Goal: Information Seeking & Learning: Check status

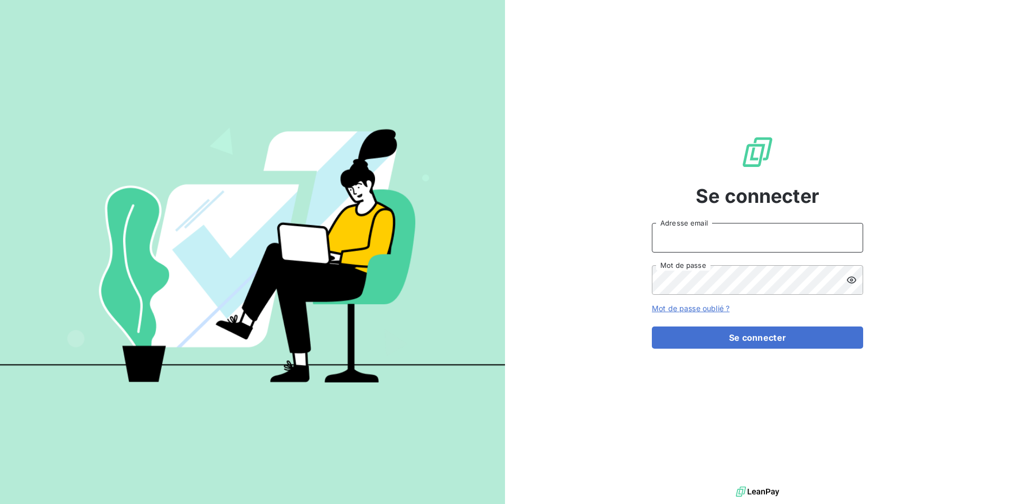
type input "contact@bapfrance.com"
click at [740, 322] on form "contact@bapfrance.com Adresse email Mot de passe Mot de passe oublié ? Se conne…" at bounding box center [757, 286] width 211 height 126
click at [741, 324] on form "contact@bapfrance.com Adresse email Mot de passe Mot de passe oublié ? Se conne…" at bounding box center [757, 286] width 211 height 126
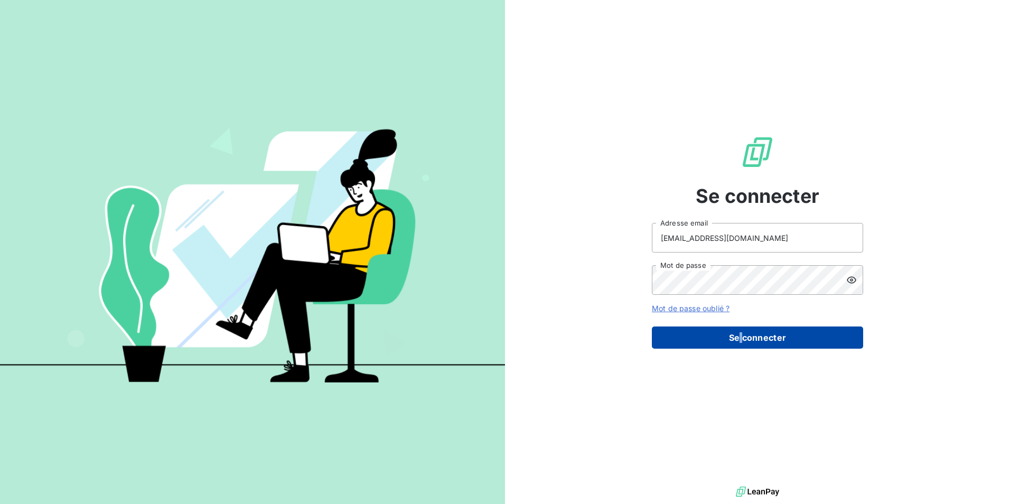
click at [742, 328] on button "Se connecter" at bounding box center [757, 338] width 211 height 22
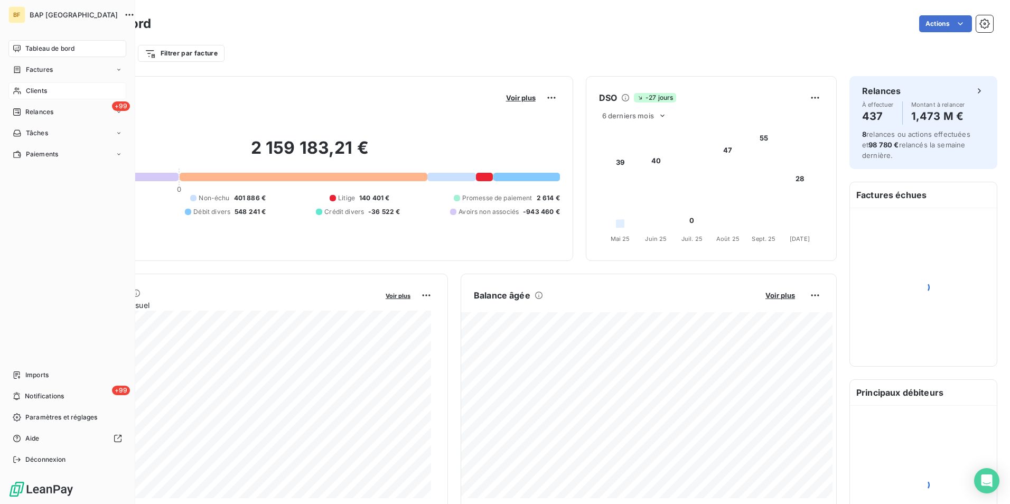
click at [32, 97] on div "Clients" at bounding box center [67, 90] width 118 height 17
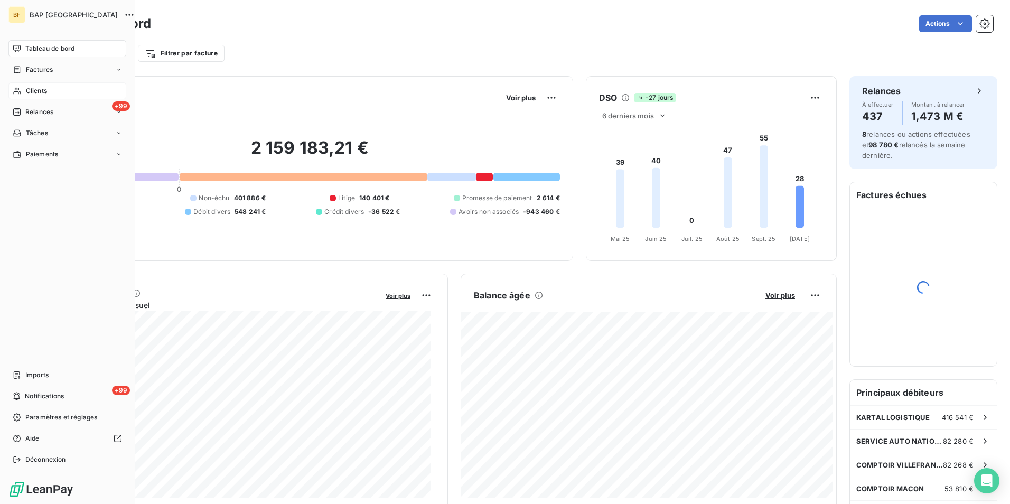
click at [31, 94] on span "Clients" at bounding box center [36, 91] width 21 height 10
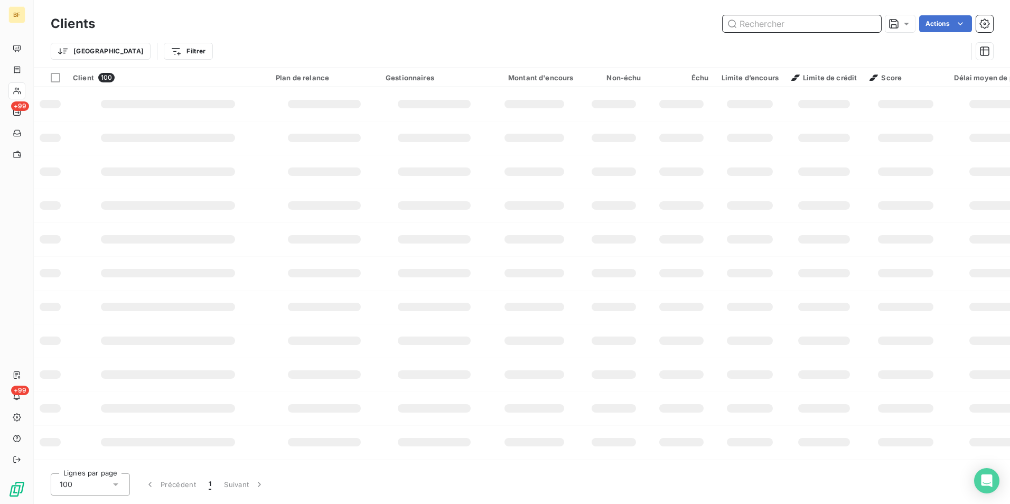
click at [766, 21] on input "text" at bounding box center [802, 23] width 159 height 17
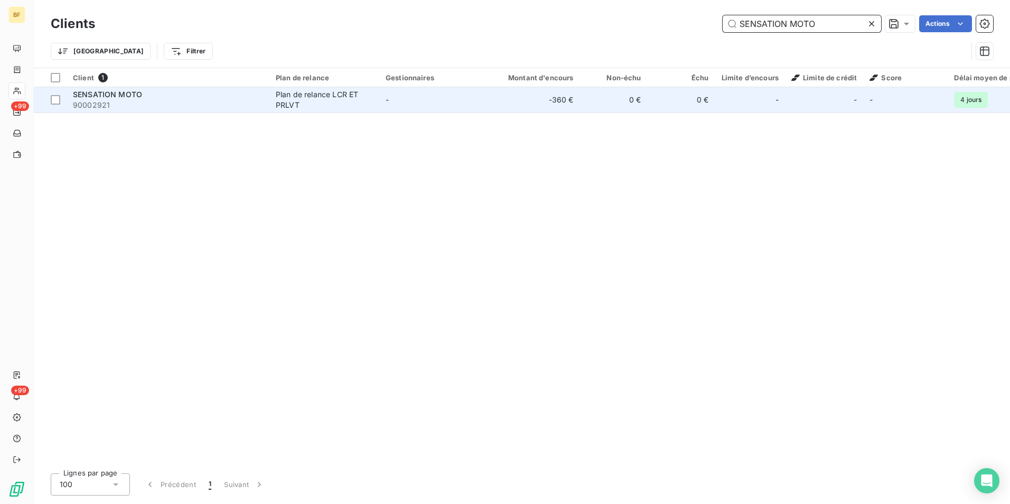
type input "SENSATION MOTO"
click at [255, 104] on span "90002921" at bounding box center [168, 105] width 190 height 11
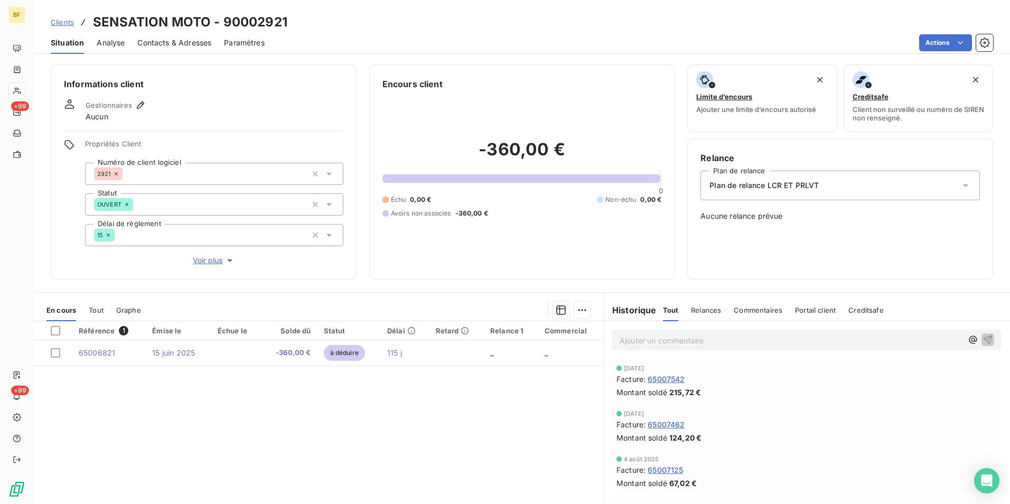
click at [195, 50] on div "Contacts & Adresses" at bounding box center [174, 43] width 74 height 22
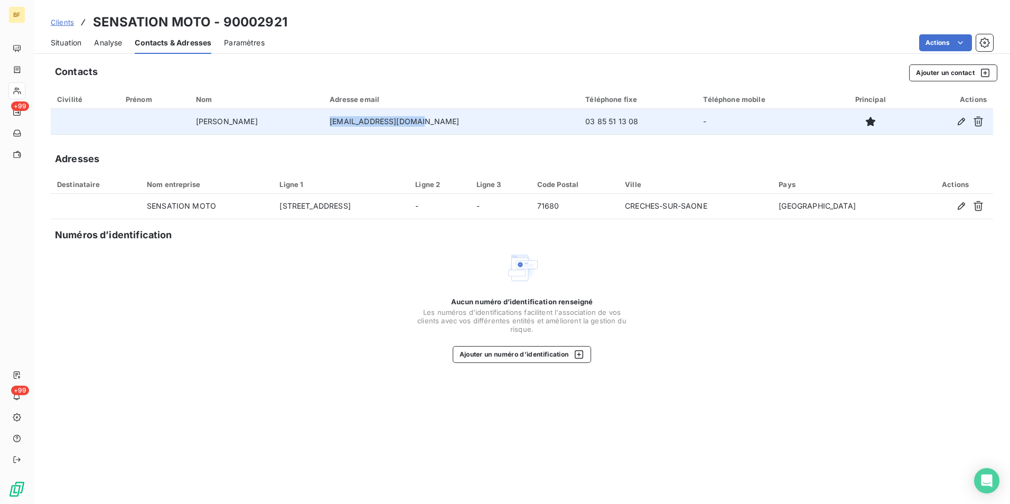
drag, startPoint x: 453, startPoint y: 121, endPoint x: 364, endPoint y: 127, distance: 89.0
click at [364, 127] on td "sensationmoto@bbox.fr" at bounding box center [451, 121] width 256 height 25
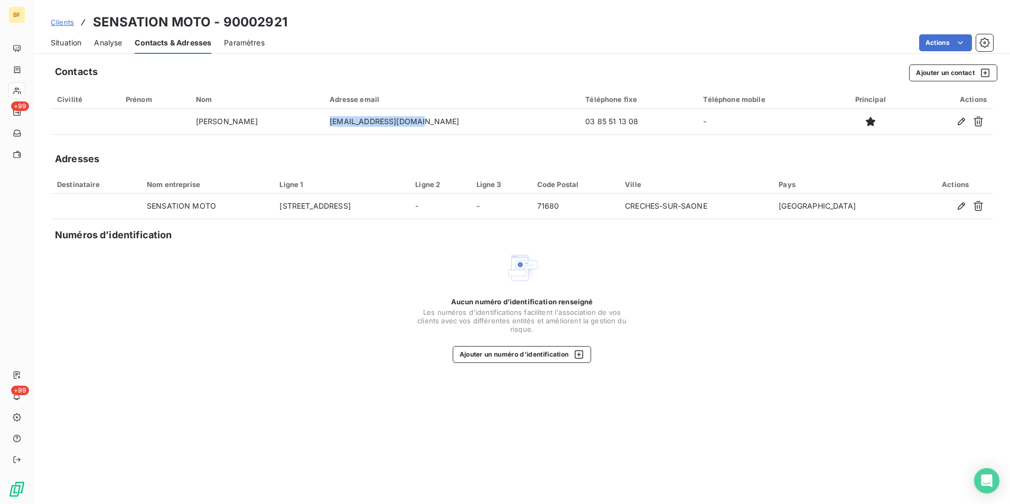
copy td "sensationmoto@bbox.fr"
click at [69, 45] on span "Situation" at bounding box center [66, 43] width 31 height 11
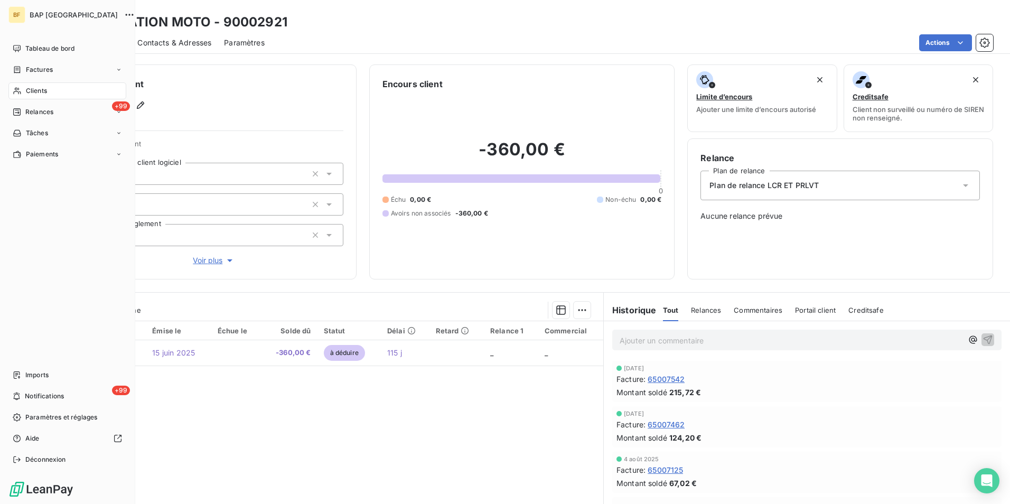
click at [27, 88] on span "Clients" at bounding box center [36, 91] width 21 height 10
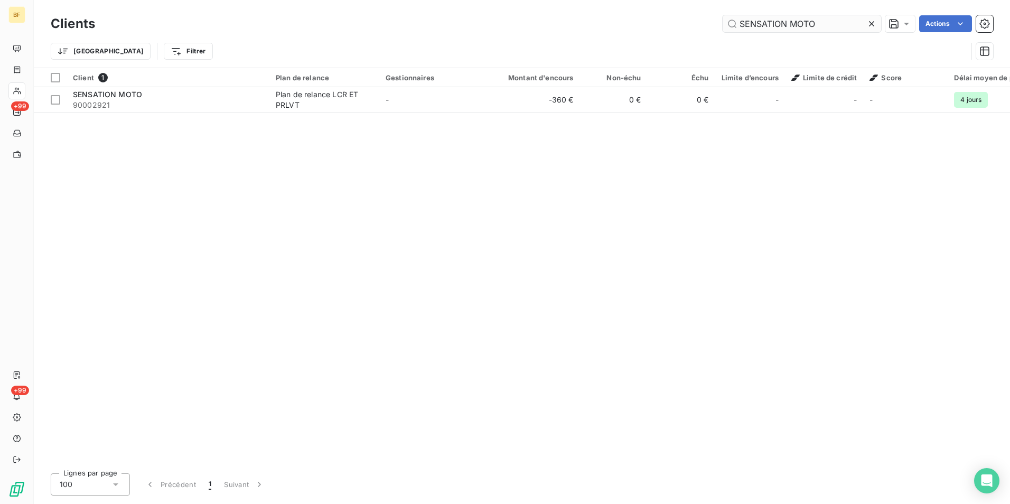
drag, startPoint x: 817, startPoint y: 21, endPoint x: 740, endPoint y: 16, distance: 77.3
click at [740, 16] on input "SENSATION MOTO" at bounding box center [802, 23] width 159 height 17
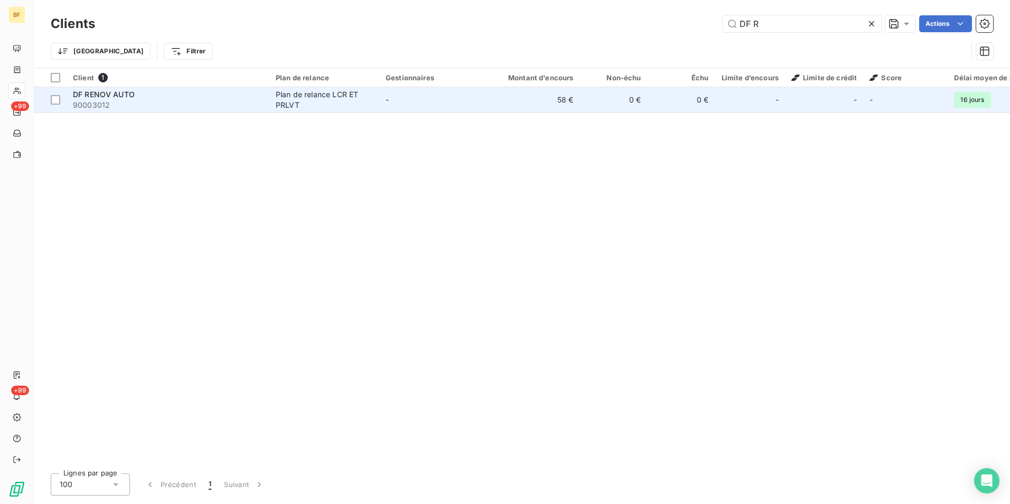
type input "DF R"
click at [284, 99] on div "Plan de relance LCR ET PRLVT" at bounding box center [324, 99] width 97 height 21
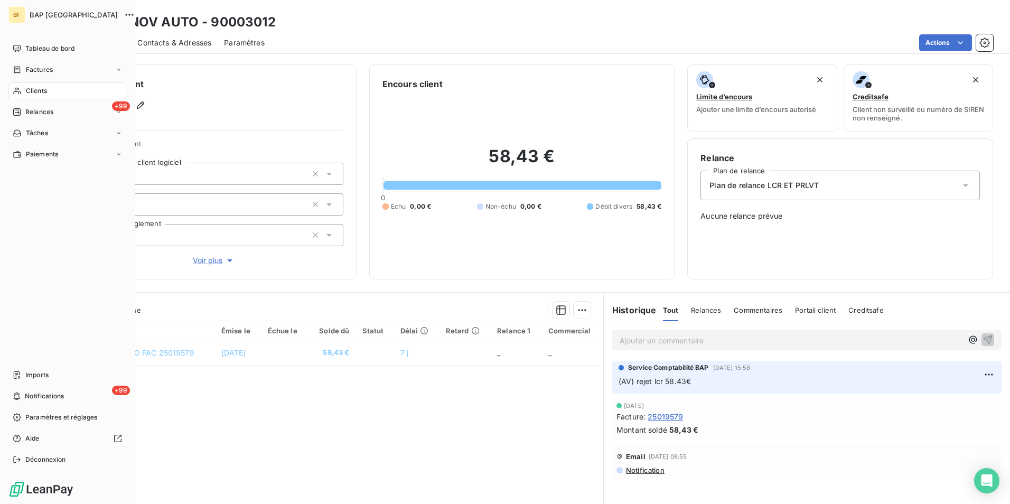
click at [30, 91] on span "Clients" at bounding box center [36, 91] width 21 height 10
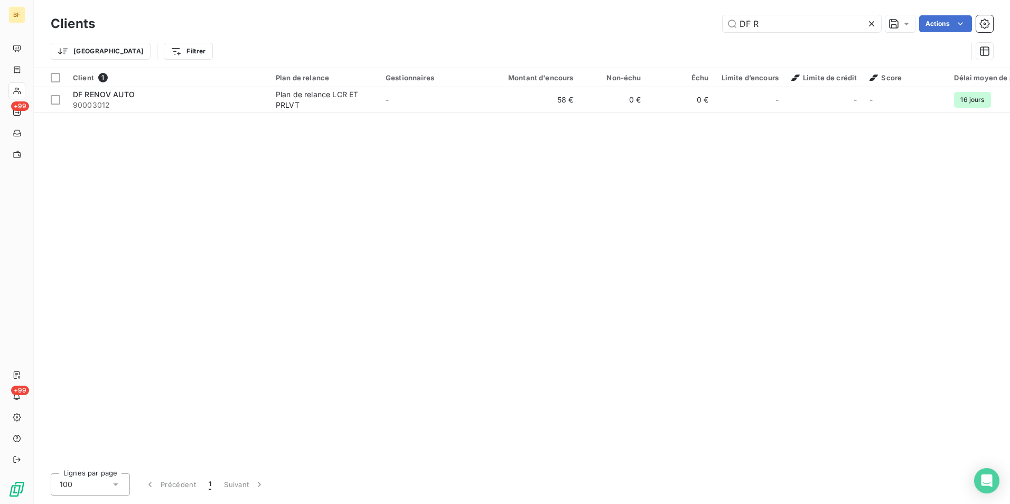
drag, startPoint x: 760, startPoint y: 21, endPoint x: 696, endPoint y: 20, distance: 63.9
click at [696, 20] on div "DF R Actions" at bounding box center [550, 23] width 885 height 17
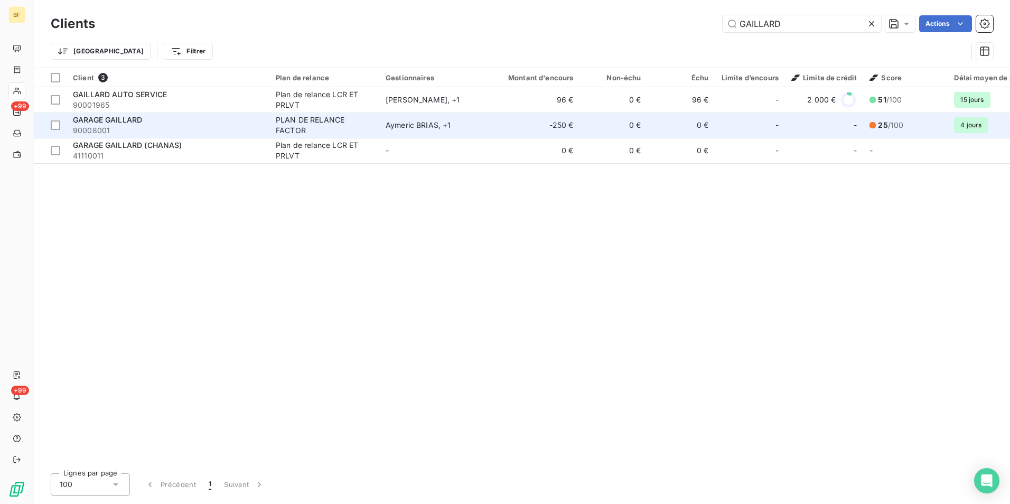
type input "GAILLARD"
click at [217, 124] on div "GARAGE GAILLARD" at bounding box center [168, 120] width 190 height 11
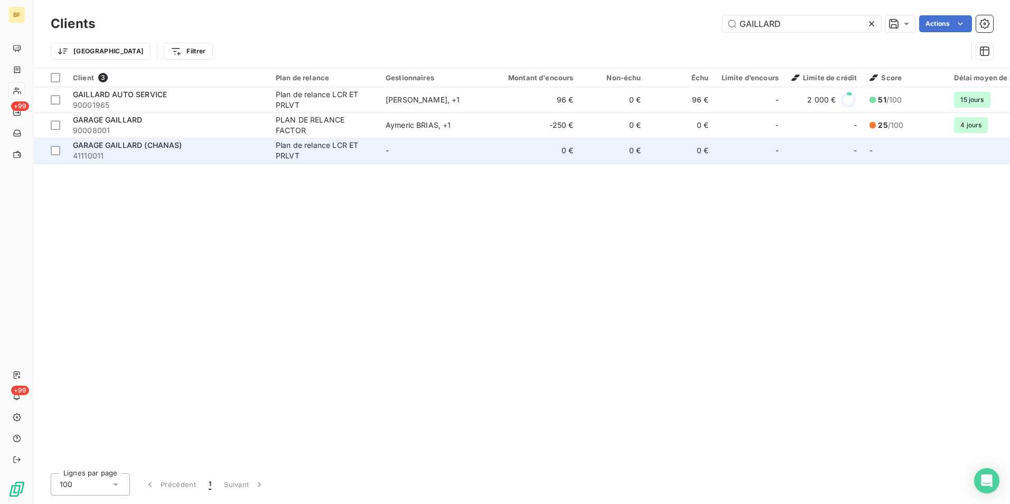
click at [130, 143] on span "GARAGE GAILLARD (CHANAS)" at bounding box center [127, 145] width 109 height 9
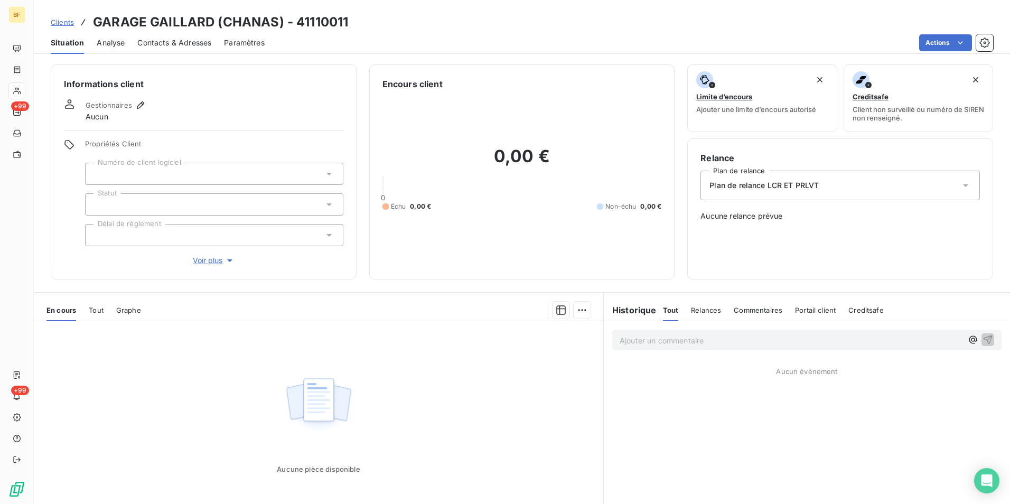
click at [95, 306] on span "Tout" at bounding box center [96, 310] width 15 height 8
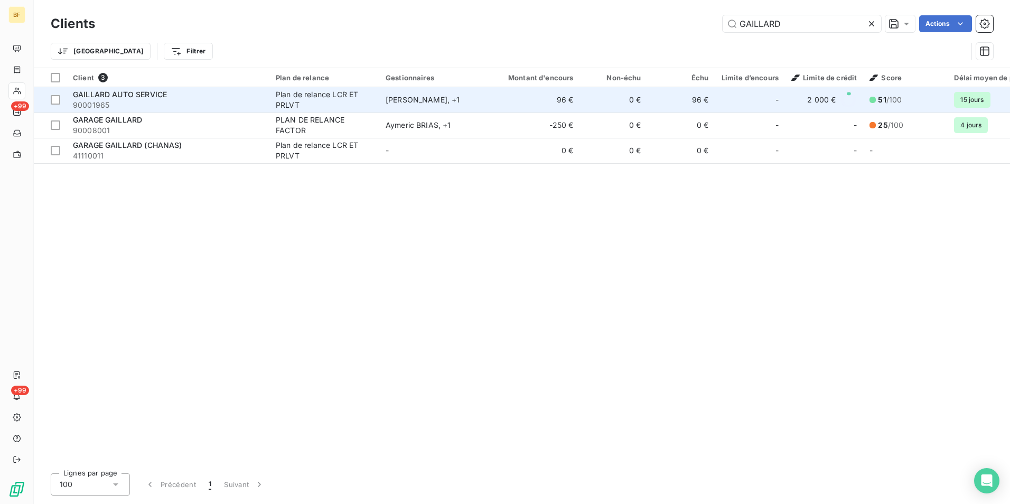
click at [154, 98] on span "GAILLARD AUTO SERVICE" at bounding box center [120, 94] width 94 height 9
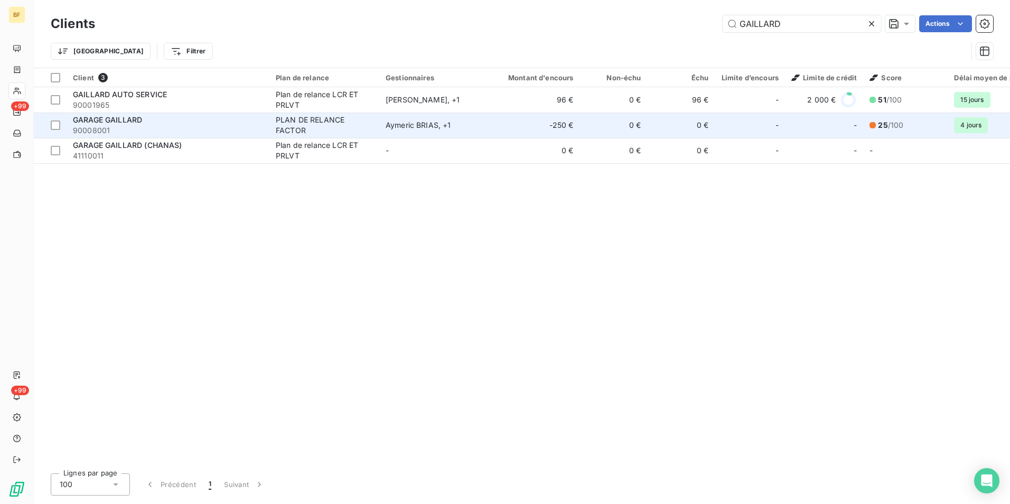
click at [145, 116] on div "GARAGE GAILLARD" at bounding box center [168, 120] width 190 height 11
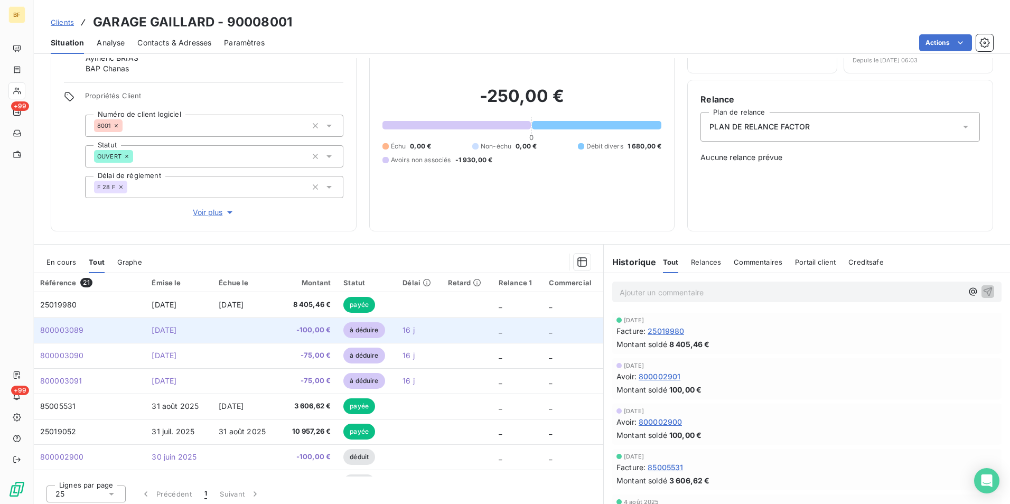
scroll to position [63, 0]
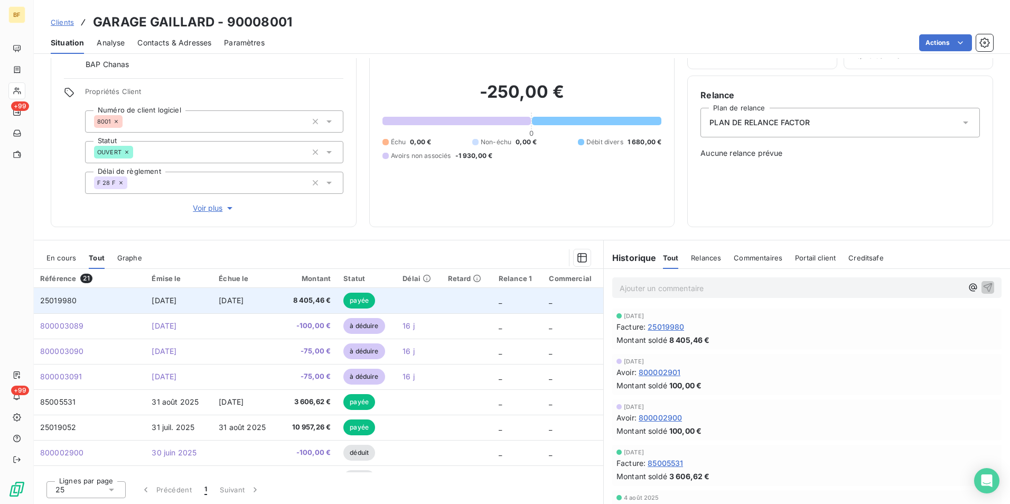
click at [296, 299] on span "8 405,46 €" at bounding box center [307, 300] width 46 height 11
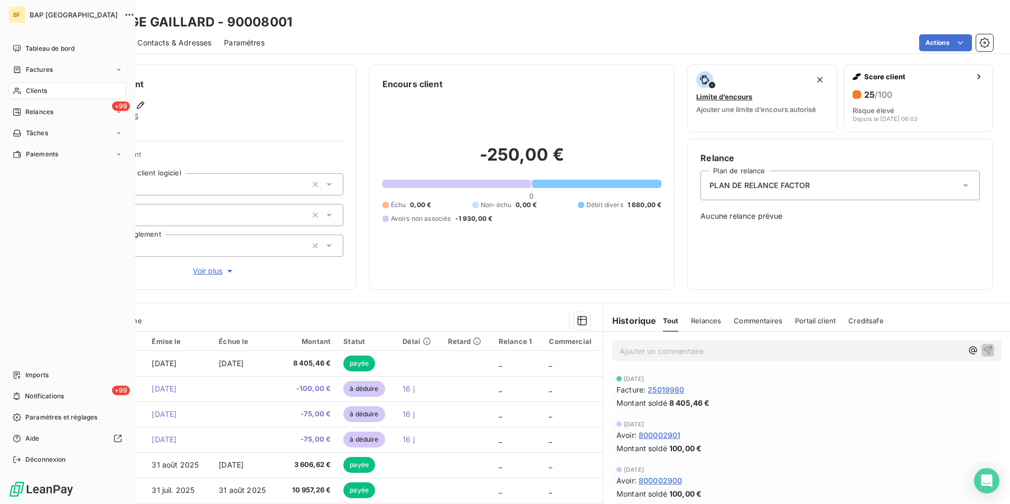
click at [22, 87] on div "Clients" at bounding box center [67, 90] width 118 height 17
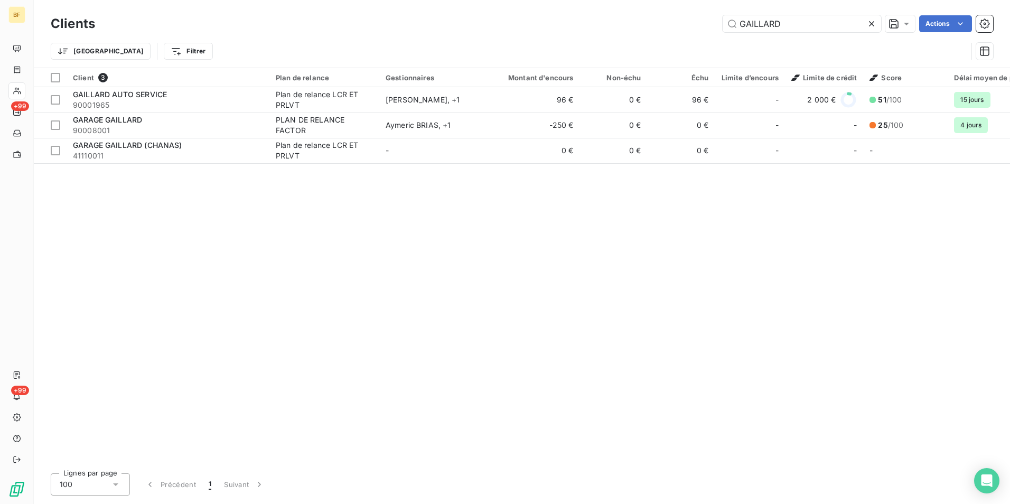
drag, startPoint x: 788, startPoint y: 26, endPoint x: 672, endPoint y: 25, distance: 115.7
click at [672, 25] on div "GAILLARD Actions" at bounding box center [550, 23] width 885 height 17
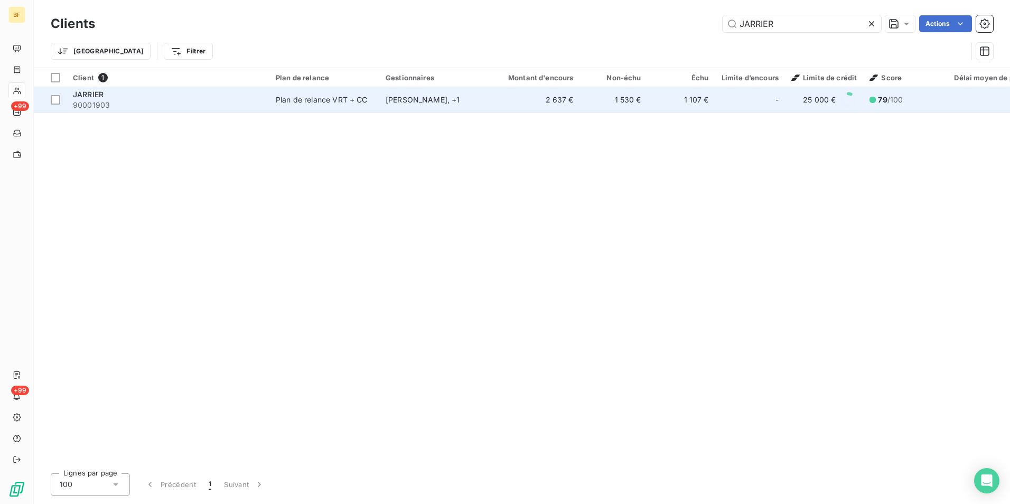
type input "JARRIER"
click at [261, 92] on div "JARRIER" at bounding box center [168, 94] width 190 height 11
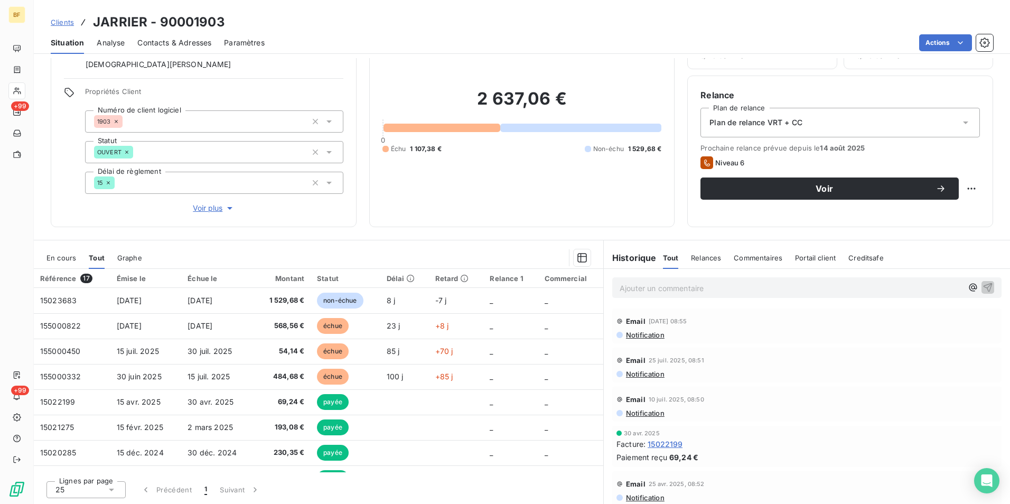
click at [657, 295] on div "Ajouter un commentaire ﻿" at bounding box center [806, 287] width 389 height 21
click at [657, 294] on p "Ajouter un commentaire ﻿" at bounding box center [791, 288] width 343 height 13
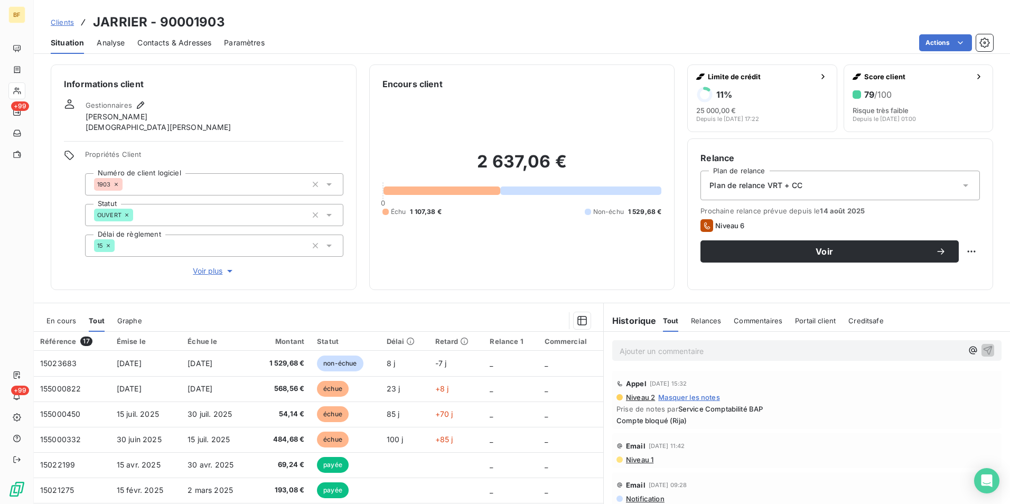
drag, startPoint x: 180, startPoint y: 42, endPoint x: 49, endPoint y: 42, distance: 131.0
click at [180, 42] on span "Contacts & Adresses" at bounding box center [174, 43] width 74 height 11
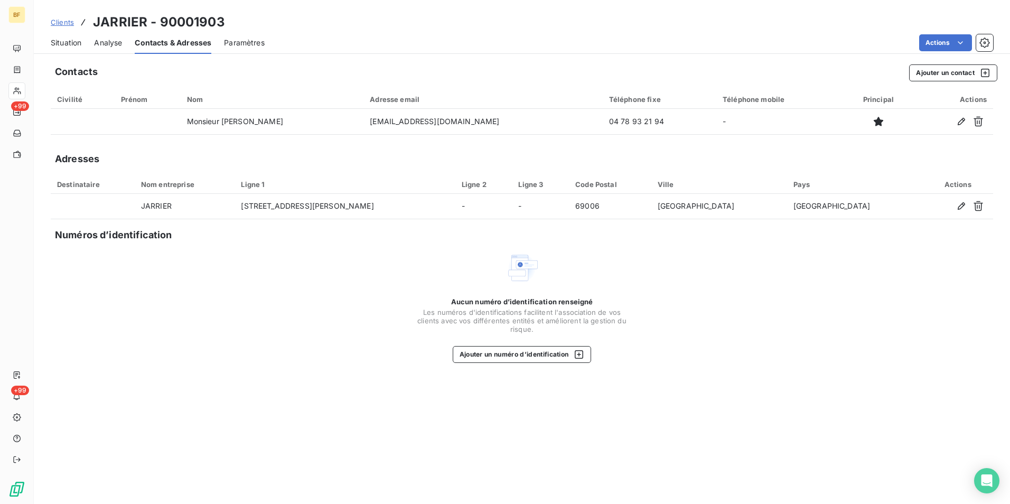
click at [72, 45] on span "Situation" at bounding box center [66, 43] width 31 height 11
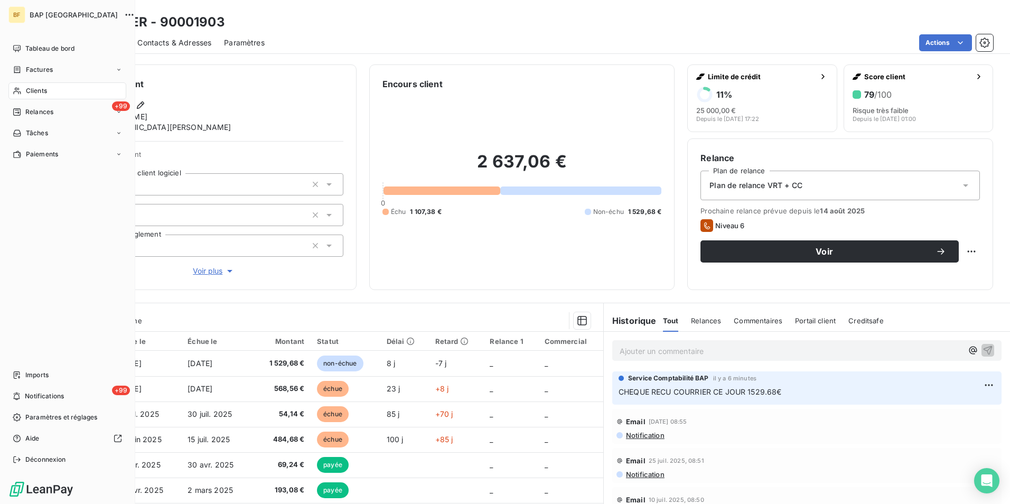
click at [43, 85] on div "Clients" at bounding box center [67, 90] width 118 height 17
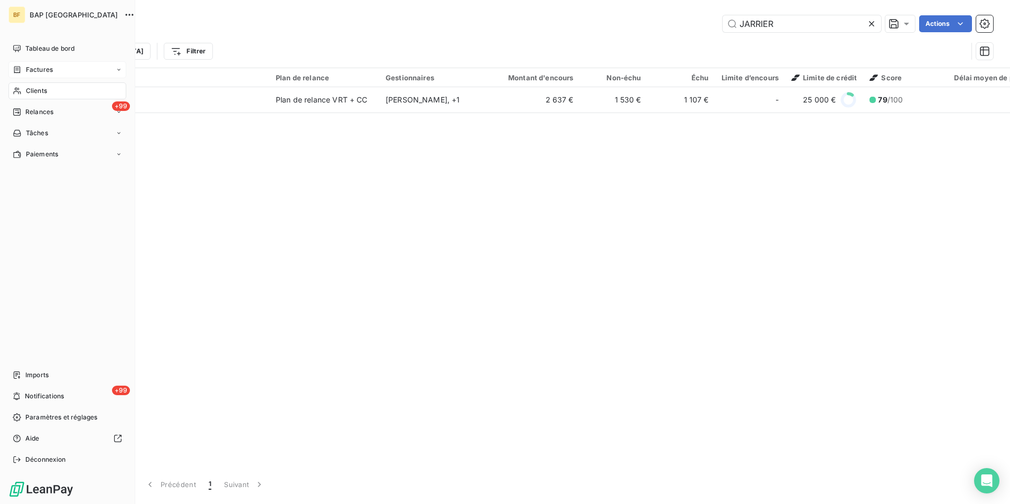
click at [45, 72] on span "Factures" at bounding box center [39, 70] width 27 height 10
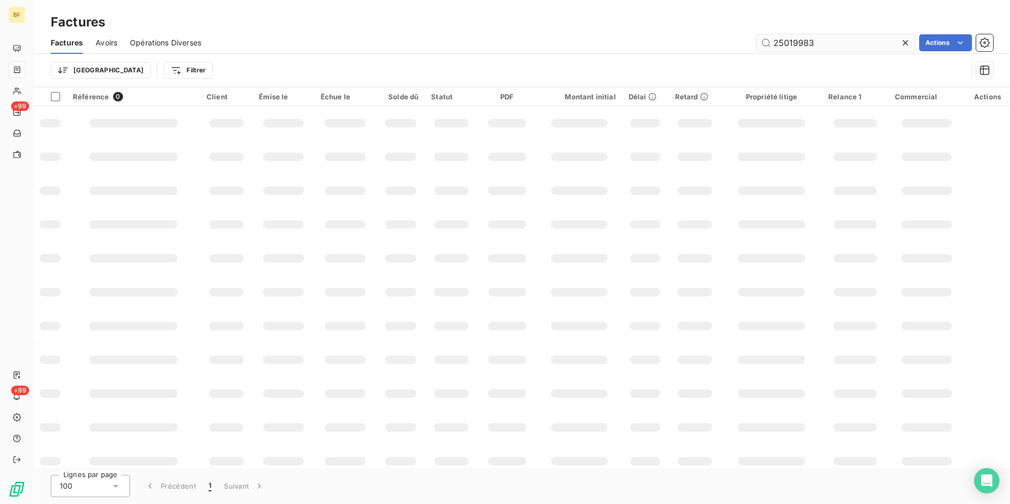
drag, startPoint x: 820, startPoint y: 46, endPoint x: 759, endPoint y: 47, distance: 61.3
click at [759, 47] on input "25019983" at bounding box center [836, 42] width 159 height 17
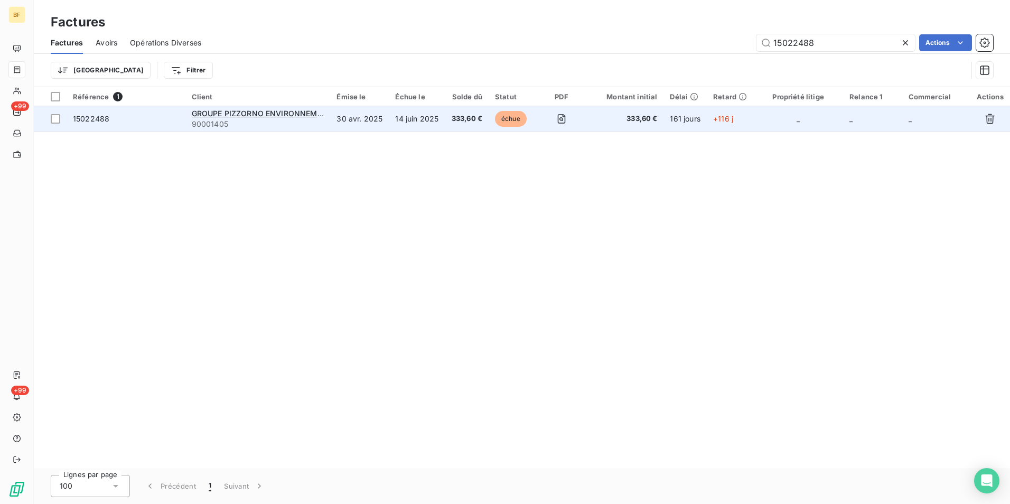
type input "15022488"
click at [383, 124] on td "30 avr. 2025" at bounding box center [359, 118] width 59 height 25
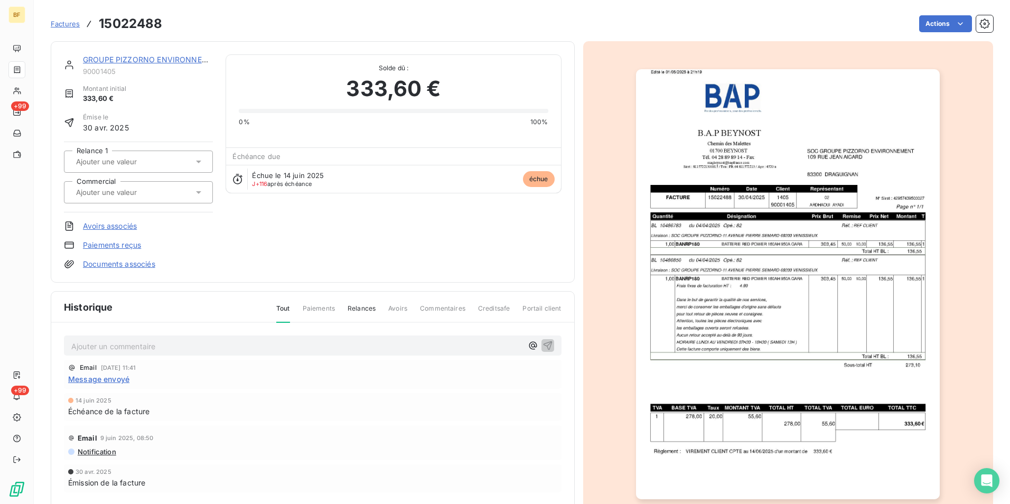
click at [801, 246] on img "button" at bounding box center [788, 284] width 304 height 430
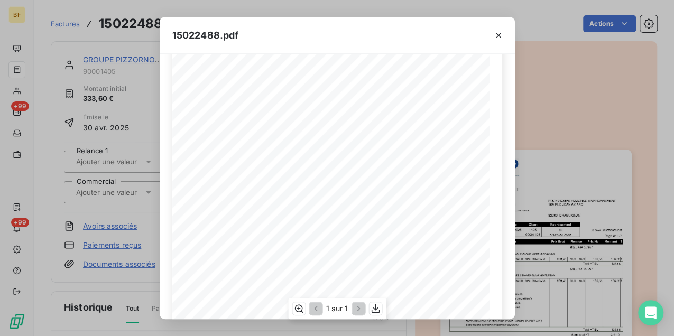
scroll to position [106, 0]
drag, startPoint x: 499, startPoint y: 36, endPoint x: 483, endPoint y: 44, distance: 17.5
click at [499, 36] on icon "button" at bounding box center [498, 35] width 5 height 5
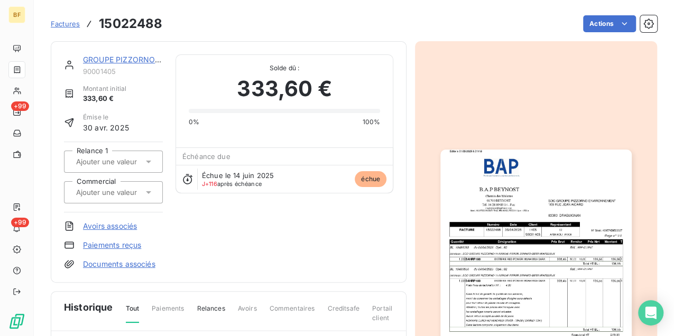
click at [485, 211] on img "button" at bounding box center [535, 285] width 191 height 270
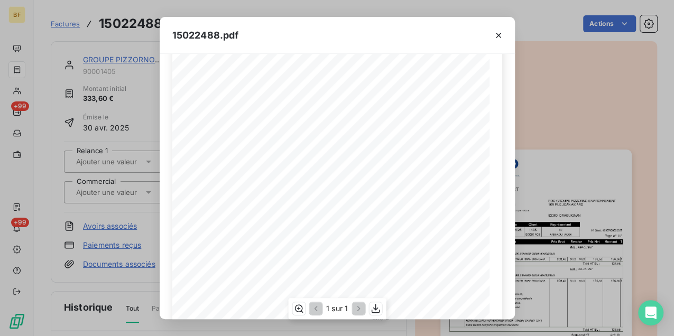
scroll to position [208, 0]
click at [375, 305] on icon "button" at bounding box center [375, 308] width 8 height 9
drag, startPoint x: 132, startPoint y: 17, endPoint x: 35, endPoint y: 8, distance: 97.1
click at [132, 17] on div "15022488.pdf B.A.P BEYNOST SOC GROUPE PIZZORNO ENVIRONNEMENT Chemin des Malette…" at bounding box center [337, 168] width 674 height 336
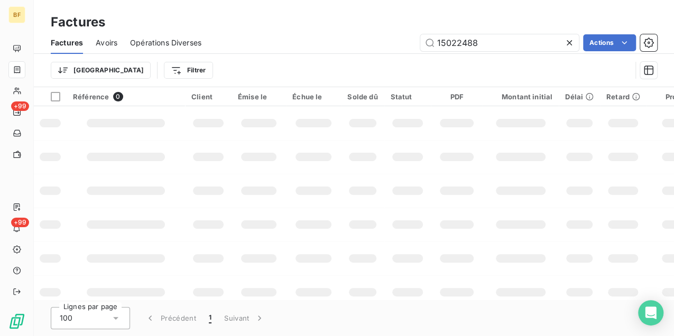
drag, startPoint x: 490, startPoint y: 43, endPoint x: 395, endPoint y: 29, distance: 95.7
click at [395, 29] on div "Factures Factures Avoirs Opérations Diverses 15022488 Actions Trier Filtrer" at bounding box center [354, 43] width 640 height 87
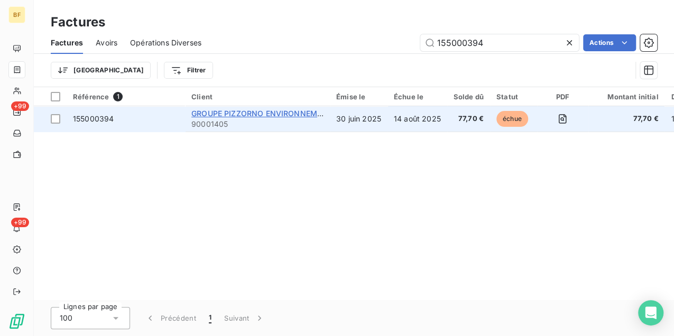
type input "155000394"
click at [227, 114] on span "GROUPE PIZZORNO ENVIRONNEMENT" at bounding box center [261, 113] width 141 height 9
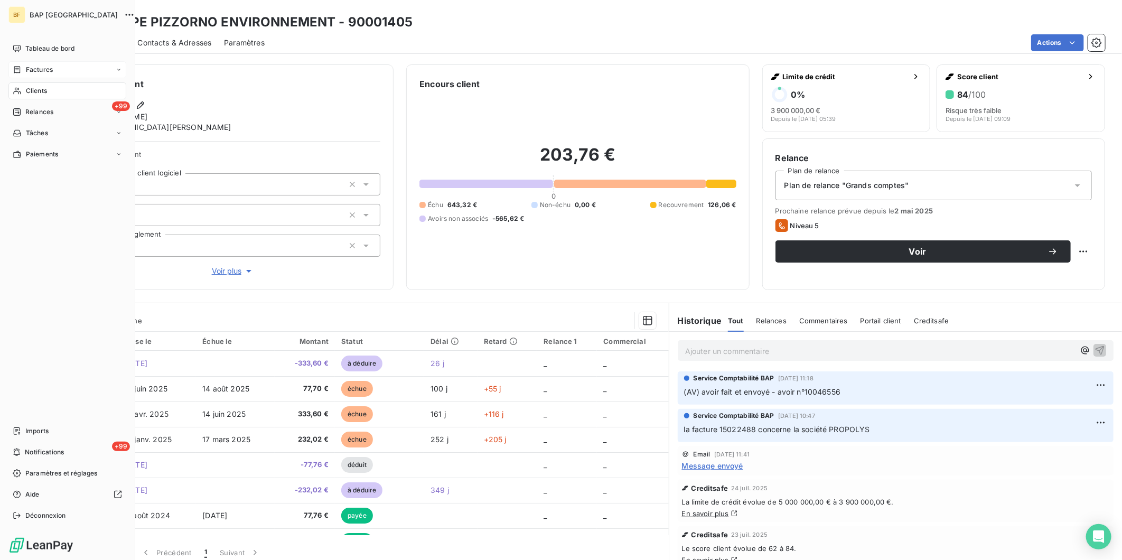
click at [26, 71] on span "Factures" at bounding box center [39, 70] width 27 height 10
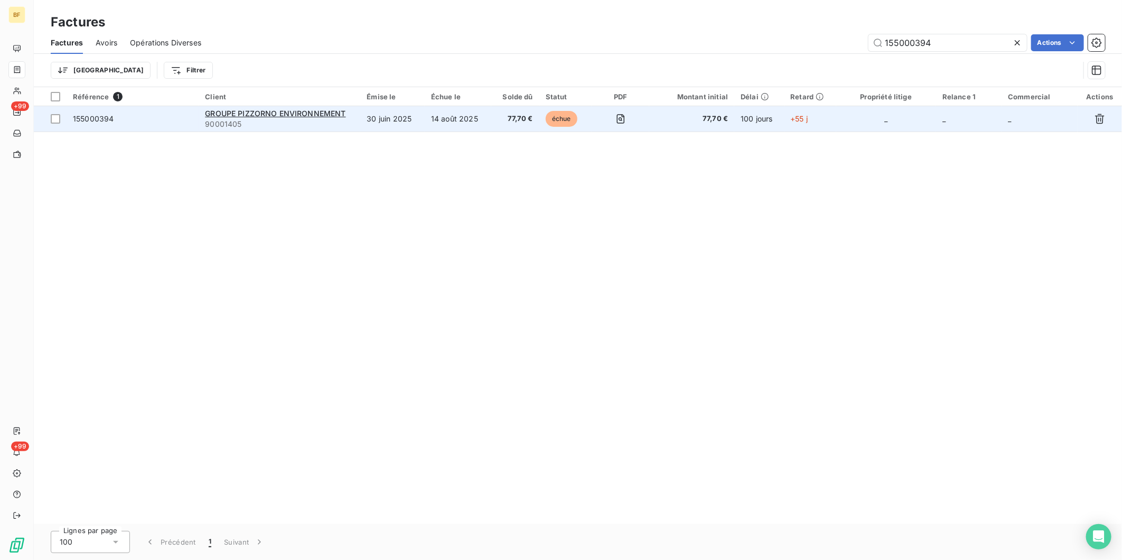
click at [497, 119] on td "77,70 €" at bounding box center [515, 118] width 48 height 25
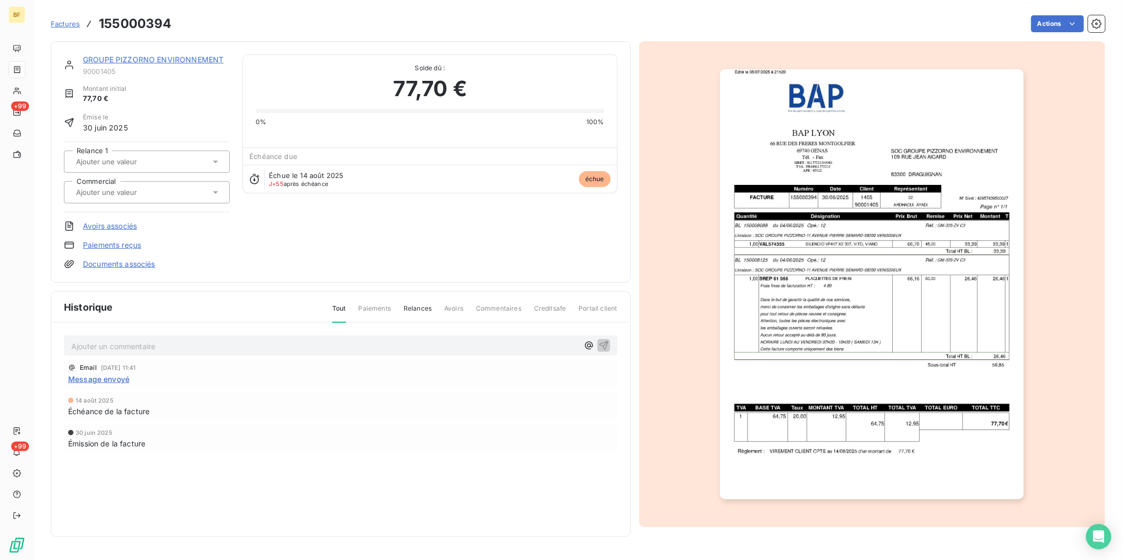
click at [851, 281] on img "button" at bounding box center [872, 284] width 304 height 430
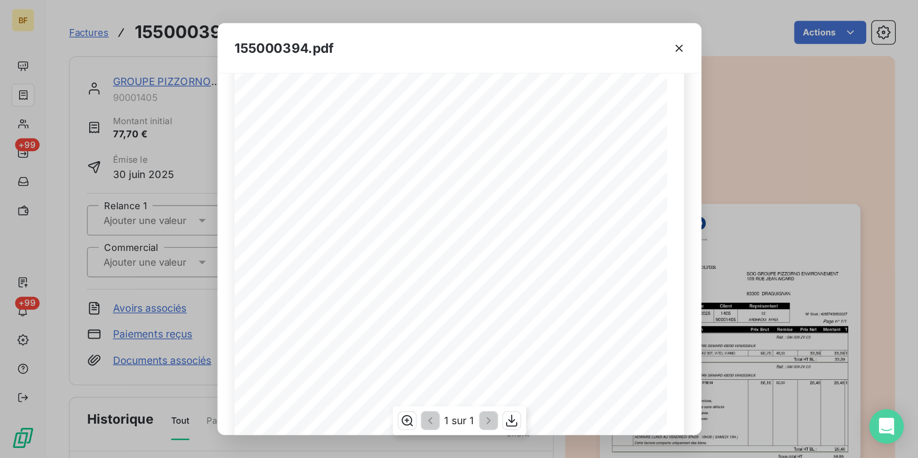
scroll to position [141, 0]
drag, startPoint x: 60, startPoint y: 15, endPoint x: 49, endPoint y: 15, distance: 11.6
click at [60, 15] on div "155000394.pdf BAP LYON SOC GROUPE PIZZORNO ENVIRONNEMENT 66 RUE DES FRERES MONT…" at bounding box center [337, 168] width 674 height 336
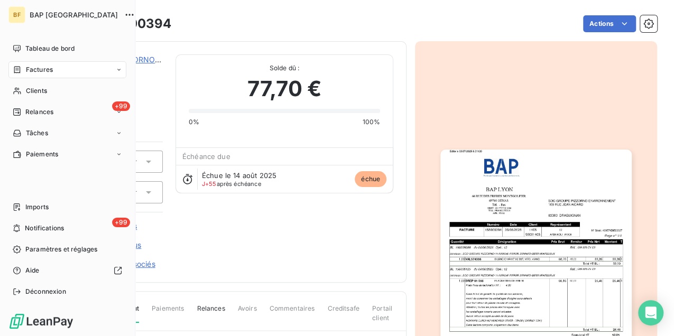
click at [44, 72] on span "Factures" at bounding box center [39, 70] width 27 height 10
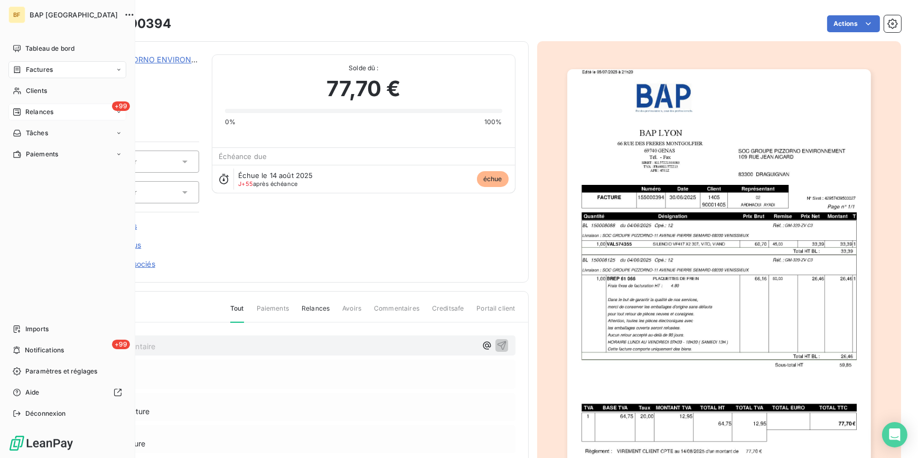
click at [41, 112] on span "Relances" at bounding box center [39, 112] width 28 height 10
click at [40, 68] on span "Factures" at bounding box center [39, 70] width 27 height 10
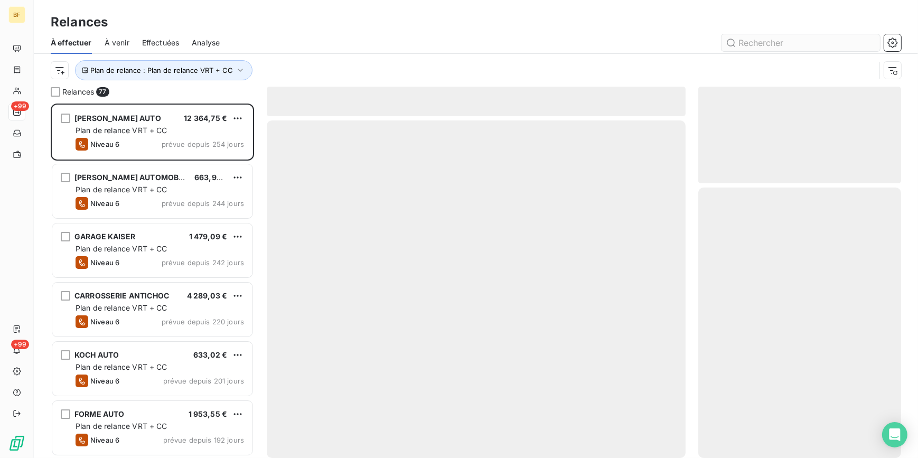
scroll to position [348, 195]
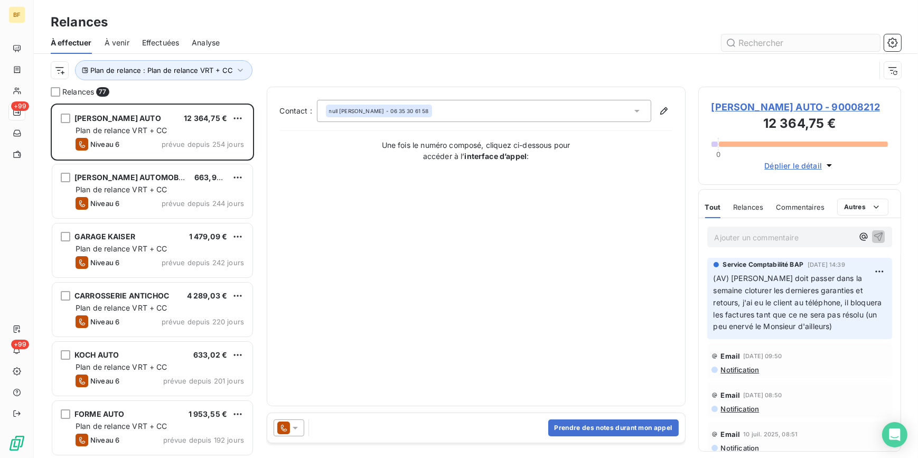
click at [756, 36] on input "text" at bounding box center [801, 42] width 159 height 17
click at [756, 37] on input "text" at bounding box center [801, 42] width 159 height 17
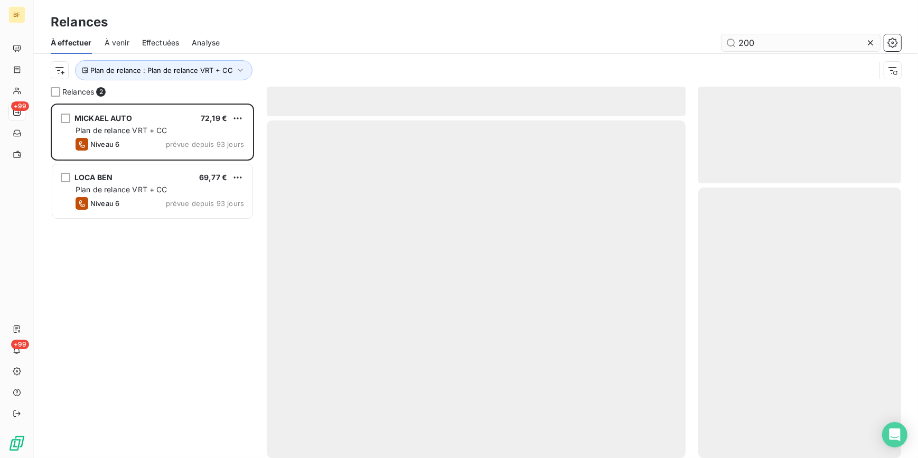
scroll to position [348, 195]
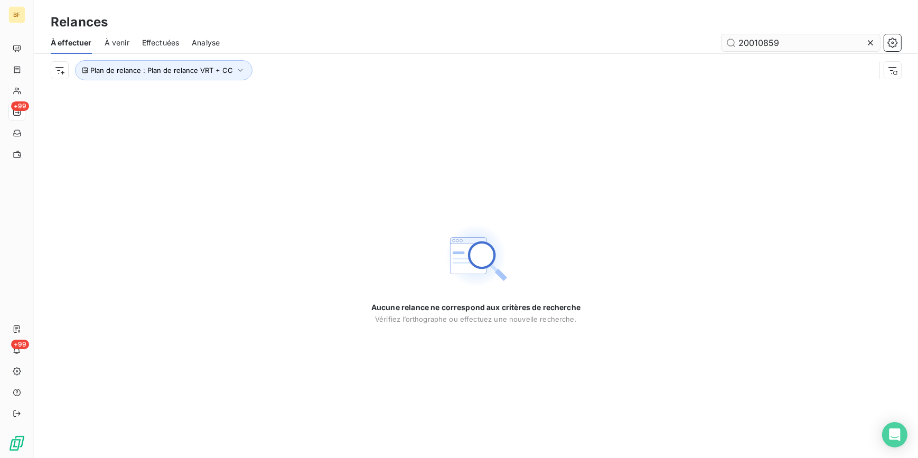
click at [756, 42] on input "20010859" at bounding box center [801, 42] width 159 height 17
click at [807, 45] on input "20010859" at bounding box center [801, 42] width 159 height 17
type input "20010859"
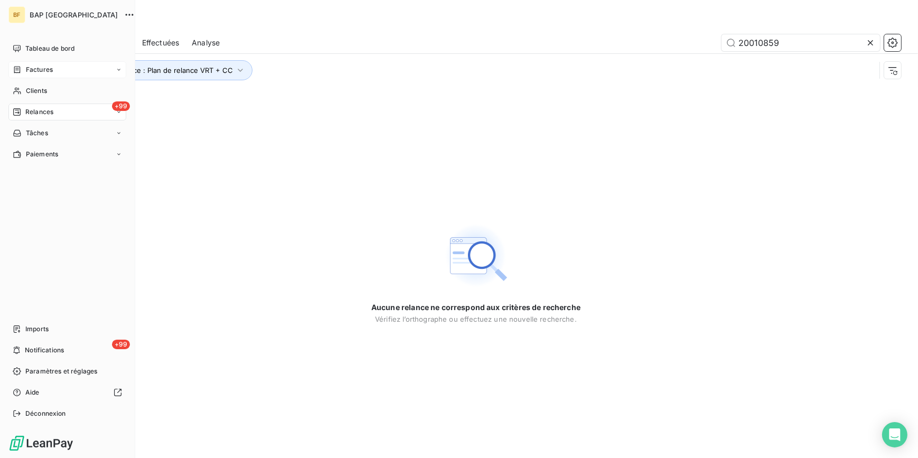
click at [47, 72] on span "Factures" at bounding box center [39, 70] width 27 height 10
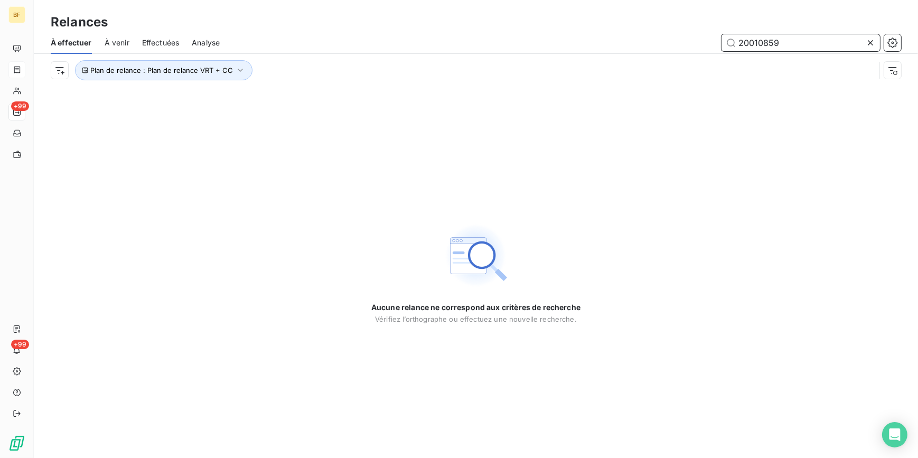
drag, startPoint x: 792, startPoint y: 41, endPoint x: 671, endPoint y: 26, distance: 122.0
click at [671, 26] on div "Relances À effectuer À venir Effectuées Analyse 20010859 Plan de relance : Plan…" at bounding box center [476, 43] width 884 height 87
paste input "155000394"
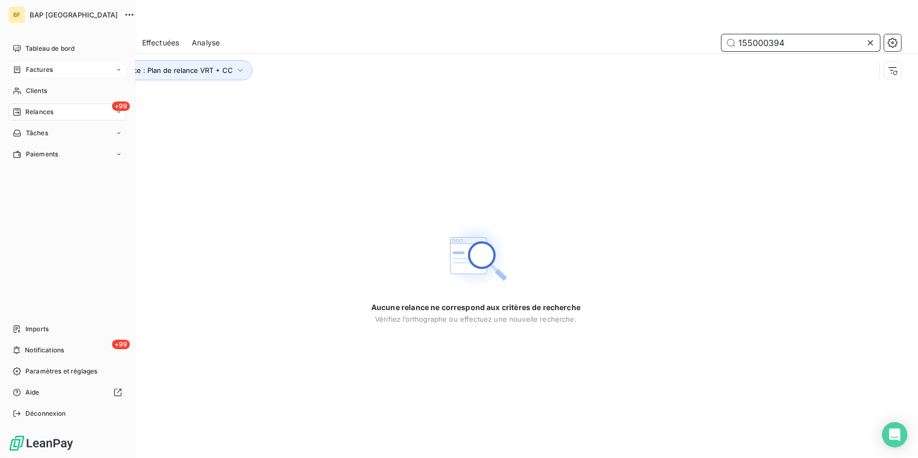
type input "155000394"
click at [43, 66] on span "Factures" at bounding box center [39, 70] width 27 height 10
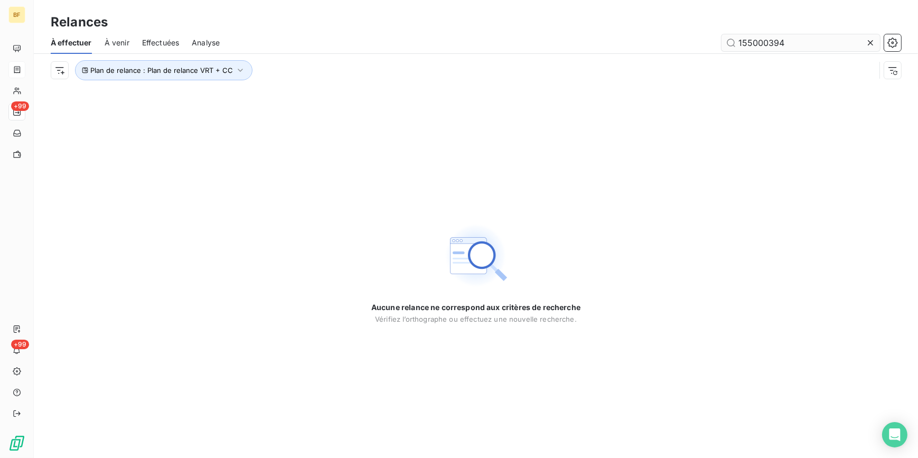
drag, startPoint x: 805, startPoint y: 46, endPoint x: 726, endPoint y: 38, distance: 79.7
click at [726, 38] on input "155000394" at bounding box center [801, 42] width 159 height 17
type input "155000394"
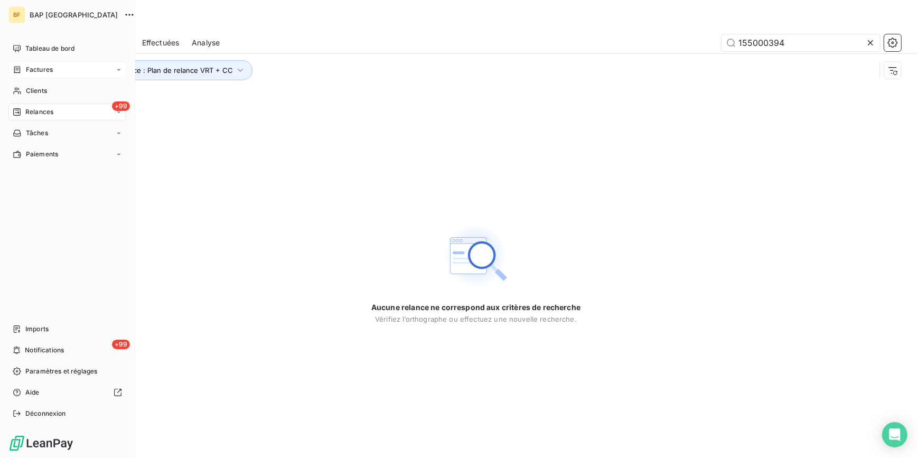
click at [26, 73] on span "Factures" at bounding box center [39, 70] width 27 height 10
click at [26, 72] on span "Factures" at bounding box center [39, 70] width 27 height 10
click at [28, 69] on span "Factures" at bounding box center [39, 70] width 27 height 10
click at [26, 66] on span "Factures" at bounding box center [39, 70] width 27 height 10
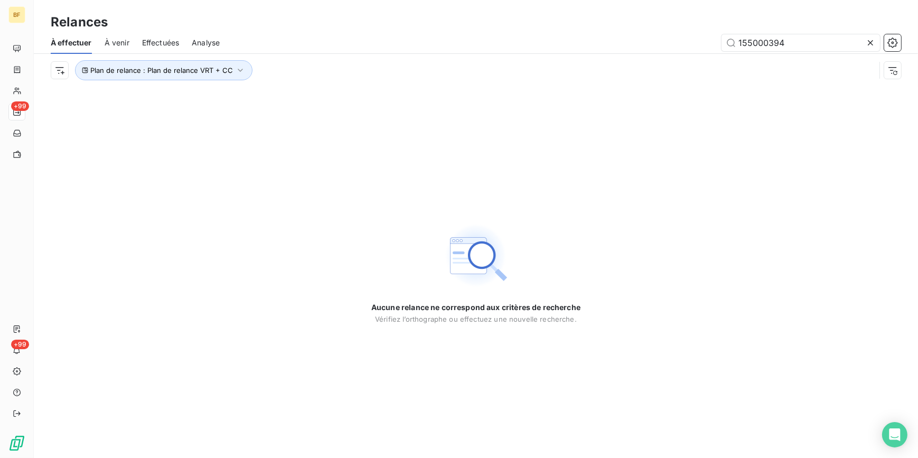
click at [212, 120] on div "Aucune relance ne correspond aux critères de recherche Vérifiez l’orthographe o…" at bounding box center [476, 272] width 884 height 371
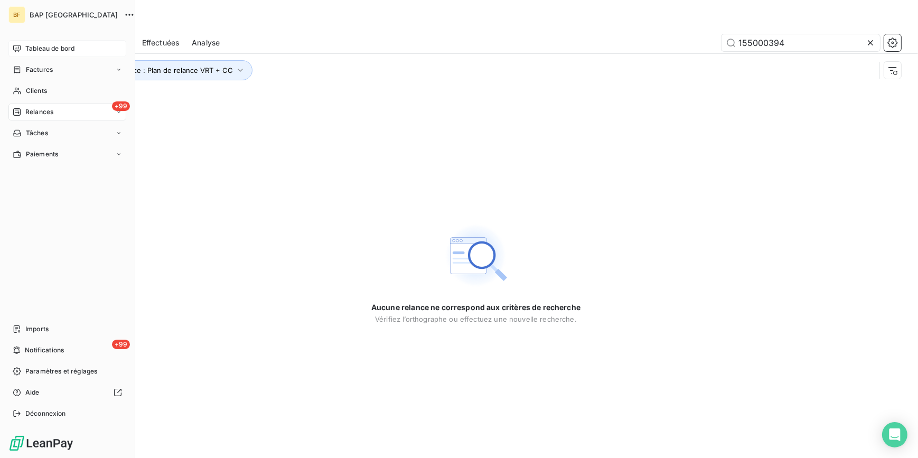
click at [29, 49] on span "Tableau de bord" at bounding box center [49, 49] width 49 height 10
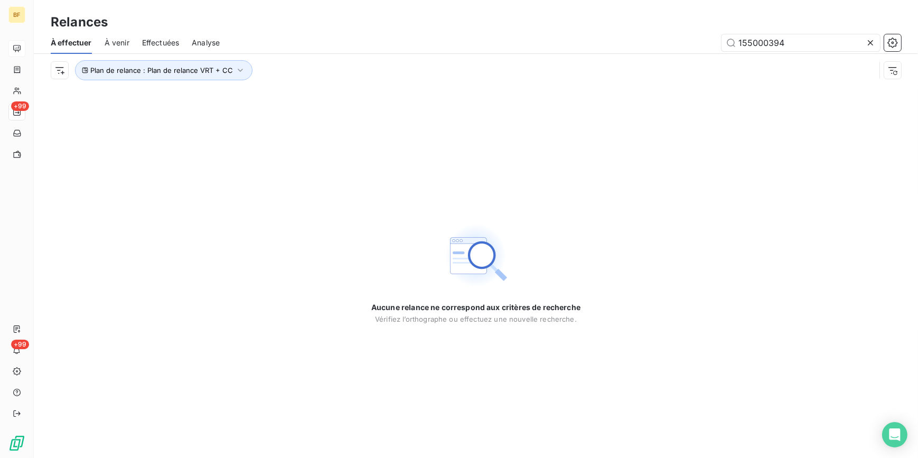
drag, startPoint x: 815, startPoint y: 50, endPoint x: 635, endPoint y: 45, distance: 179.7
click at [635, 45] on div "155000394" at bounding box center [566, 42] width 669 height 17
click at [532, 45] on div at bounding box center [566, 42] width 669 height 17
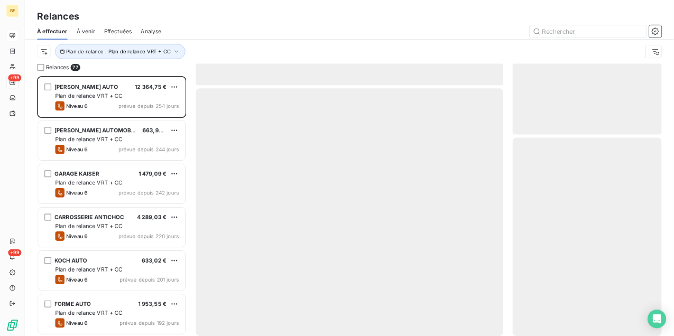
scroll to position [348, 195]
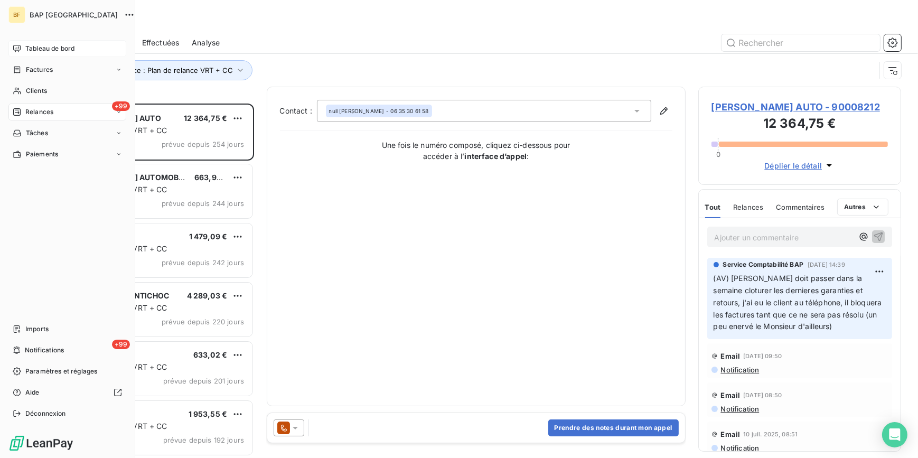
click at [21, 50] on div "Tableau de bord" at bounding box center [67, 48] width 118 height 17
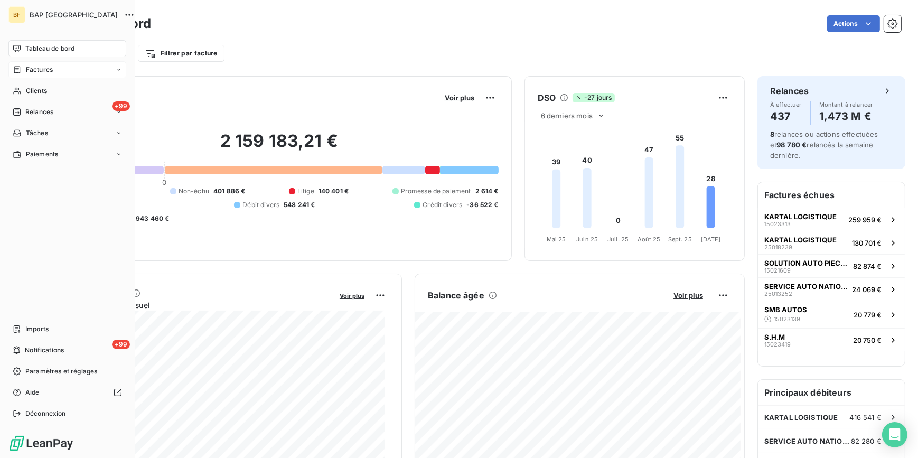
click at [42, 72] on span "Factures" at bounding box center [39, 70] width 27 height 10
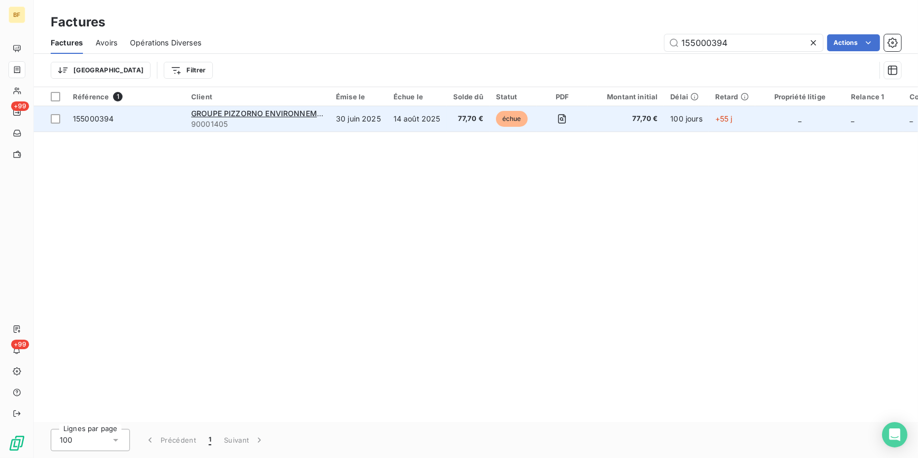
click at [442, 119] on td "14 août 2025" at bounding box center [417, 118] width 60 height 25
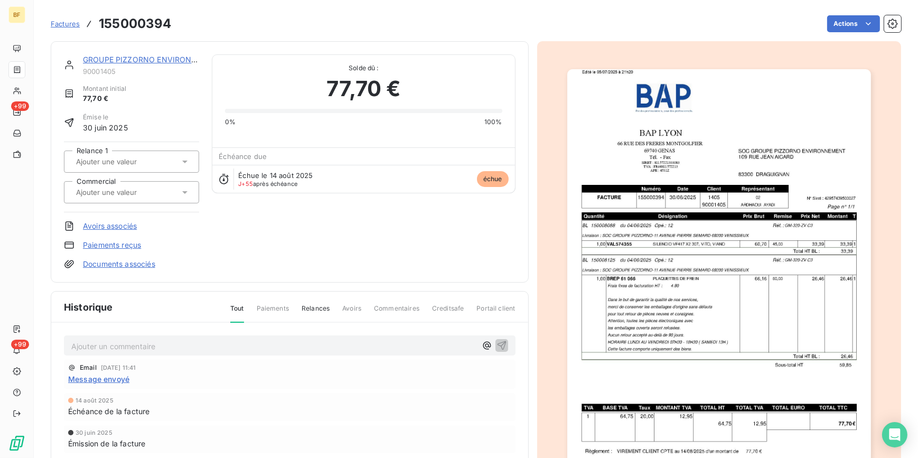
click at [660, 266] on img "button" at bounding box center [719, 284] width 304 height 430
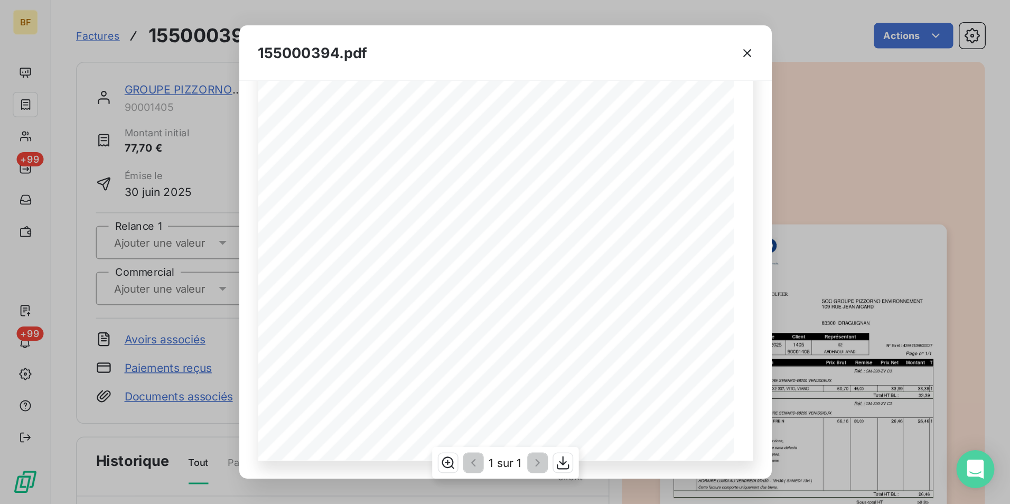
scroll to position [67, 0]
click at [496, 32] on icon "button" at bounding box center [498, 35] width 11 height 11
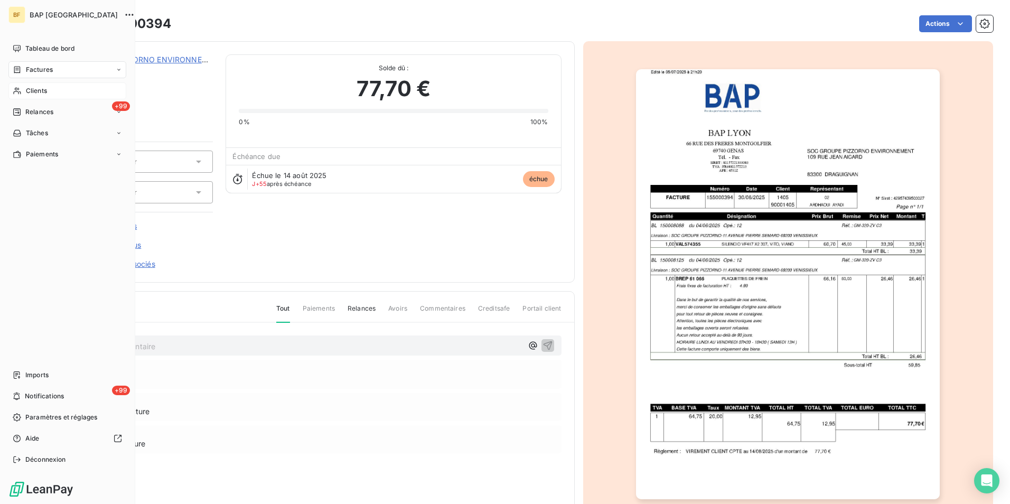
click at [35, 90] on span "Clients" at bounding box center [36, 91] width 21 height 10
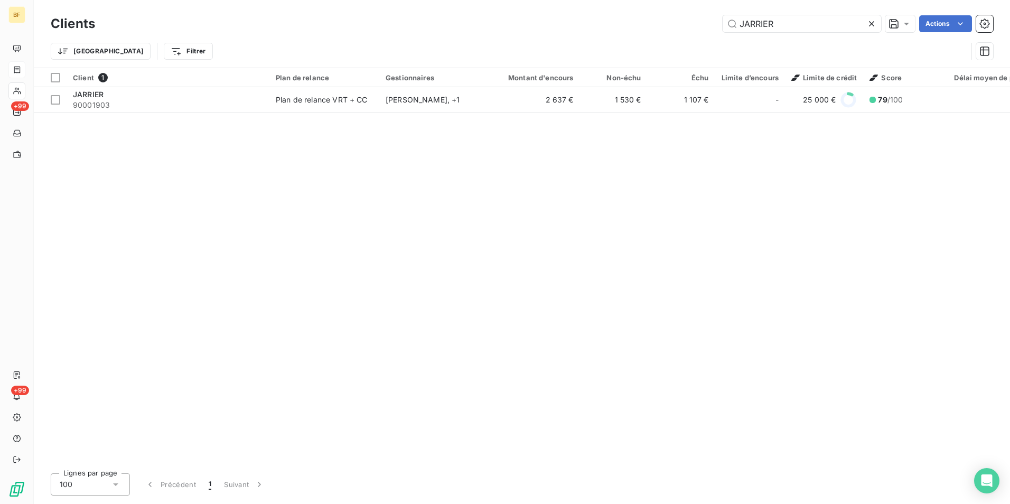
click at [715, 27] on div "JARRIER Actions" at bounding box center [550, 23] width 885 height 17
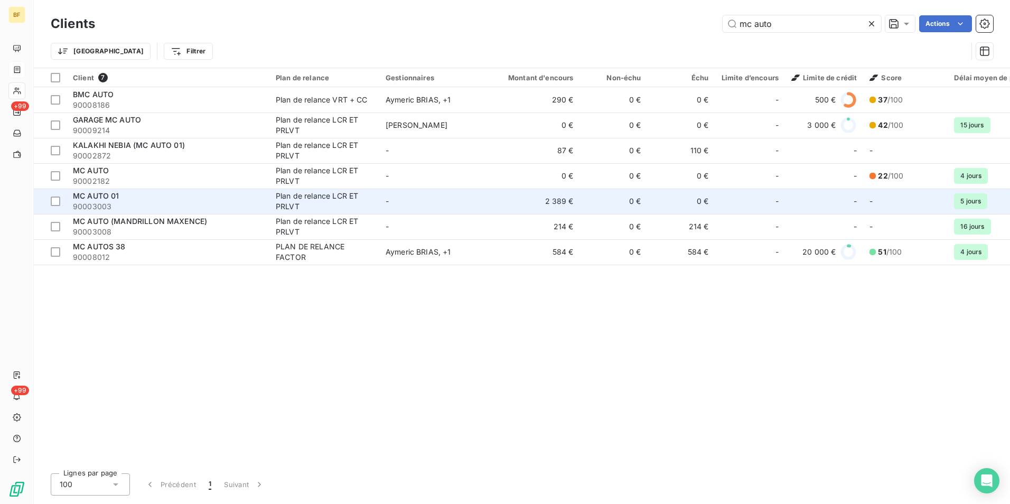
type input "mc auto"
click at [172, 200] on div "MC AUTO 01" at bounding box center [168, 196] width 190 height 11
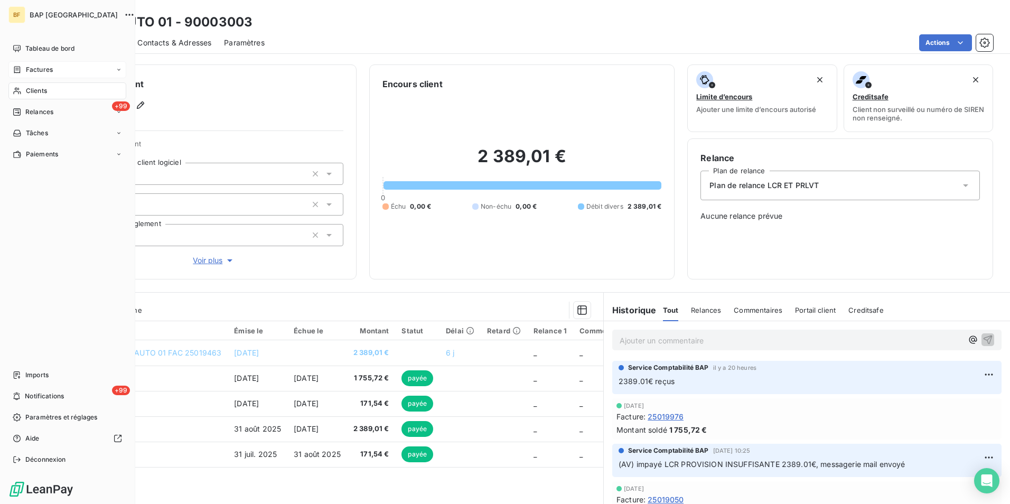
click at [22, 86] on div "Clients" at bounding box center [67, 90] width 118 height 17
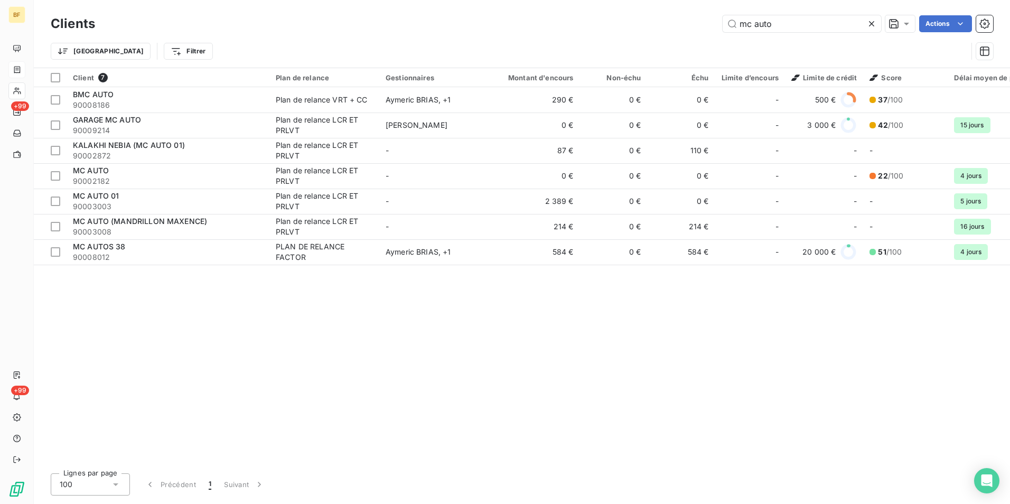
drag, startPoint x: 809, startPoint y: 20, endPoint x: 689, endPoint y: 20, distance: 119.4
click at [689, 20] on div "mc auto Actions" at bounding box center [550, 23] width 885 height 17
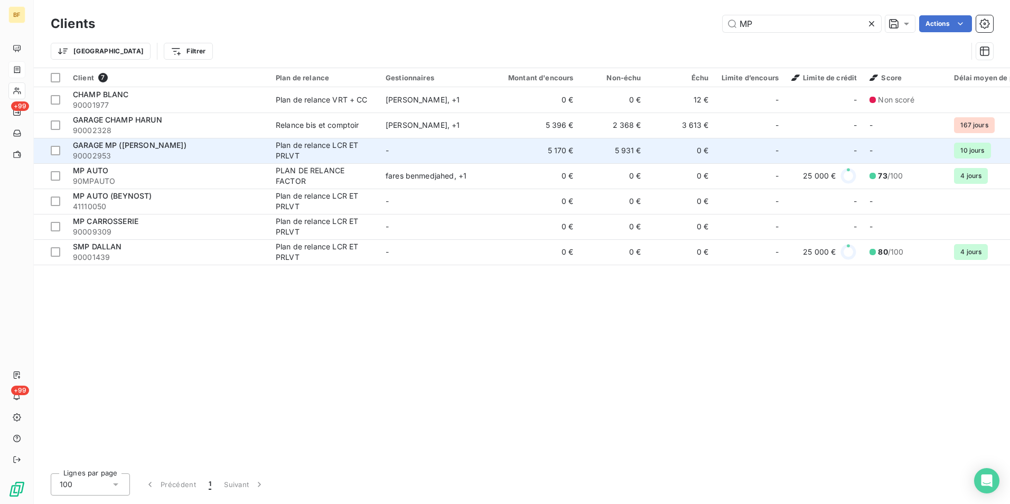
type input "MP"
click at [165, 152] on span "90002953" at bounding box center [168, 156] width 190 height 11
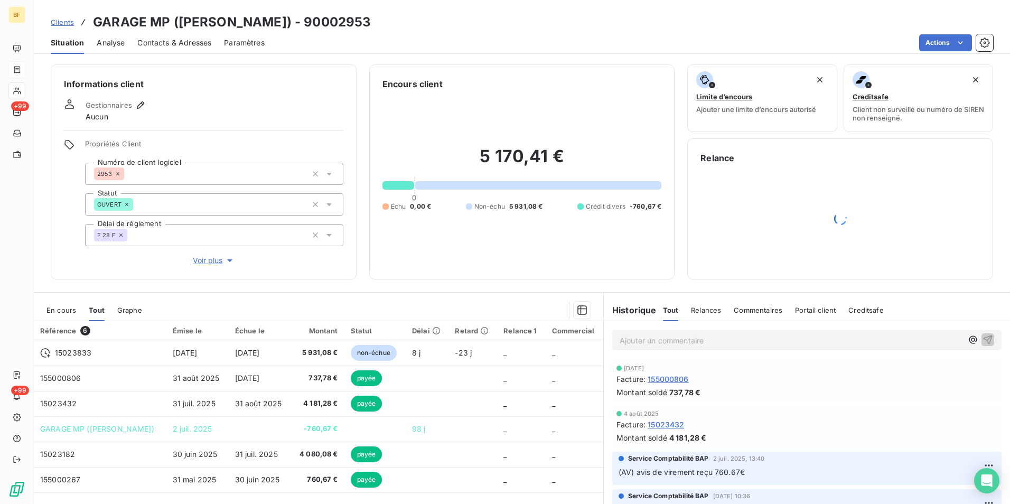
click at [153, 49] on div "Contacts & Adresses" at bounding box center [174, 43] width 74 height 22
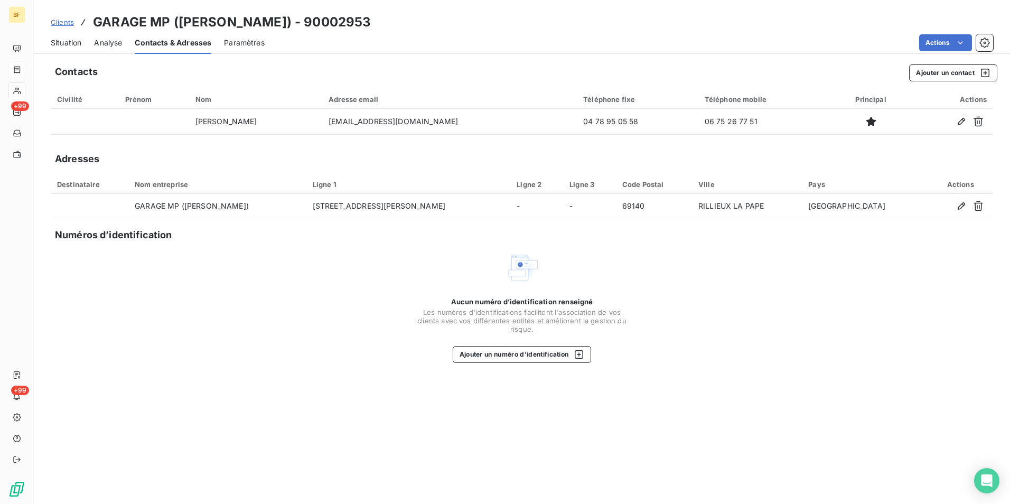
click at [70, 44] on span "Situation" at bounding box center [66, 43] width 31 height 11
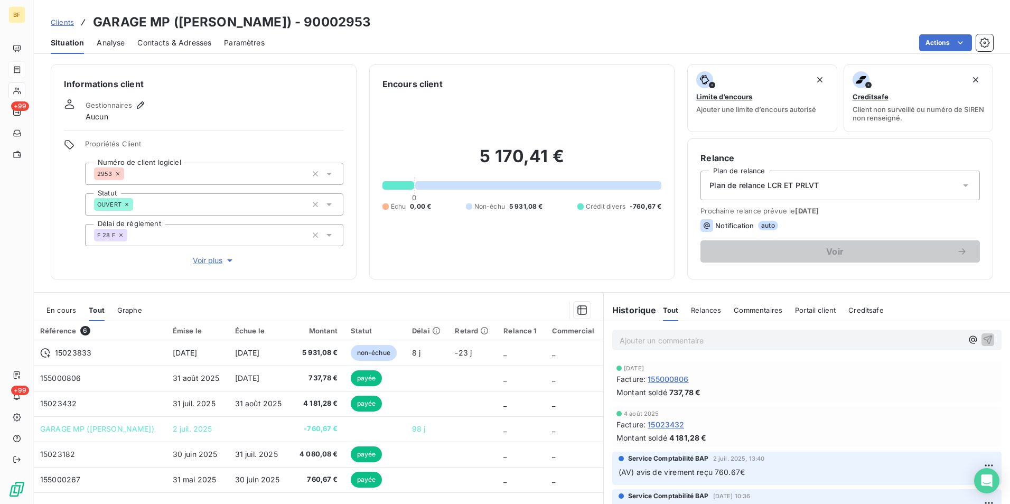
click at [171, 35] on div "Contacts & Adresses" at bounding box center [174, 43] width 74 height 22
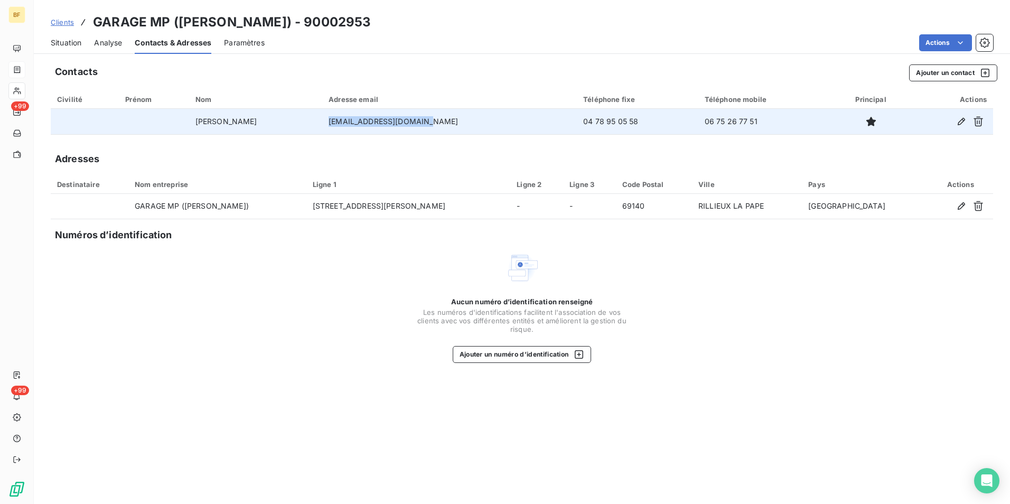
drag, startPoint x: 434, startPoint y: 129, endPoint x: 329, endPoint y: 123, distance: 105.4
click at [329, 123] on td "garagemp69140@gmail.com" at bounding box center [449, 121] width 255 height 25
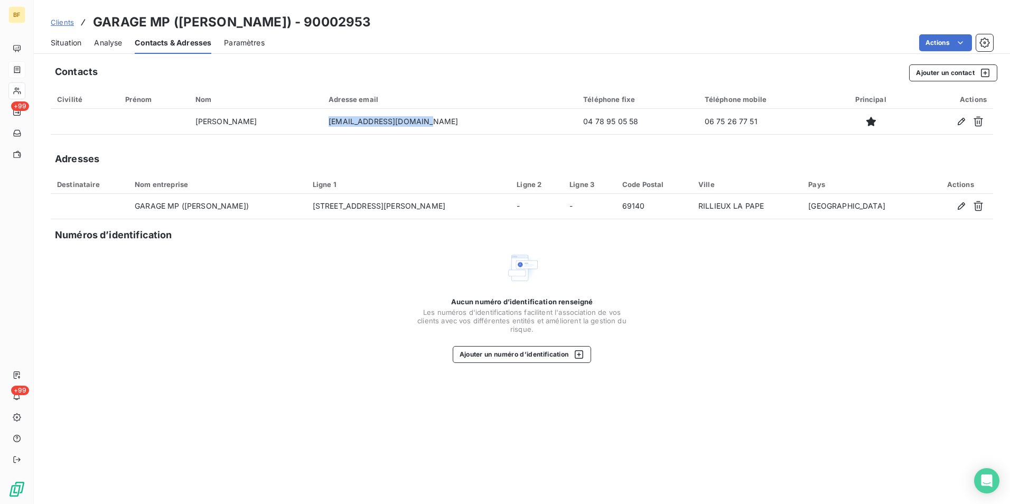
copy td "garagemp69140@gmail.com"
click at [72, 51] on div "Situation" at bounding box center [66, 43] width 31 height 22
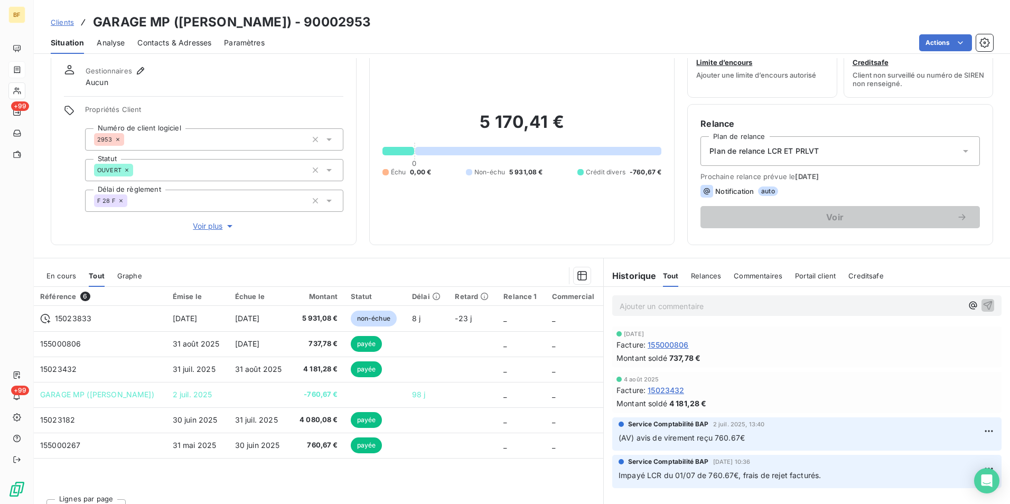
scroll to position [52, 0]
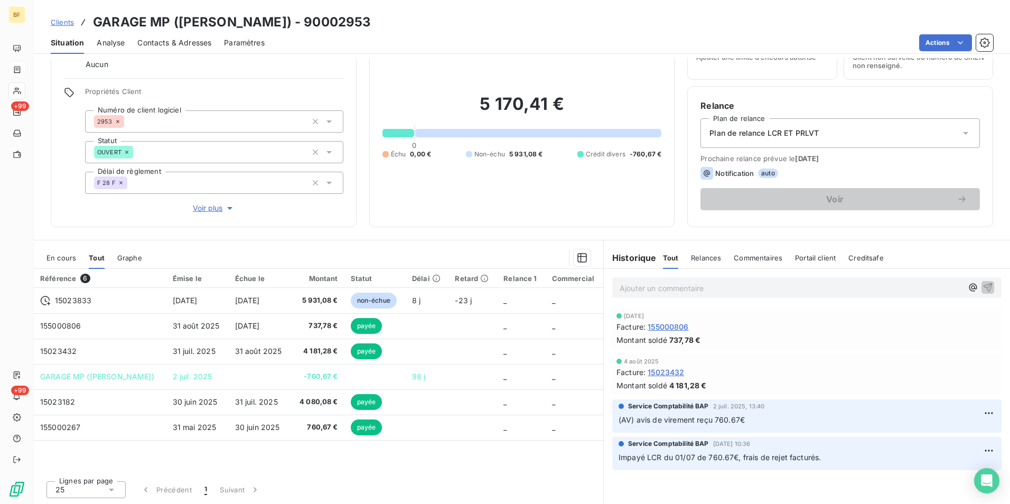
click at [467, 213] on div "5 170,41 € 0 Échu 0,00 € Non-échu 5 931,08 € Crédit divers -760,67 €" at bounding box center [522, 126] width 279 height 176
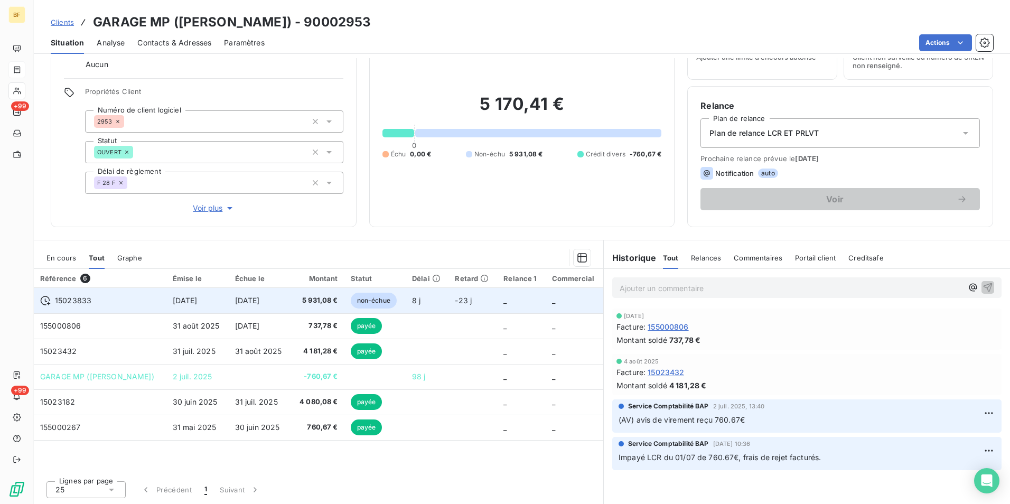
click at [297, 301] on span "5 931,08 €" at bounding box center [317, 300] width 41 height 11
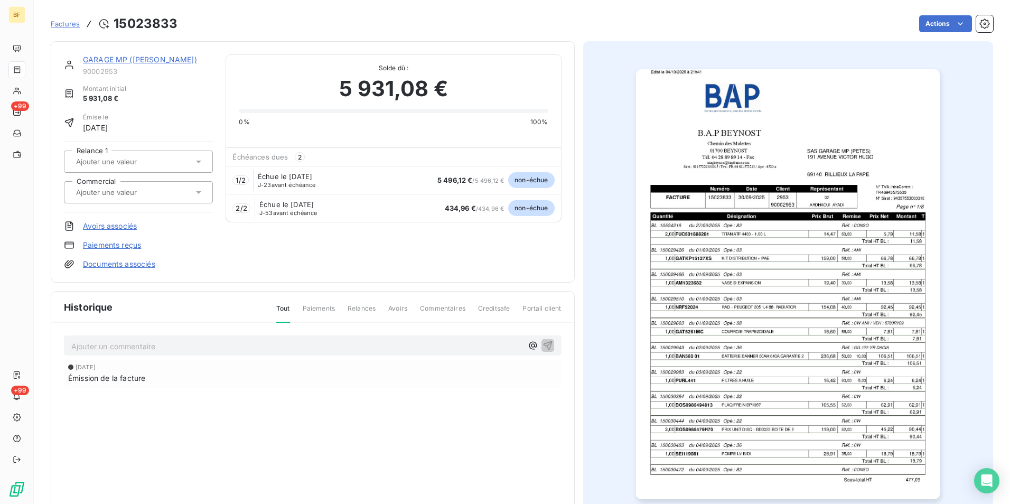
click at [710, 248] on img "button" at bounding box center [788, 284] width 304 height 430
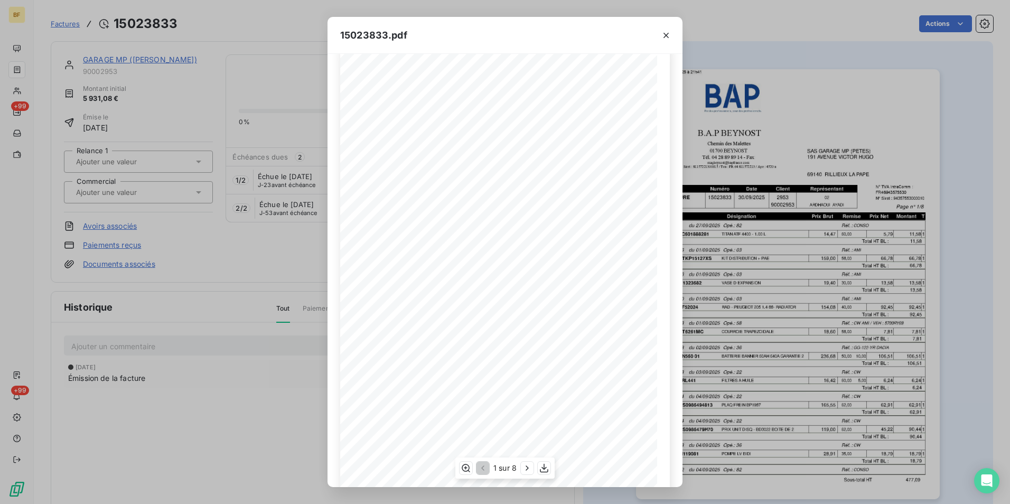
scroll to position [40, 0]
click at [524, 464] on icon "button" at bounding box center [527, 468] width 11 height 11
click at [524, 464] on icon "button" at bounding box center [528, 468] width 11 height 11
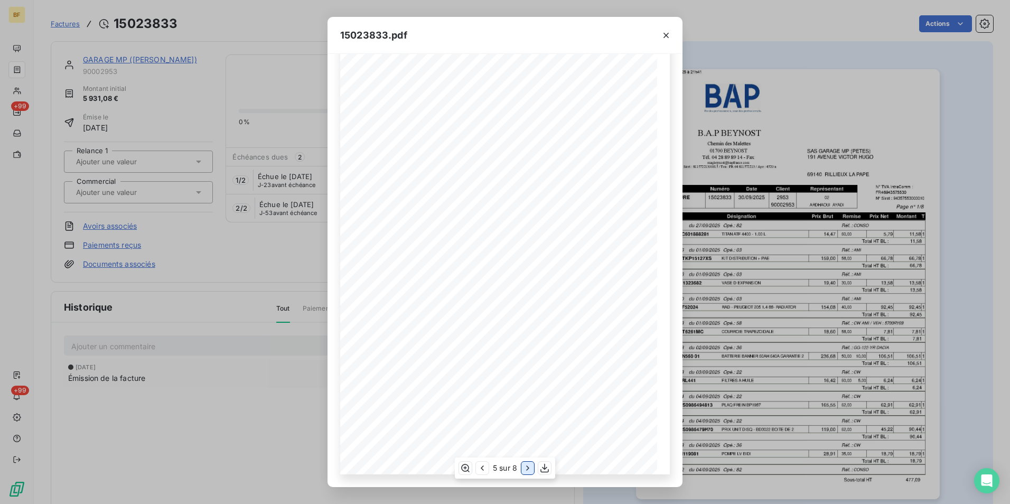
click at [524, 464] on icon "button" at bounding box center [528, 468] width 11 height 11
click at [663, 33] on icon "button" at bounding box center [666, 35] width 11 height 11
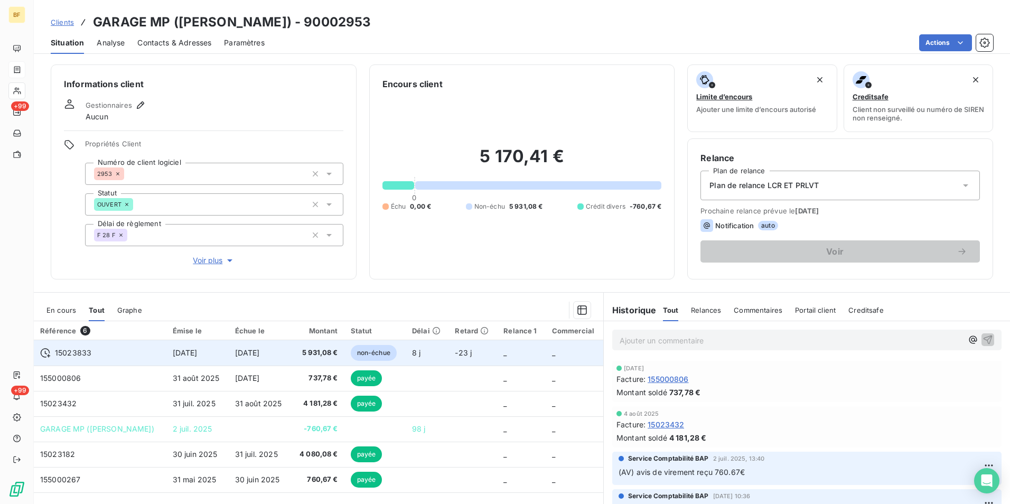
click at [193, 358] on td "30 sept. 2025" at bounding box center [197, 352] width 62 height 25
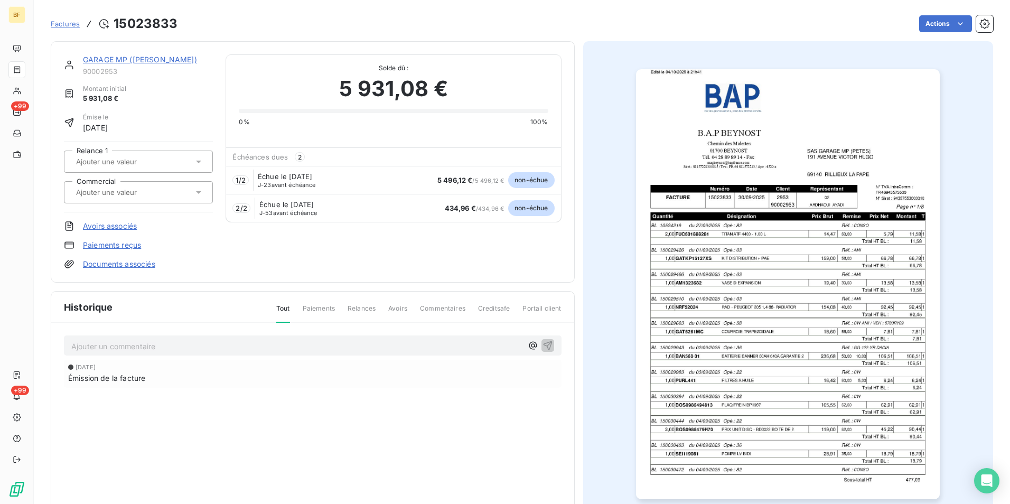
click at [761, 334] on img "button" at bounding box center [788, 284] width 304 height 430
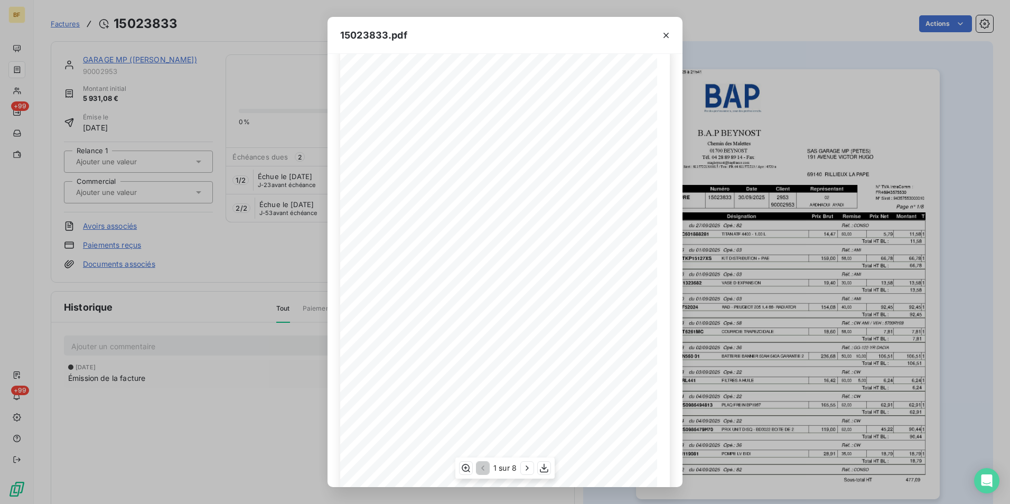
scroll to position [40, 0]
click at [525, 465] on icon "button" at bounding box center [527, 468] width 11 height 11
click at [525, 465] on icon "button" at bounding box center [528, 468] width 11 height 11
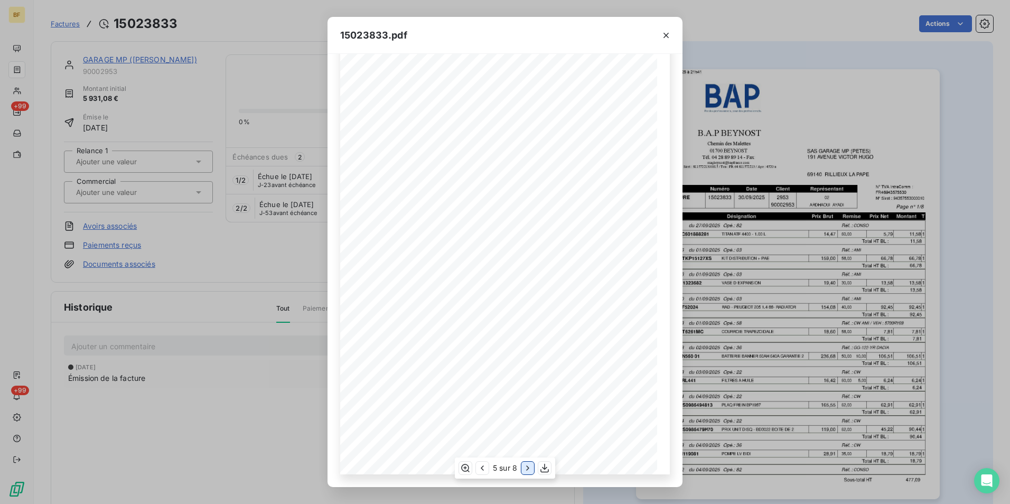
click at [525, 465] on icon "button" at bounding box center [528, 468] width 11 height 11
click at [485, 468] on icon "button" at bounding box center [482, 468] width 11 height 11
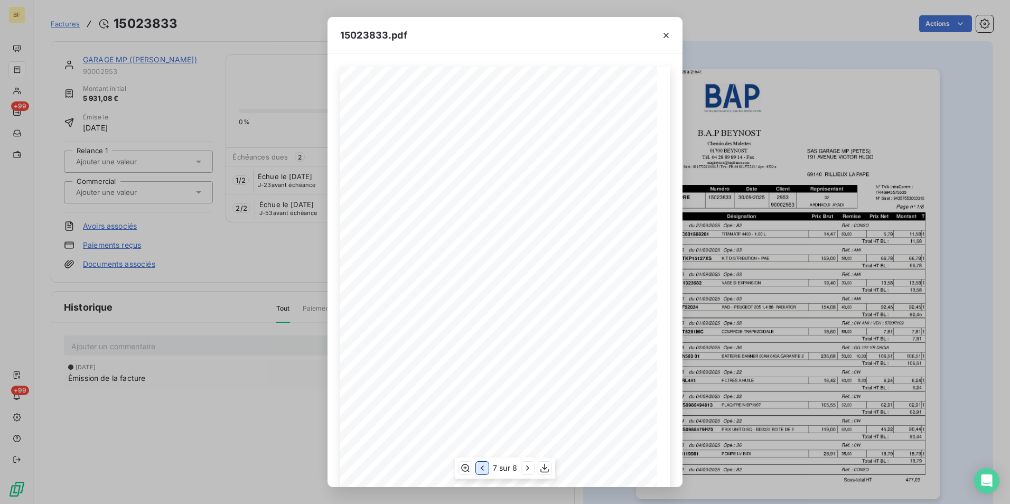
click at [485, 468] on icon "button" at bounding box center [482, 468] width 11 height 11
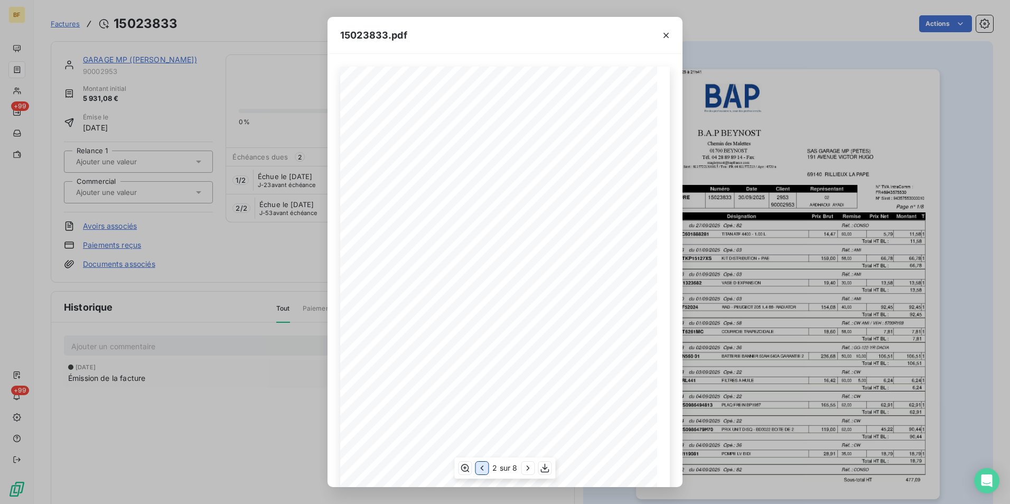
click at [485, 468] on icon "button" at bounding box center [482, 468] width 11 height 11
click at [247, 15] on div "15023833.pdf B.A.P BEYNOST SAS GARAGE MP (PETES) Chemin des Malettes 191 AVENUE…" at bounding box center [505, 252] width 1010 height 504
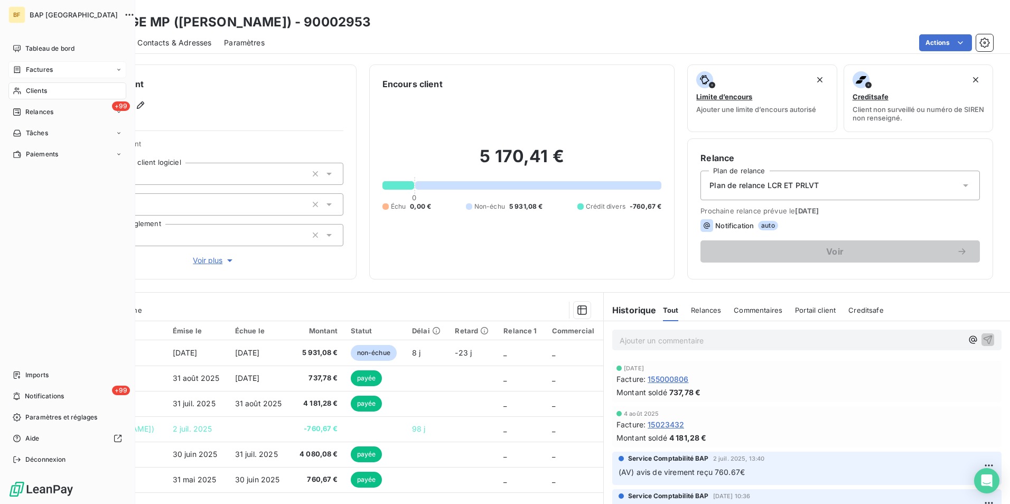
click at [26, 90] on span "Clients" at bounding box center [36, 91] width 21 height 10
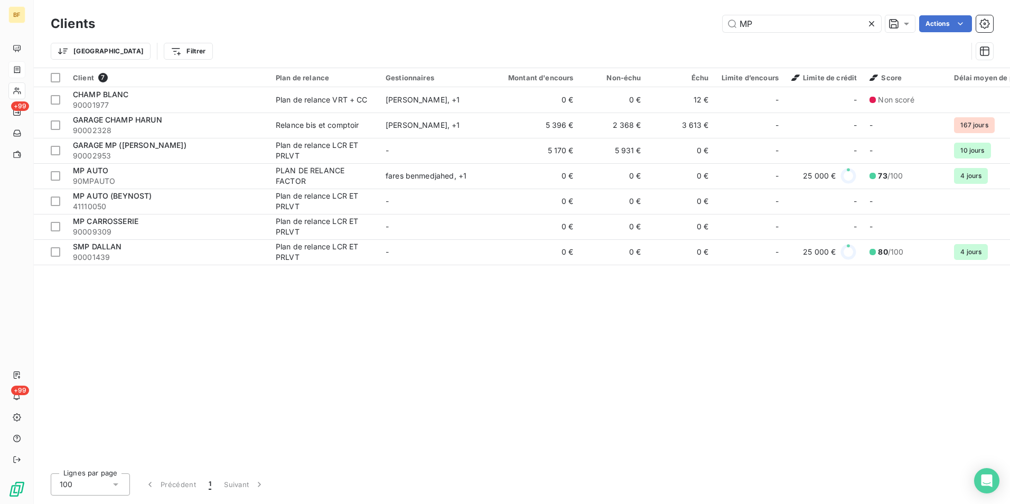
drag, startPoint x: 767, startPoint y: 20, endPoint x: 698, endPoint y: 21, distance: 69.2
click at [698, 21] on div "MP Actions" at bounding box center [550, 23] width 885 height 17
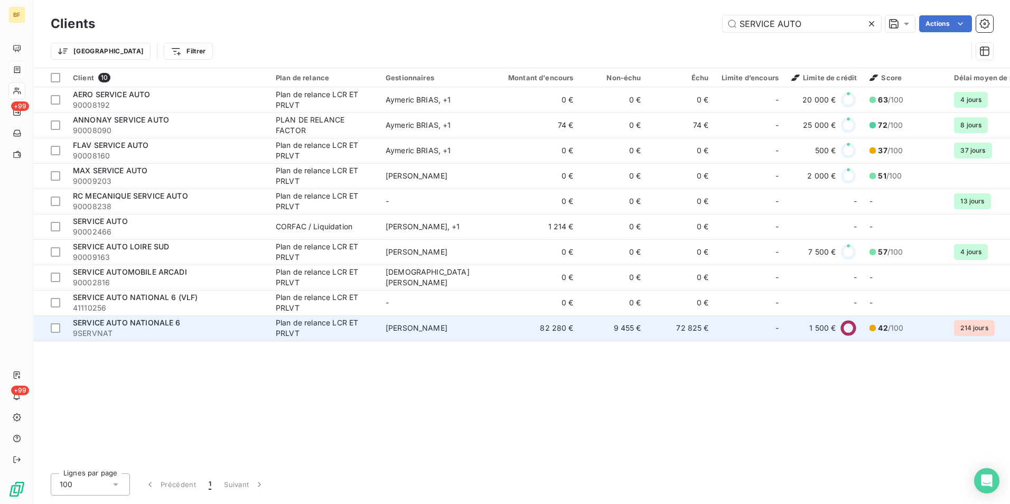
type input "SERVICE AUTO"
click at [148, 321] on span "SERVICE AUTO NATIONALE 6" at bounding box center [127, 322] width 108 height 9
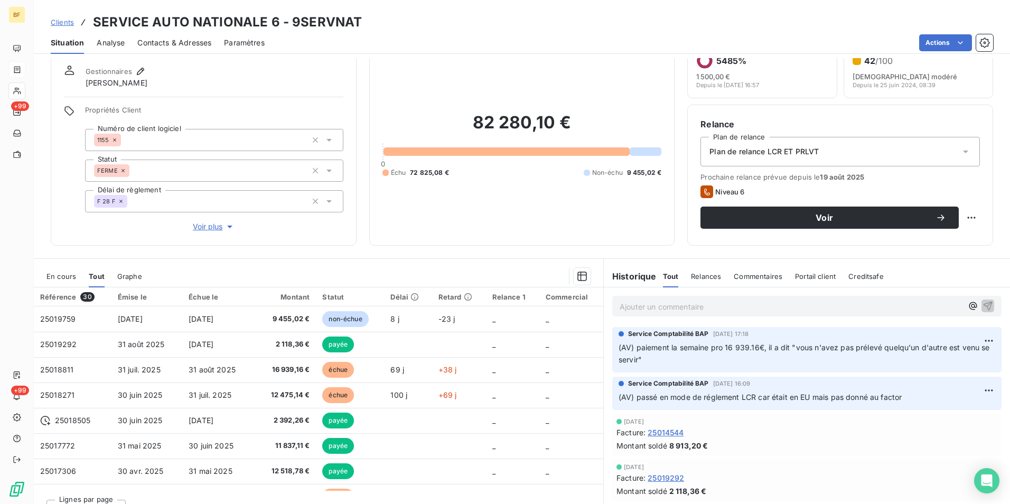
scroll to position [52, 0]
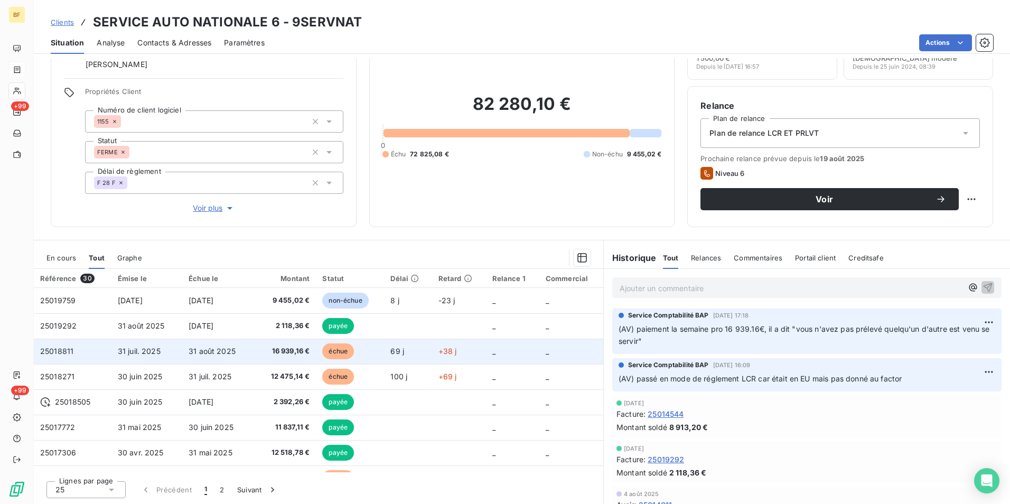
click at [275, 354] on span "16 939,16 €" at bounding box center [284, 351] width 50 height 11
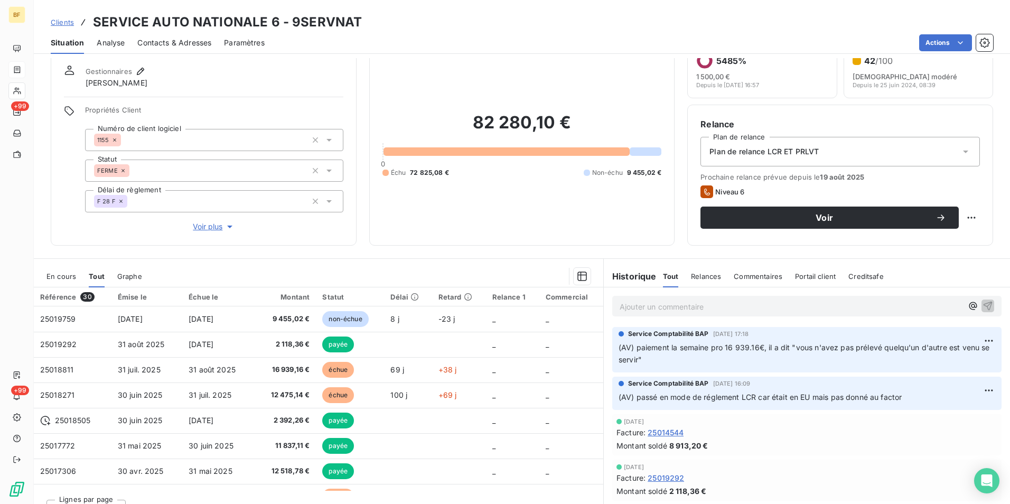
scroll to position [52, 0]
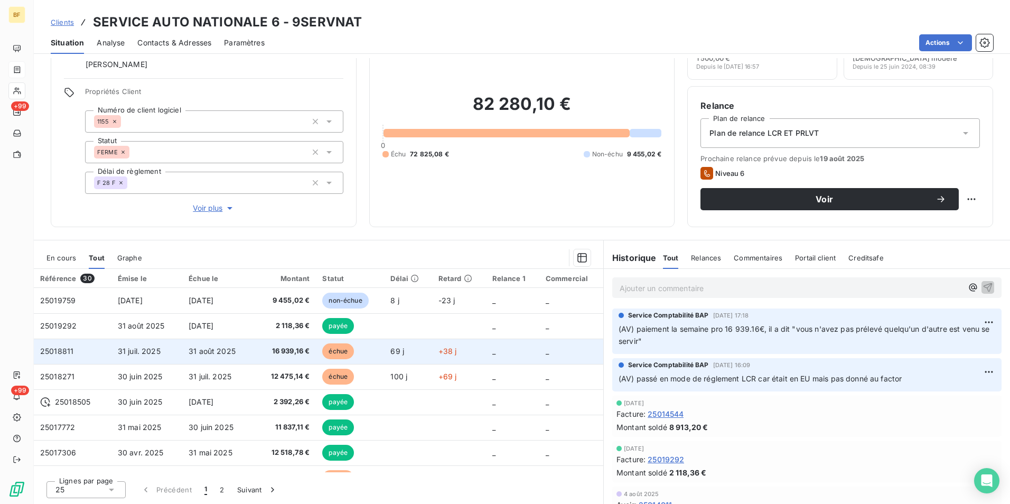
click at [281, 349] on span "16 939,16 €" at bounding box center [284, 351] width 50 height 11
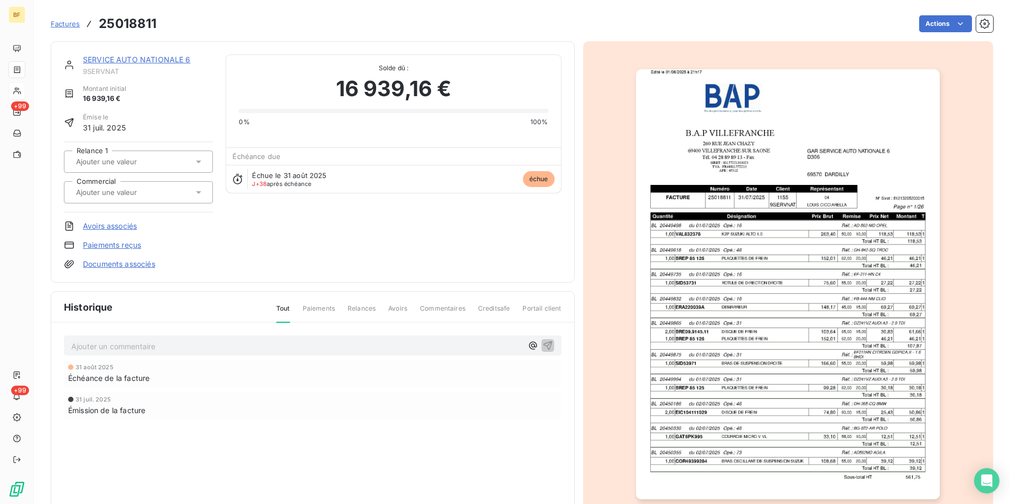
click at [691, 315] on img "button" at bounding box center [788, 284] width 304 height 430
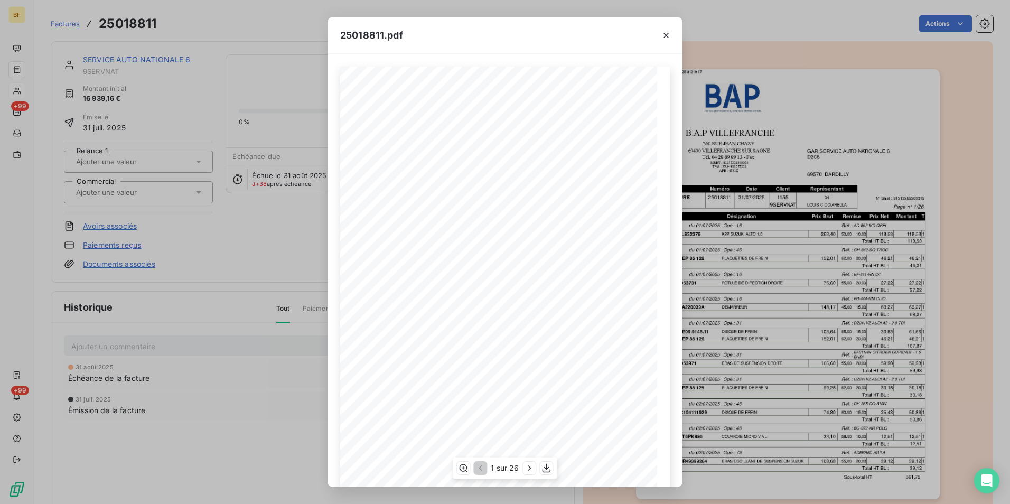
scroll to position [40, 0]
click at [549, 468] on icon "button" at bounding box center [547, 468] width 11 height 11
drag, startPoint x: 222, startPoint y: 33, endPoint x: 70, endPoint y: 7, distance: 154.4
click at [222, 33] on div "25018811.pdf B.A.P VILLEFRANCHE GAR SERVICE AUTO NATIONALE 6 260 RUE JEAN CHAZY…" at bounding box center [505, 252] width 1010 height 504
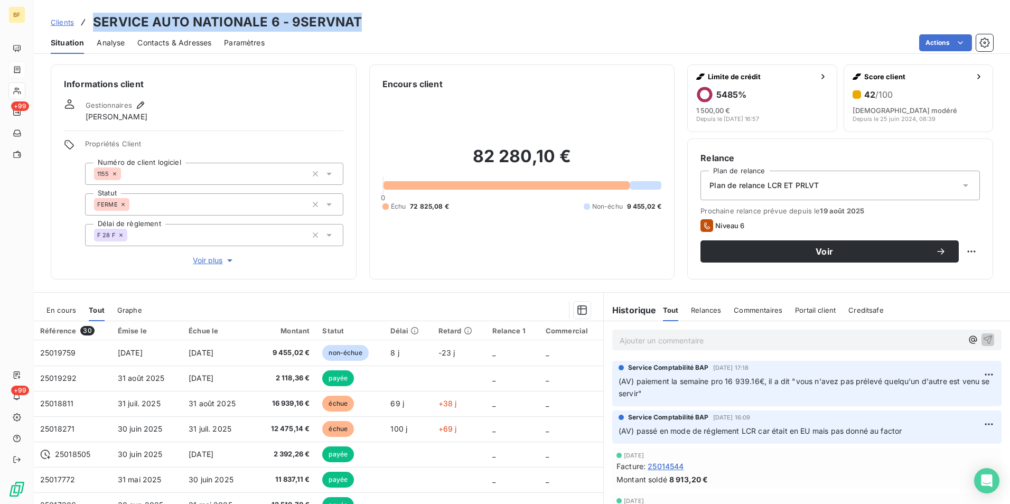
drag, startPoint x: 359, startPoint y: 20, endPoint x: 83, endPoint y: 18, distance: 275.3
click at [83, 18] on div "Clients SERVICE AUTO NATIONALE 6 - 9SERVNAT" at bounding box center [522, 22] width 976 height 19
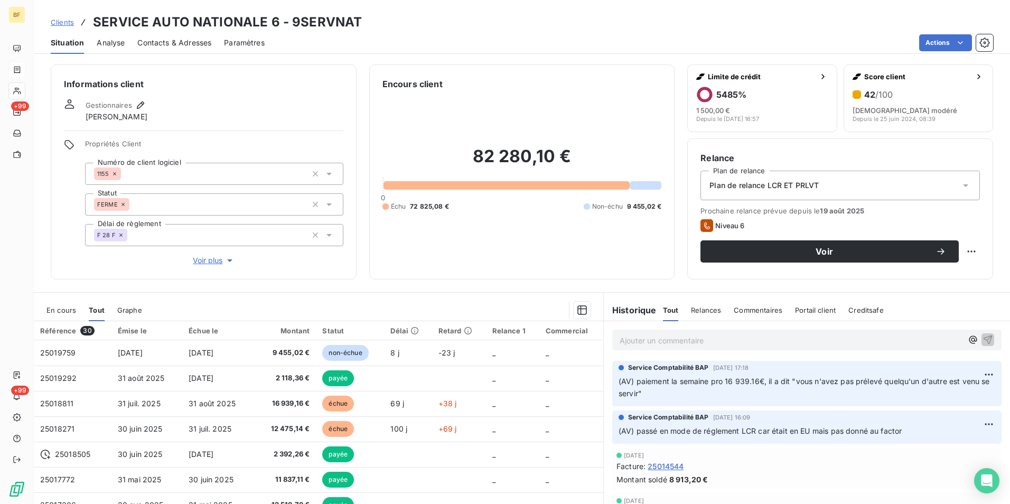
click at [591, 36] on div "Actions" at bounding box center [635, 42] width 716 height 17
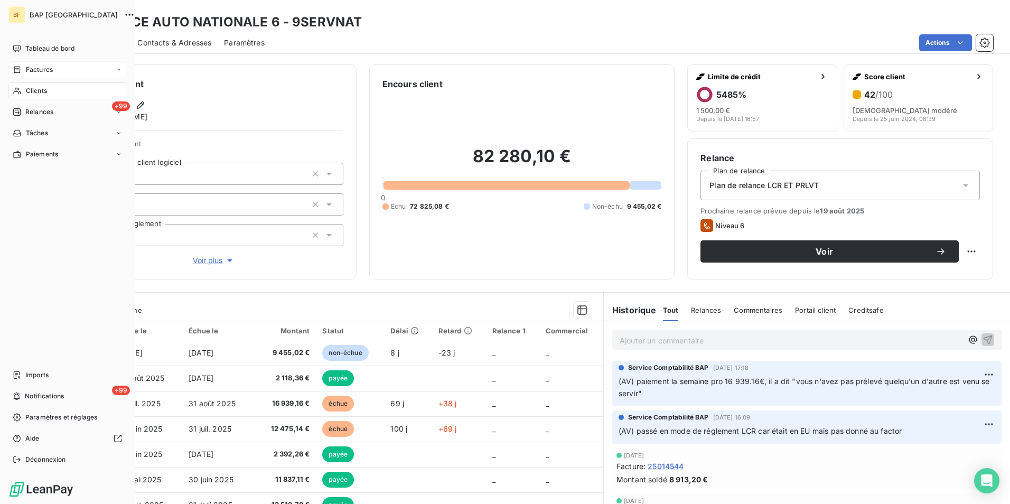
drag, startPoint x: 25, startPoint y: 82, endPoint x: 25, endPoint y: 89, distance: 6.9
click at [24, 82] on nav "Tableau de bord Factures Clients +99 Relances Tâches Paiements" at bounding box center [67, 101] width 118 height 123
click at [26, 89] on span "Clients" at bounding box center [36, 91] width 21 height 10
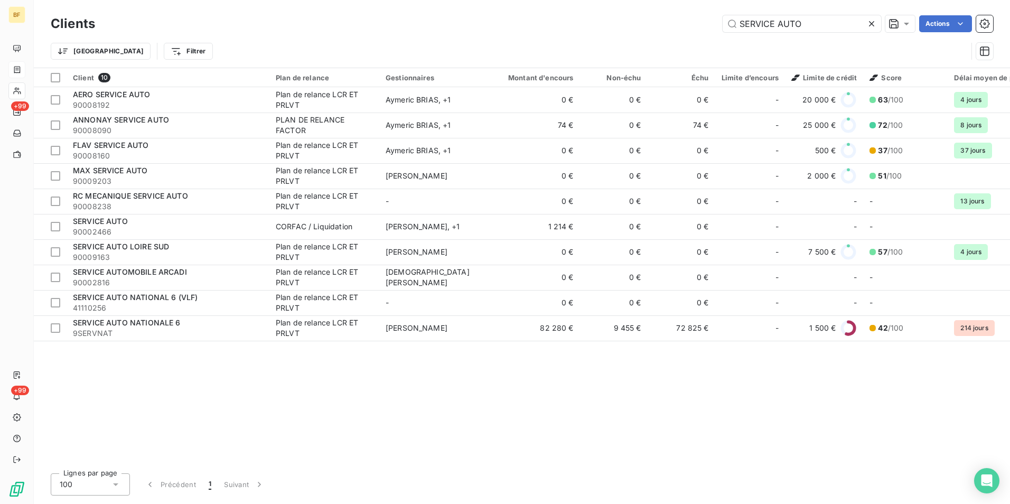
drag, startPoint x: 802, startPoint y: 26, endPoint x: 711, endPoint y: 14, distance: 92.2
click at [711, 14] on div "Clients SERVICE AUTO Actions" at bounding box center [522, 24] width 943 height 22
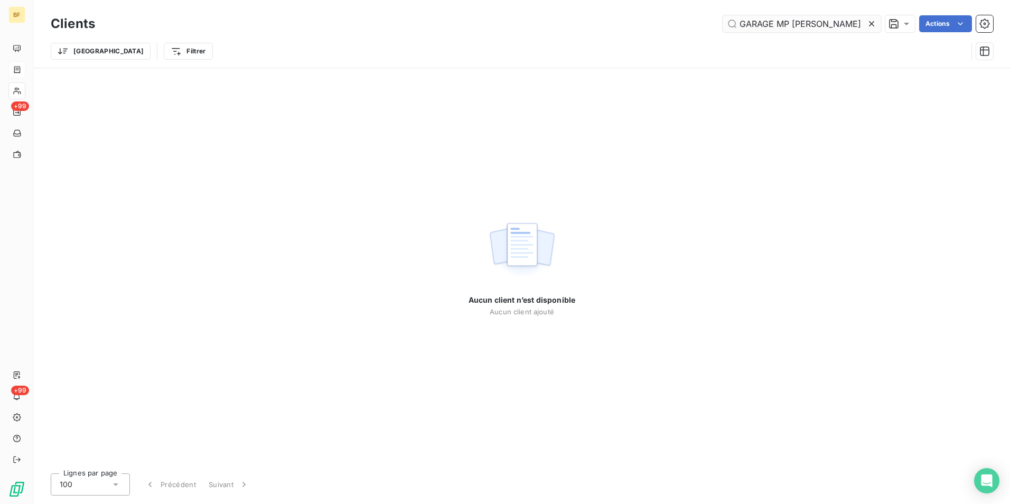
drag, startPoint x: 825, startPoint y: 25, endPoint x: 789, endPoint y: 24, distance: 36.5
click at [789, 24] on input "GARAGE MP PETES" at bounding box center [802, 23] width 159 height 17
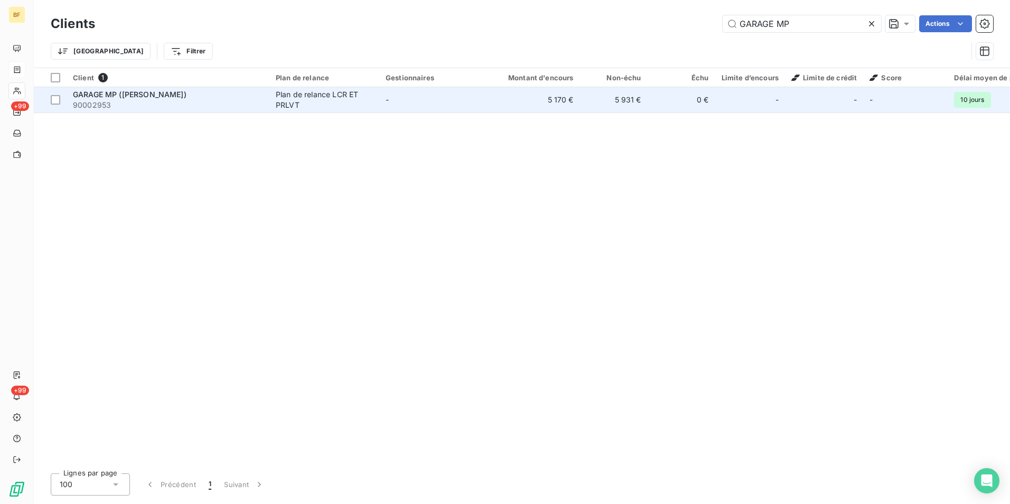
type input "GARAGE MP"
click at [207, 104] on span "90002953" at bounding box center [168, 105] width 190 height 11
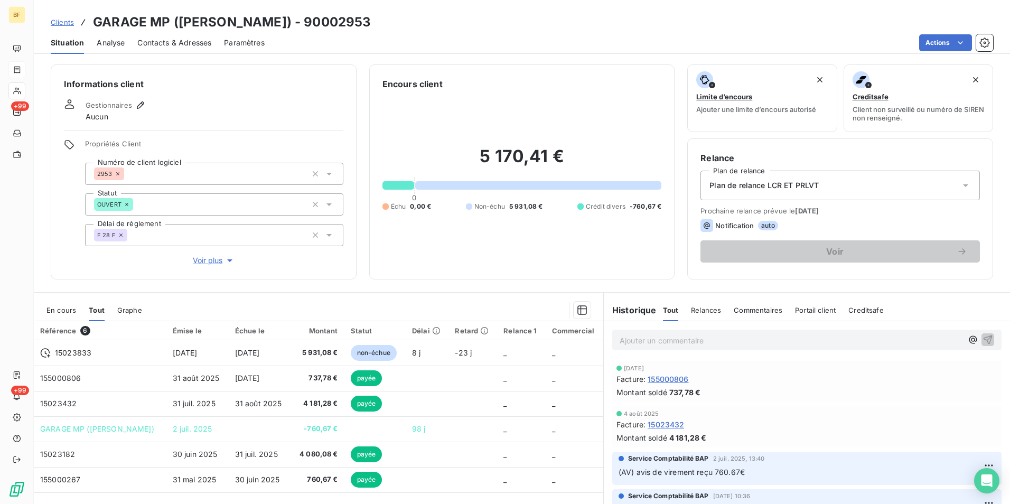
click at [562, 289] on div "Informations client Gestionnaires Aucun Propriétés Client Numéro de client logi…" at bounding box center [522, 281] width 976 height 446
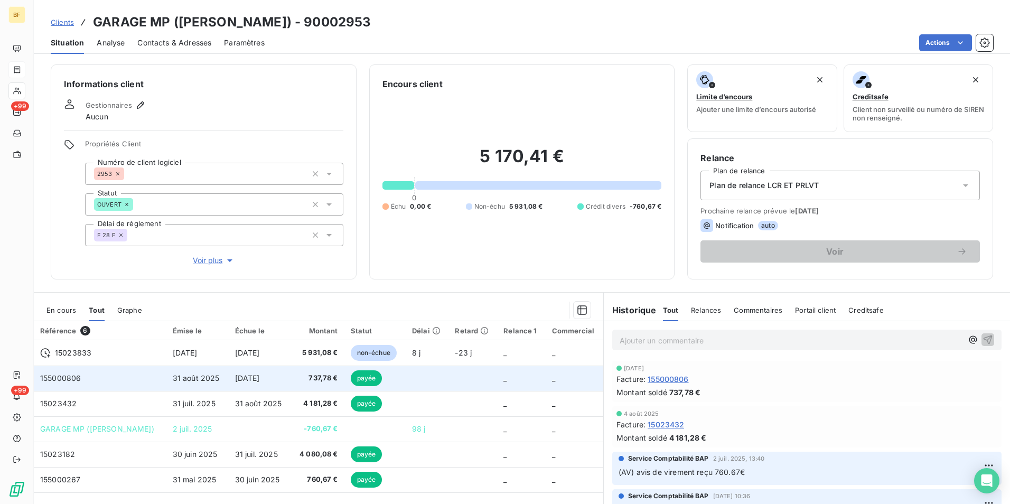
click at [291, 378] on td "737,78 €" at bounding box center [317, 378] width 53 height 25
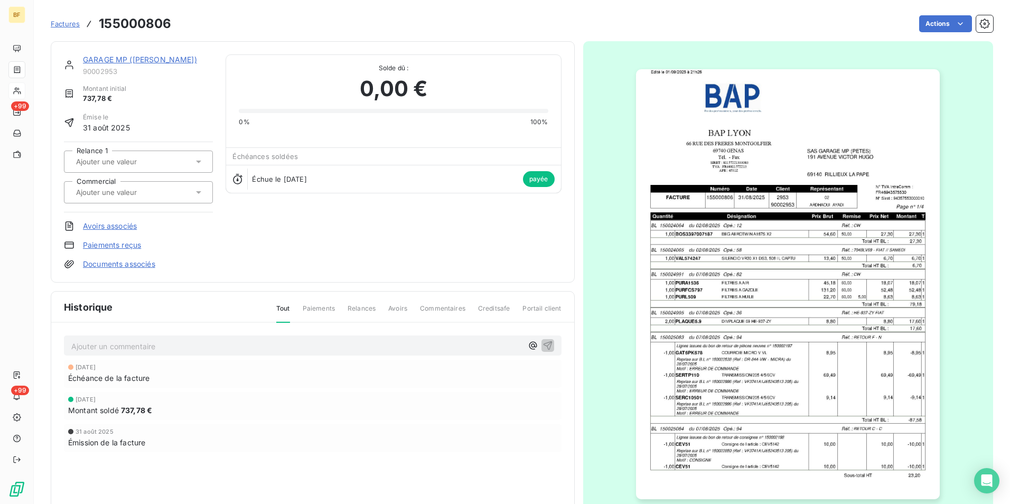
click at [156, 24] on h3 "155000806" at bounding box center [135, 23] width 72 height 19
copy h3 "155000806"
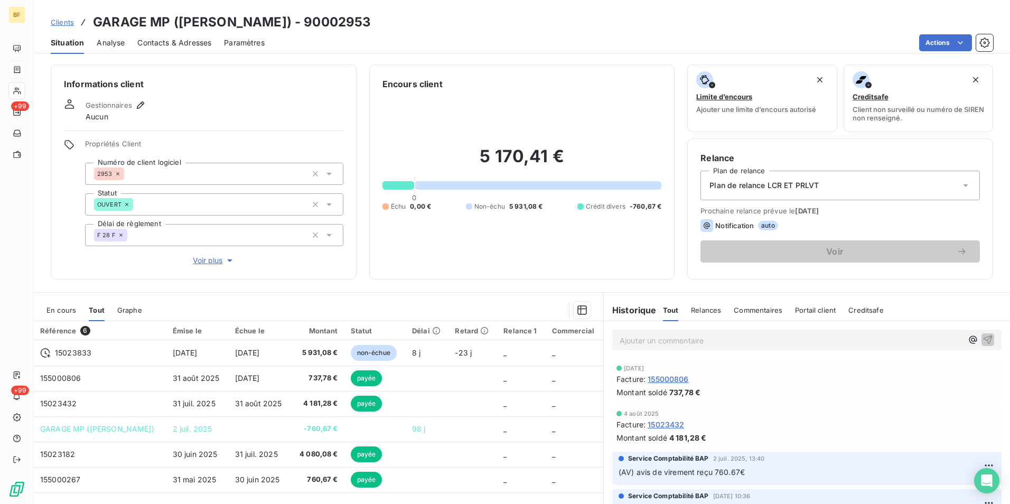
click at [391, 36] on div "Actions" at bounding box center [635, 42] width 716 height 17
click at [661, 337] on p "Ajouter un commentaire ﻿" at bounding box center [791, 340] width 343 height 13
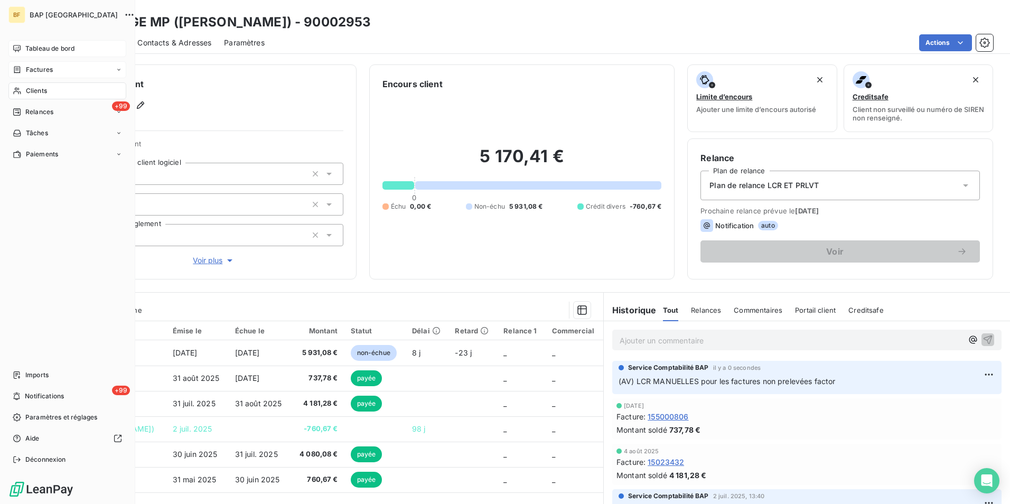
click at [58, 43] on div "Tableau de bord" at bounding box center [67, 48] width 118 height 17
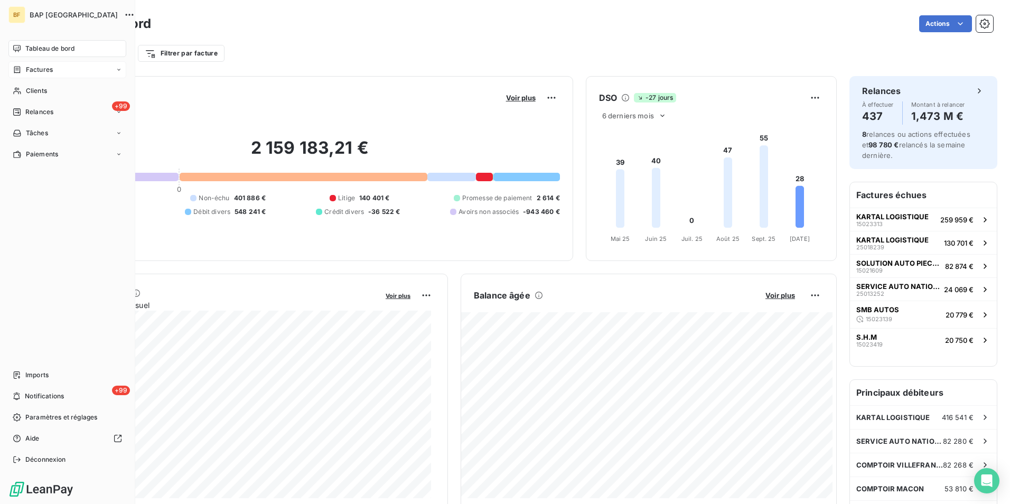
drag, startPoint x: 15, startPoint y: 91, endPoint x: 110, endPoint y: 73, distance: 96.7
click at [15, 91] on icon at bounding box center [17, 91] width 9 height 8
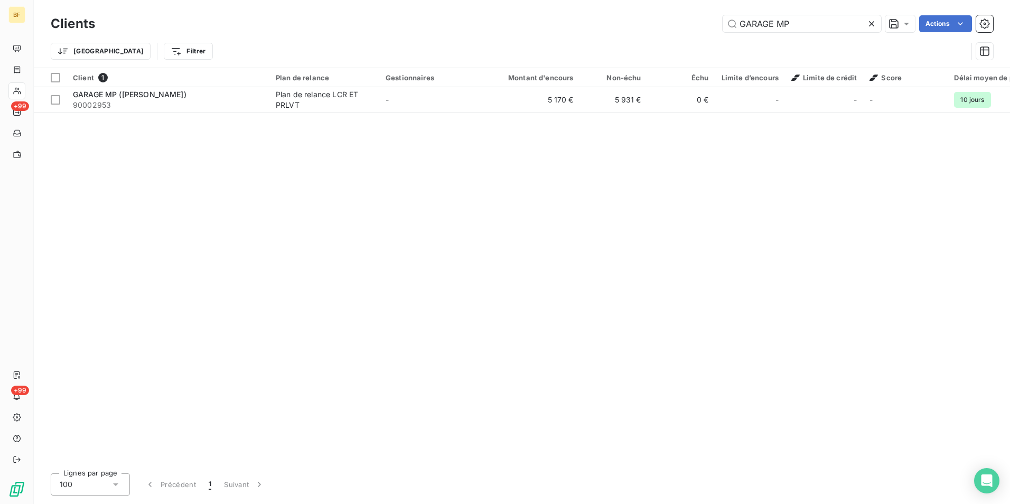
drag, startPoint x: 795, startPoint y: 24, endPoint x: 683, endPoint y: 20, distance: 111.6
click at [683, 20] on div "GARAGE MP Actions" at bounding box center [550, 23] width 885 height 17
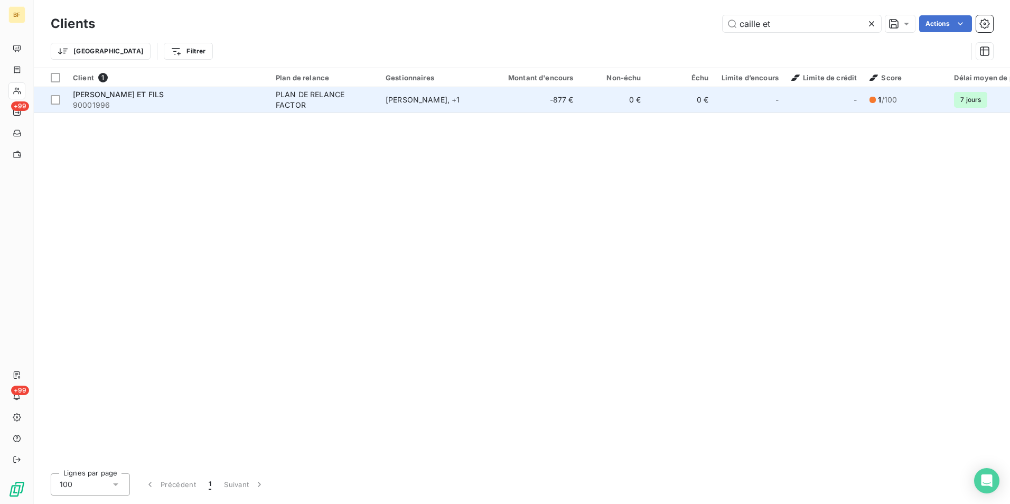
type input "caille et"
click at [146, 96] on div "CAILLE ET FILS" at bounding box center [168, 94] width 190 height 11
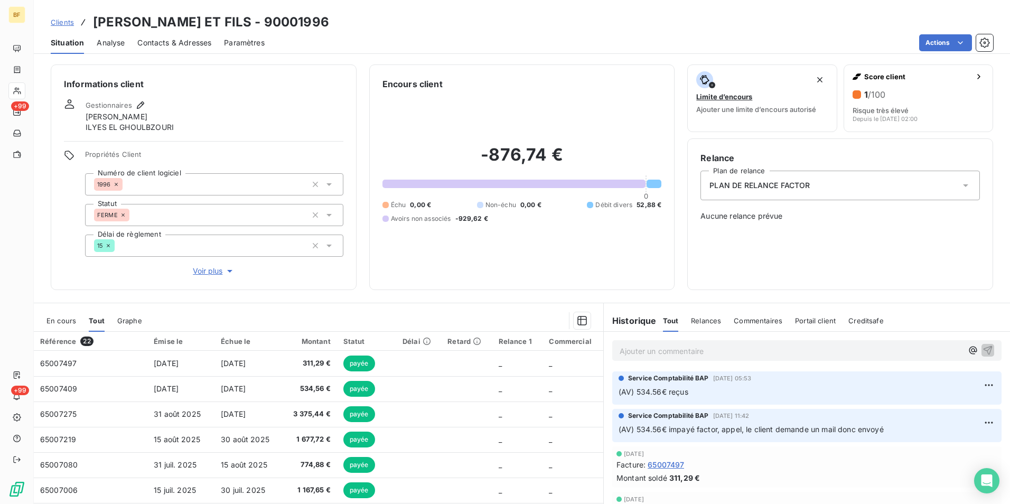
drag, startPoint x: 626, startPoint y: 265, endPoint x: 626, endPoint y: 271, distance: 6.4
click at [626, 265] on div "-876,74 € 0 Échu 0,00 € Non-échu 0,00 € Débit divers 52,88 € Avoirs non associé…" at bounding box center [522, 183] width 279 height 187
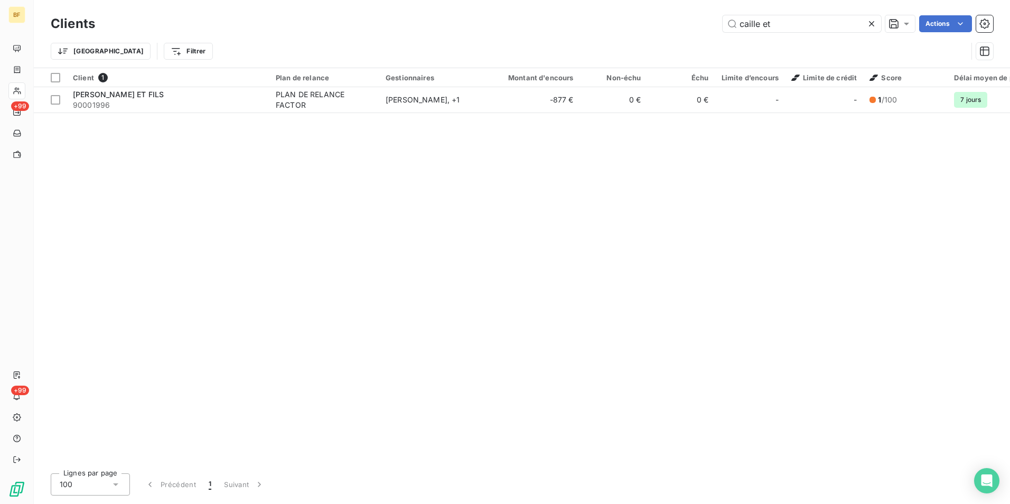
drag, startPoint x: 771, startPoint y: 30, endPoint x: 675, endPoint y: 29, distance: 95.6
click at [675, 29] on div "caille et Actions" at bounding box center [550, 23] width 885 height 17
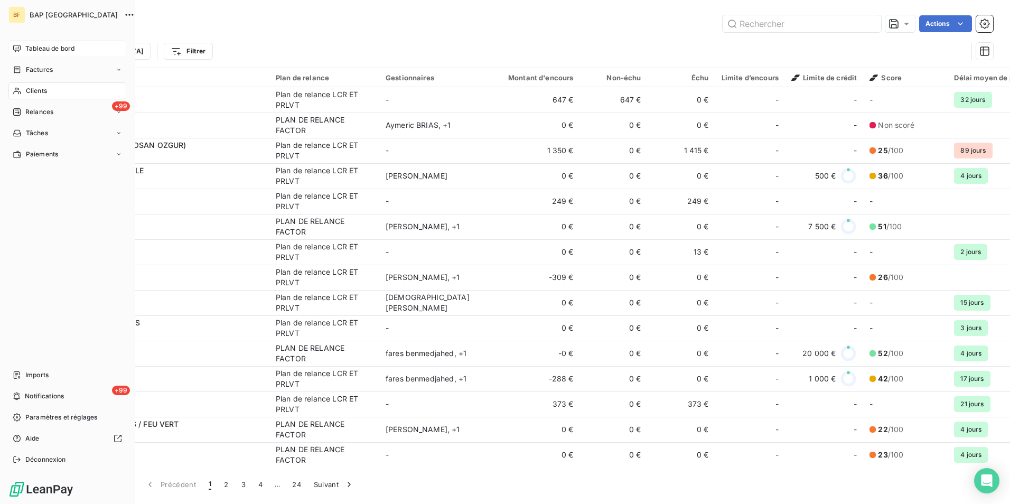
click at [34, 52] on span "Tableau de bord" at bounding box center [49, 49] width 49 height 10
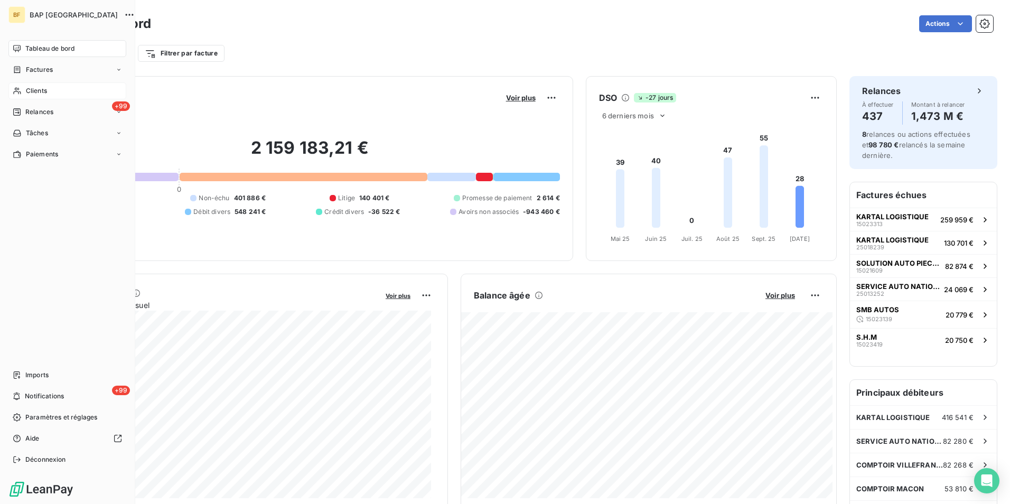
click at [35, 82] on div "Clients" at bounding box center [67, 90] width 118 height 17
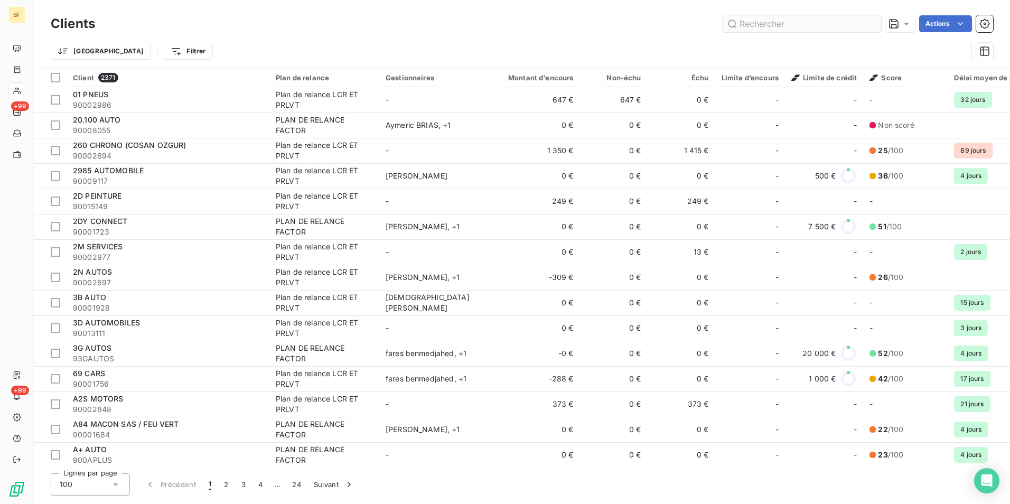
click at [753, 20] on input "text" at bounding box center [802, 23] width 159 height 17
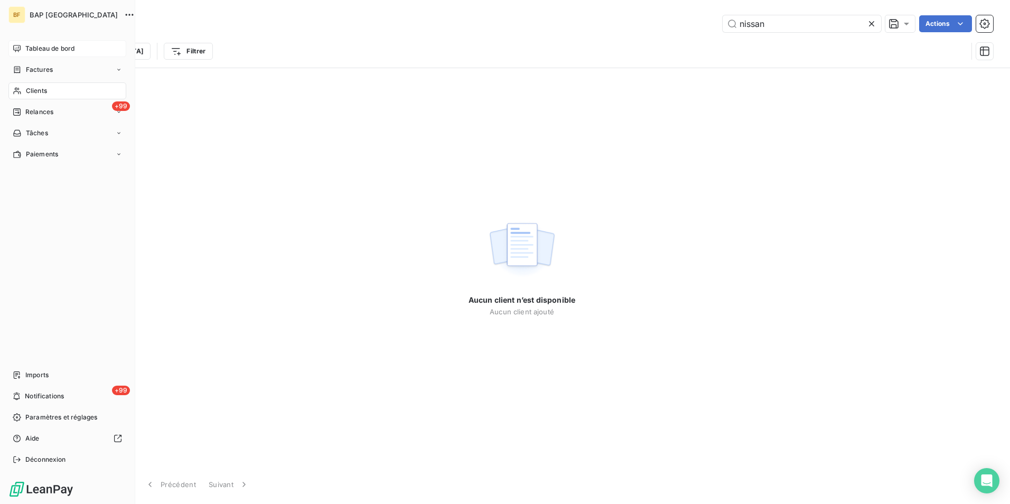
type input "nissan"
click at [17, 49] on icon at bounding box center [17, 48] width 8 height 8
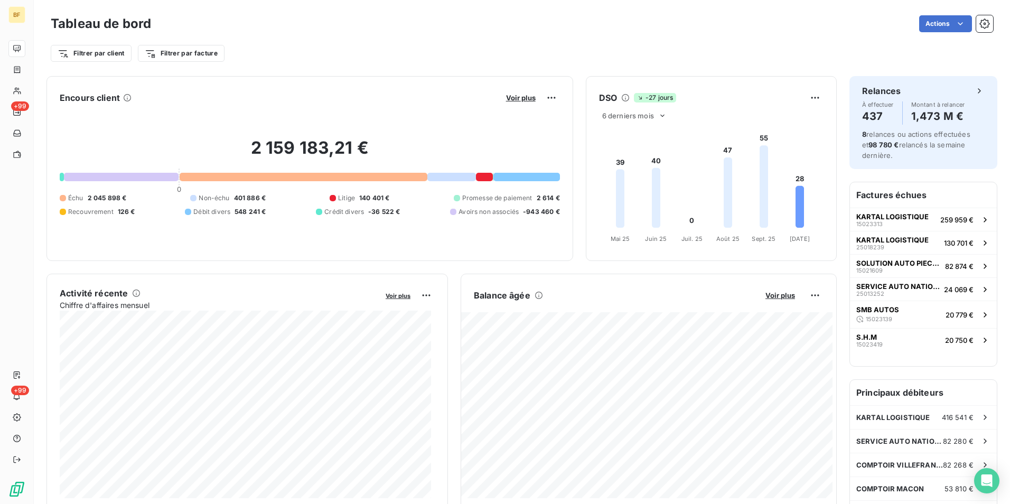
click at [338, 41] on div "Filtrer par client Filtrer par facture" at bounding box center [522, 49] width 943 height 29
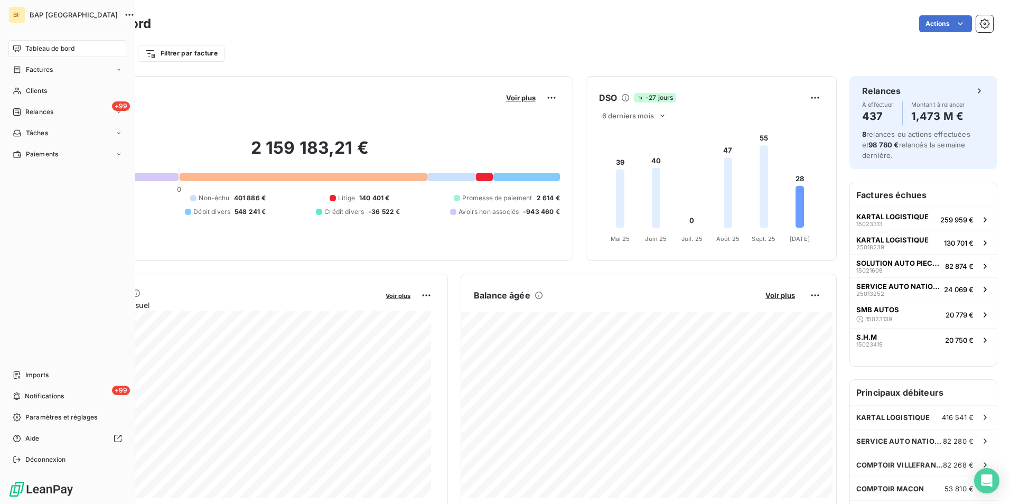
click at [48, 69] on span "Factures" at bounding box center [39, 70] width 27 height 10
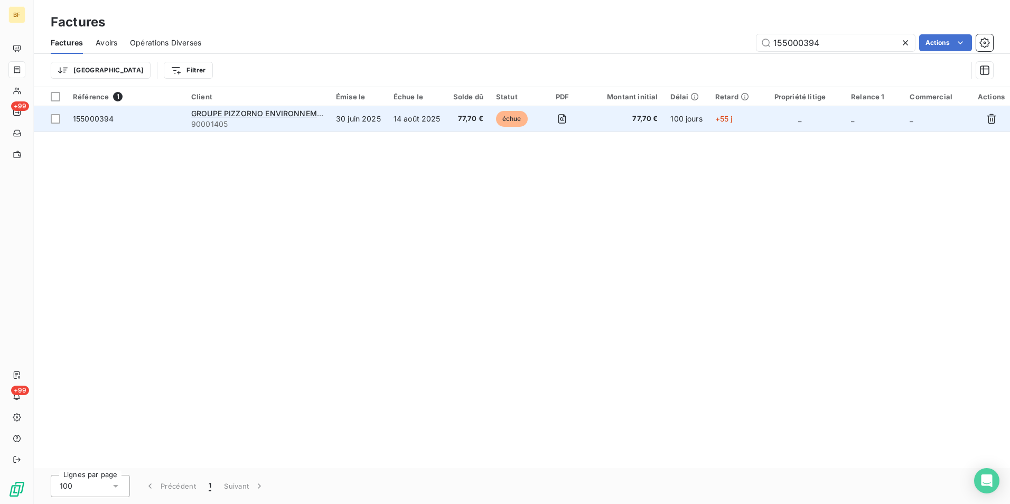
click at [459, 114] on span "77,70 €" at bounding box center [468, 119] width 30 height 11
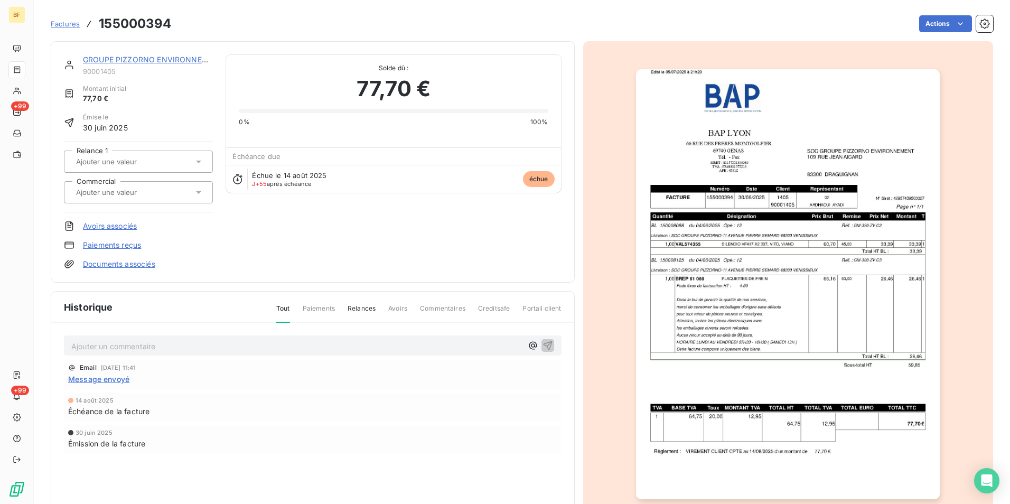
click at [730, 249] on img "button" at bounding box center [788, 284] width 304 height 430
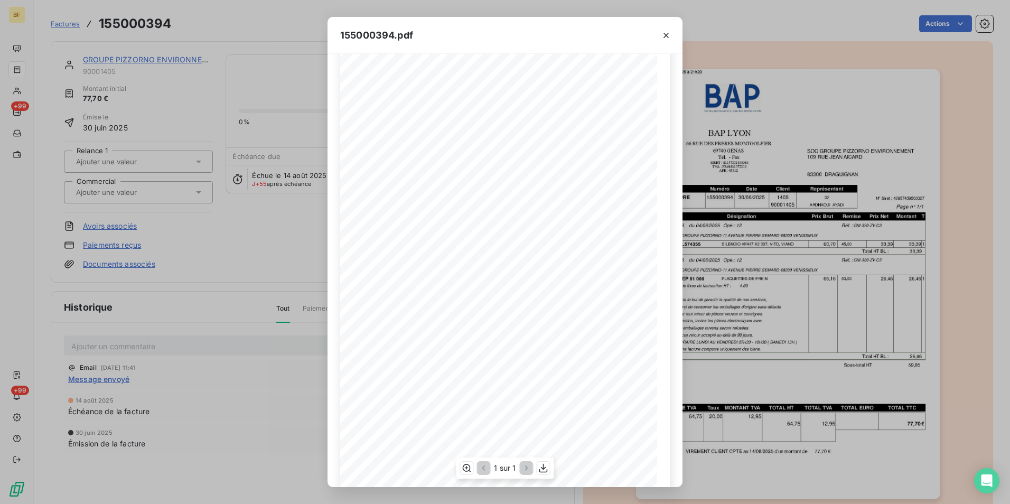
scroll to position [40, 0]
click at [667, 34] on icon "button" at bounding box center [666, 35] width 5 height 5
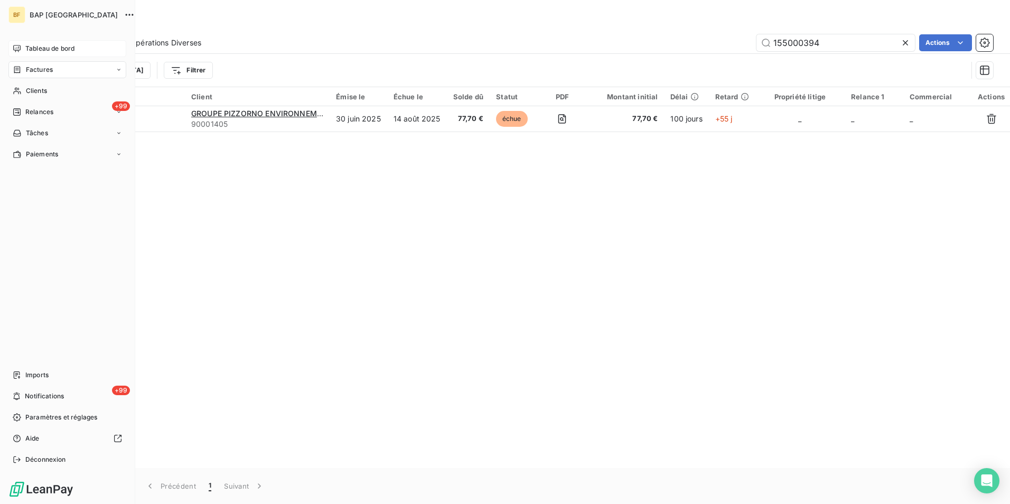
click at [13, 42] on div "Tableau de bord" at bounding box center [67, 48] width 118 height 17
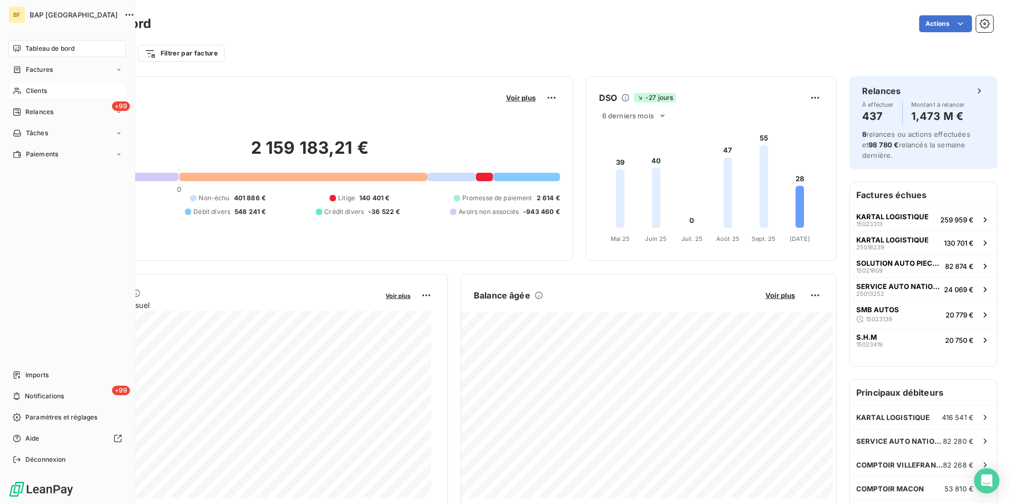
click at [21, 91] on icon at bounding box center [17, 91] width 9 height 8
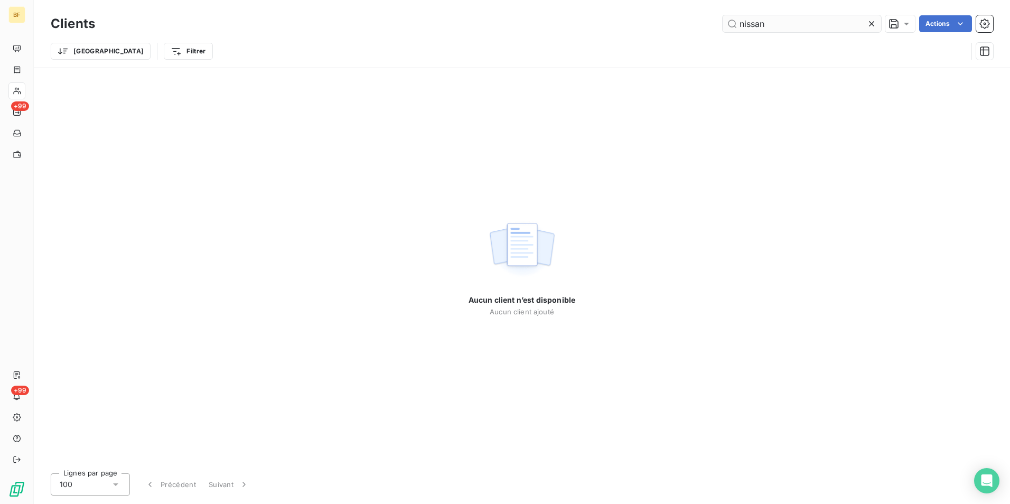
drag, startPoint x: 811, startPoint y: 19, endPoint x: 722, endPoint y: 22, distance: 89.3
click at [723, 22] on input "nissan" at bounding box center [802, 23] width 159 height 17
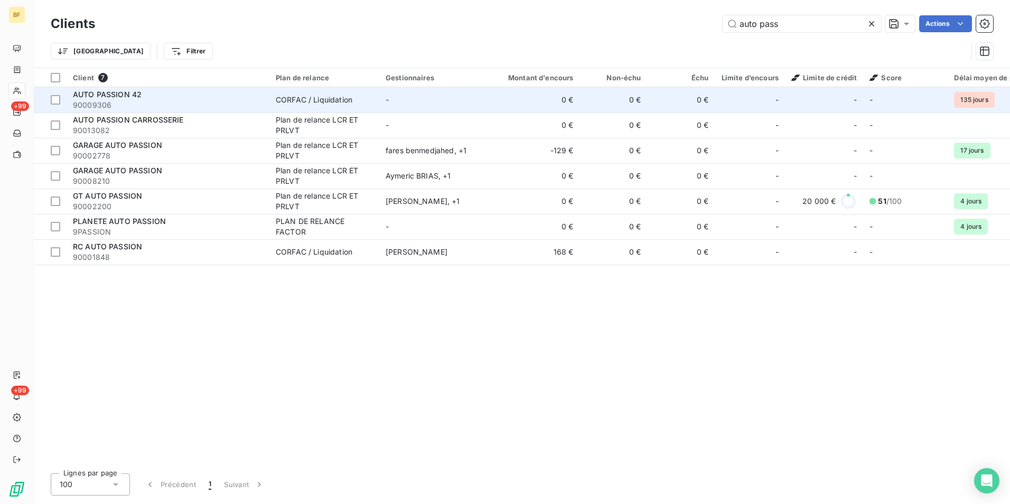
type input "auto pass"
click at [206, 102] on span "90009306" at bounding box center [168, 105] width 190 height 11
click at [144, 104] on span "90009306" at bounding box center [168, 105] width 190 height 11
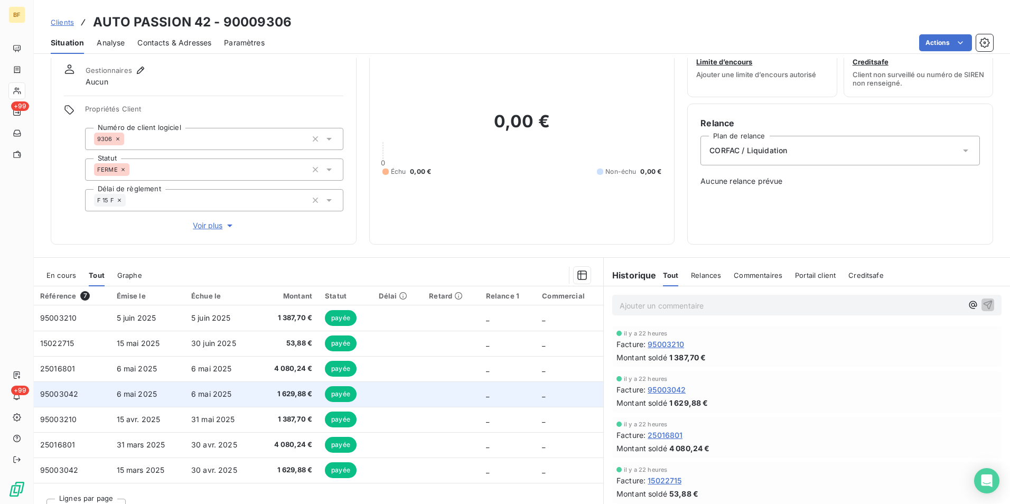
scroll to position [52, 0]
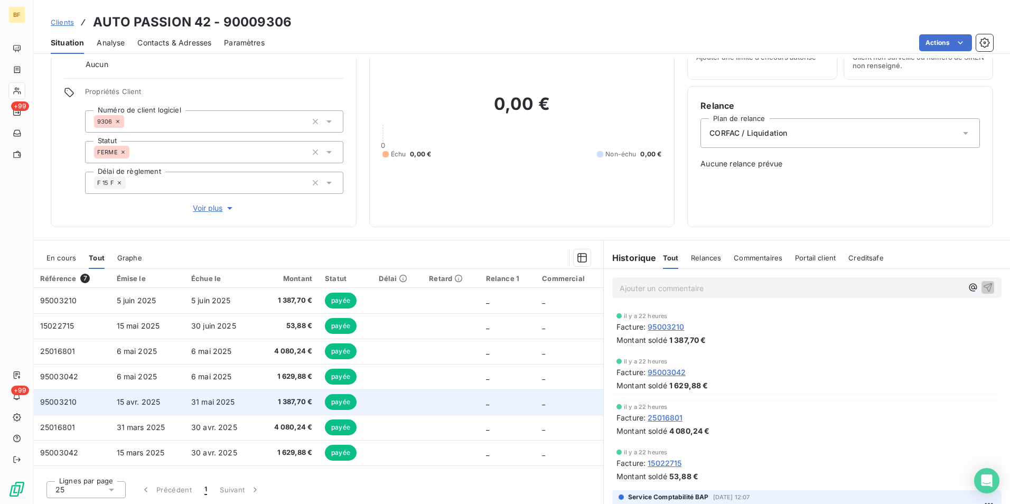
click at [285, 400] on span "1 387,70 €" at bounding box center [288, 402] width 50 height 11
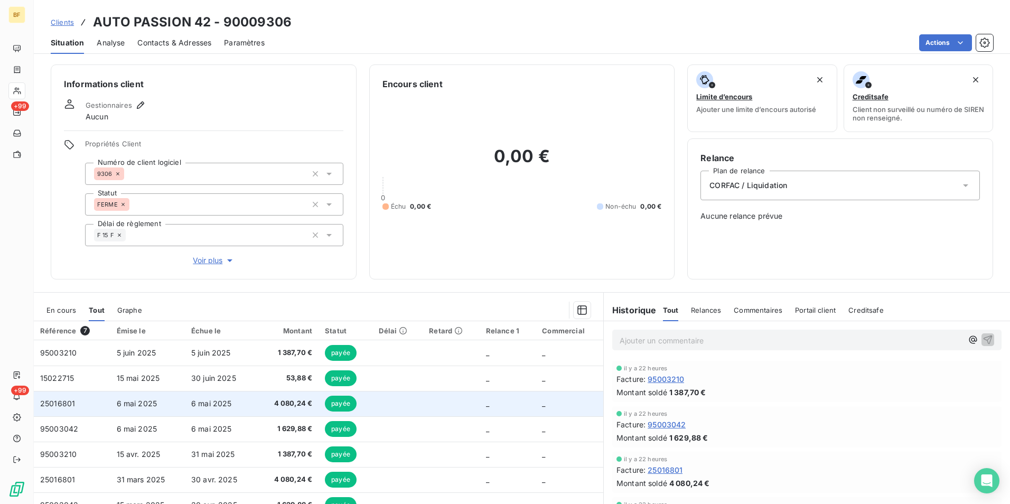
click at [275, 409] on td "4 080,24 €" at bounding box center [287, 403] width 62 height 25
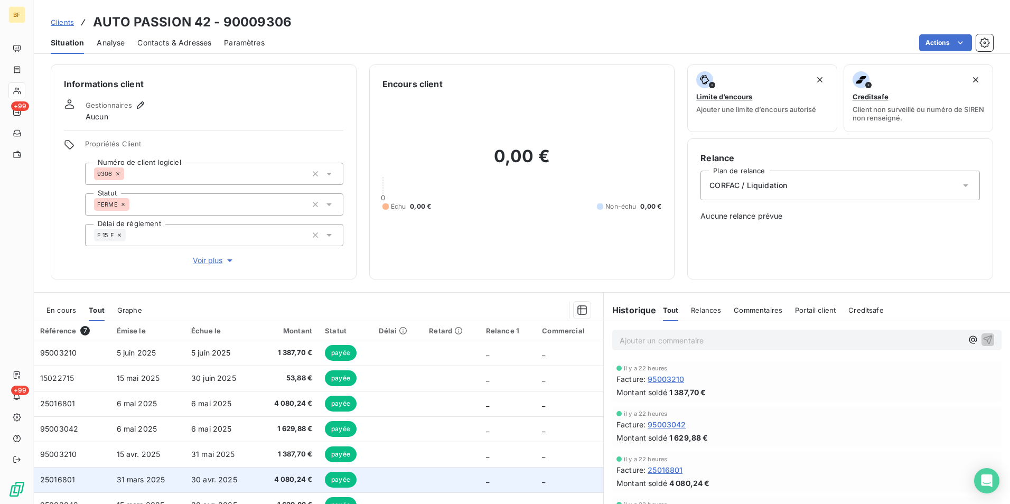
click at [275, 479] on span "4 080,24 €" at bounding box center [288, 479] width 50 height 11
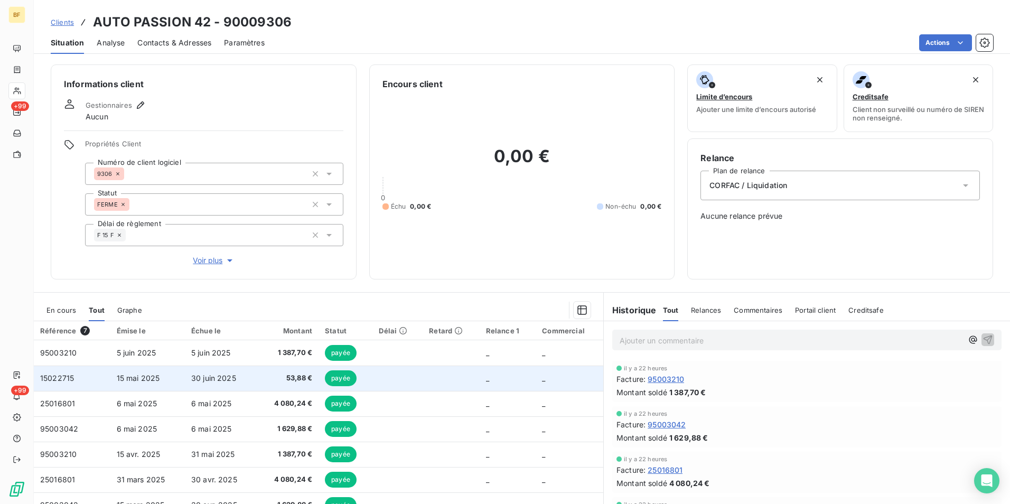
click at [263, 376] on span "53,88 €" at bounding box center [288, 378] width 50 height 11
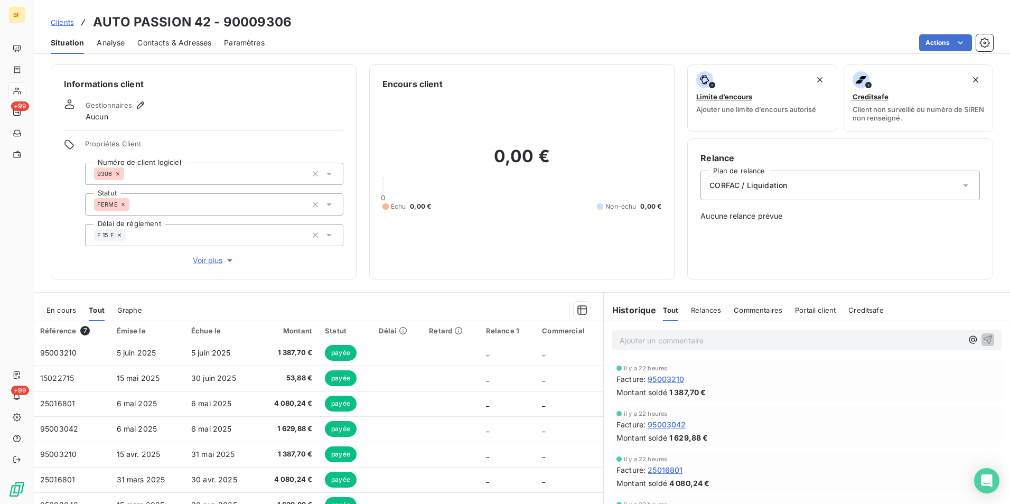
click at [416, 272] on div "Encours client 0,00 € 0 Échu 0,00 € Non-échu 0,00 €" at bounding box center [522, 171] width 306 height 215
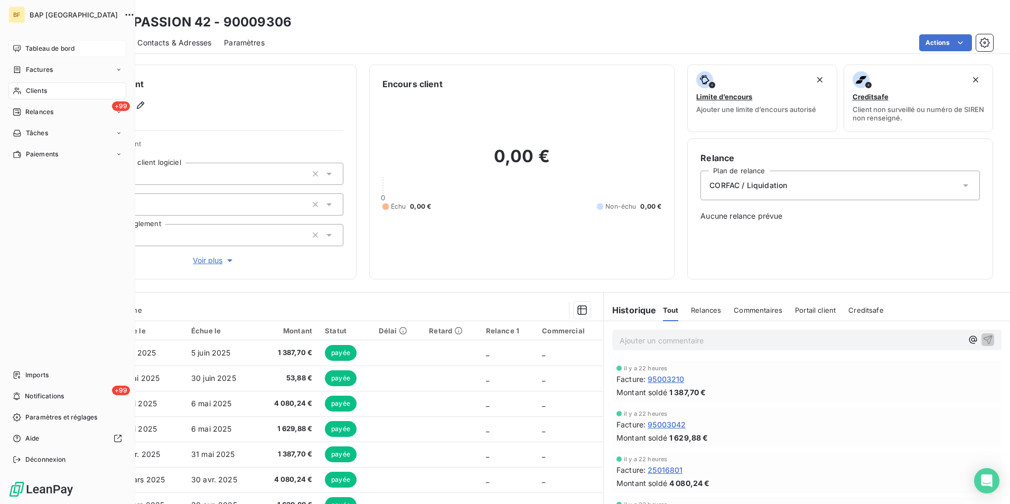
click at [26, 46] on span "Tableau de bord" at bounding box center [49, 49] width 49 height 10
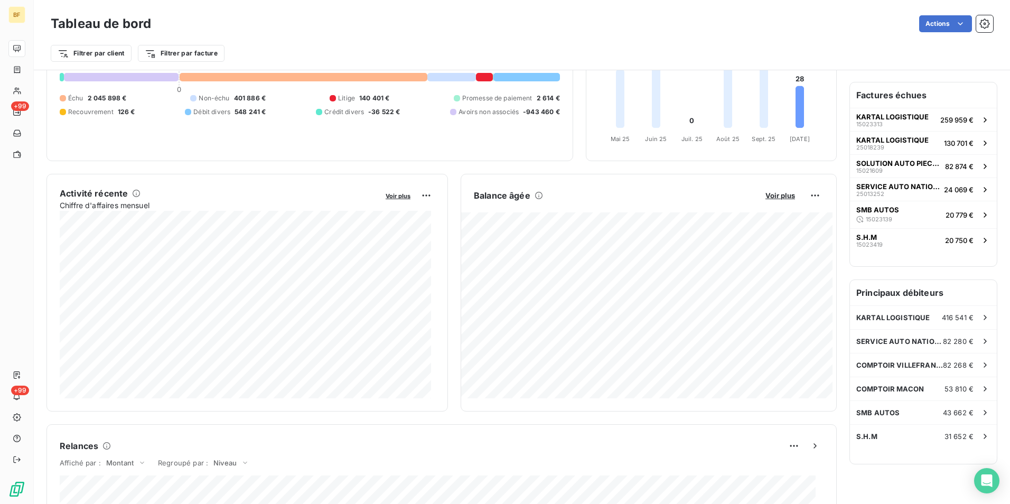
scroll to position [53, 0]
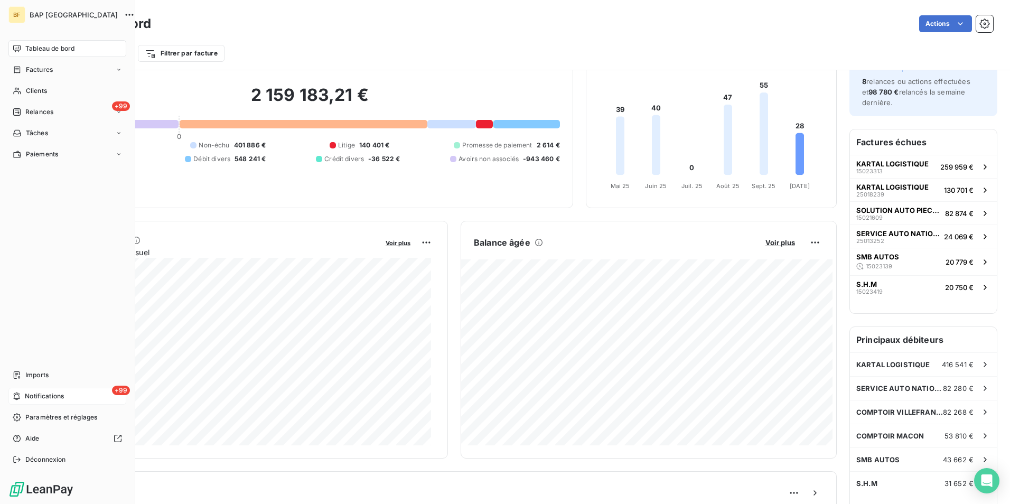
click at [49, 397] on span "Notifications" at bounding box center [44, 396] width 39 height 10
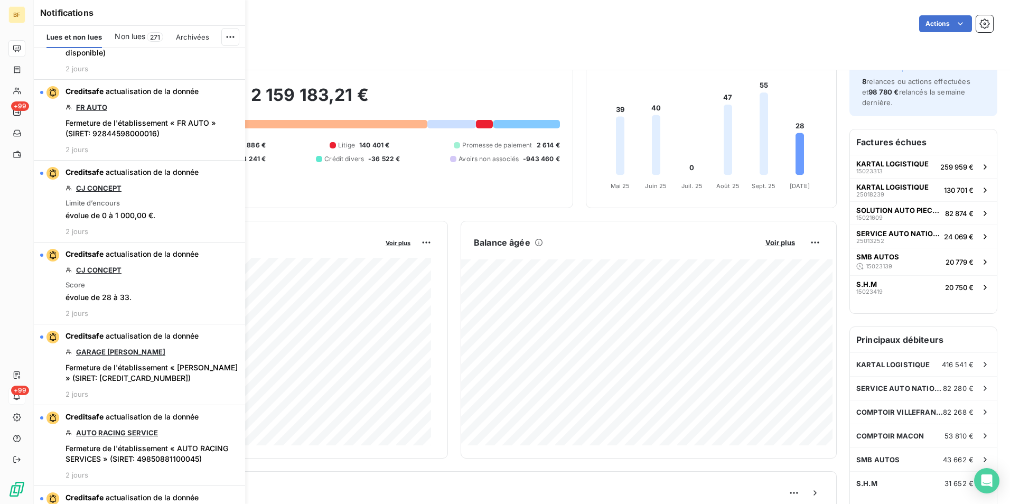
scroll to position [951, 0]
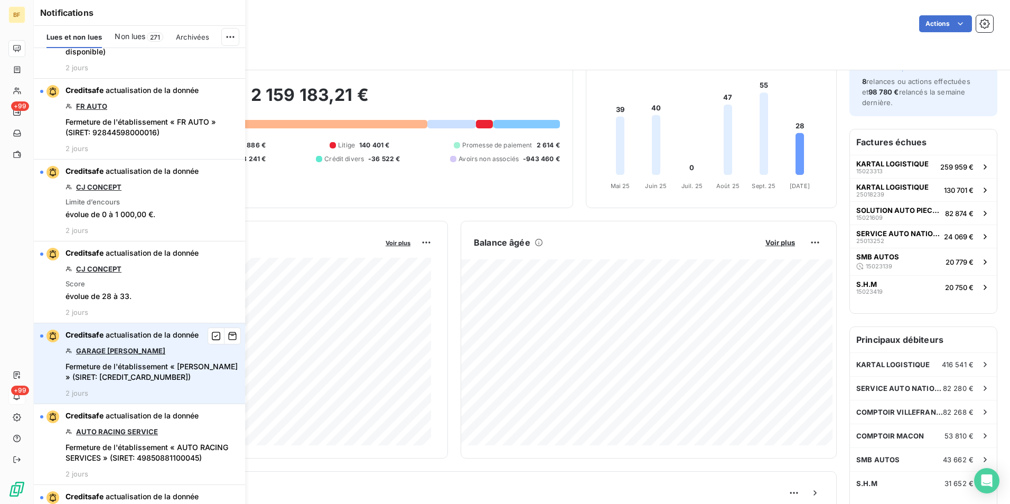
click at [115, 347] on link "GARAGE BERGEON PATRICK" at bounding box center [120, 351] width 89 height 8
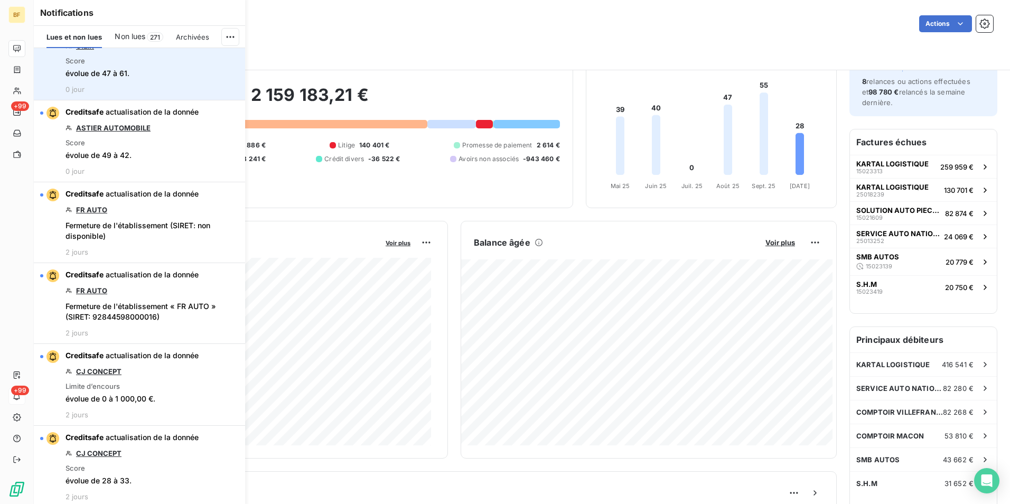
scroll to position [793, 0]
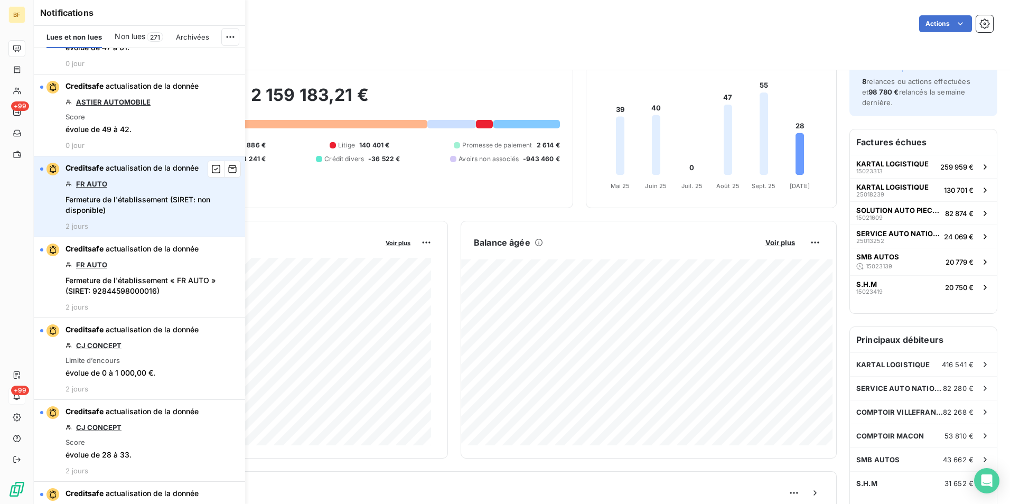
click at [92, 187] on link "FR AUTO" at bounding box center [91, 184] width 31 height 8
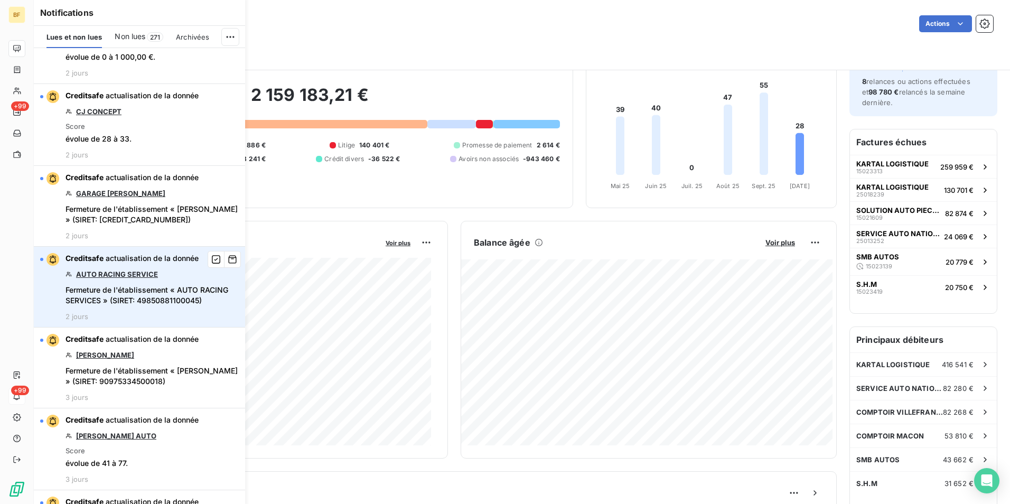
scroll to position [1110, 0]
click at [119, 271] on link "AUTO RACING SERVICE" at bounding box center [117, 273] width 82 height 8
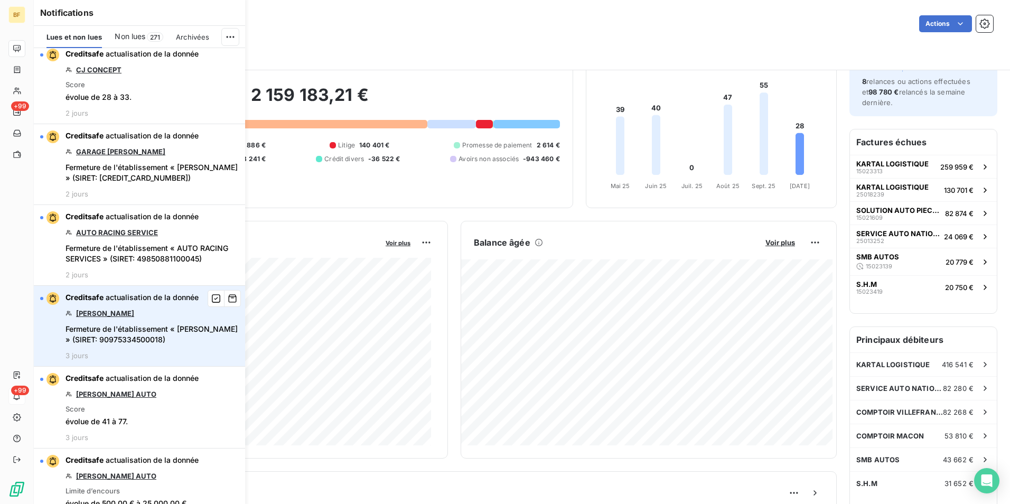
scroll to position [1162, 0]
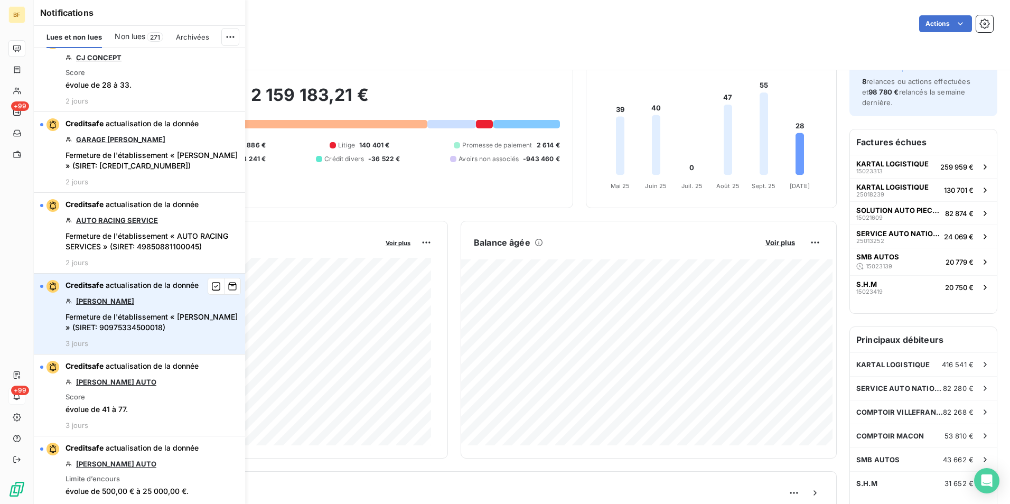
click at [89, 303] on link "BAILLY" at bounding box center [105, 301] width 58 height 8
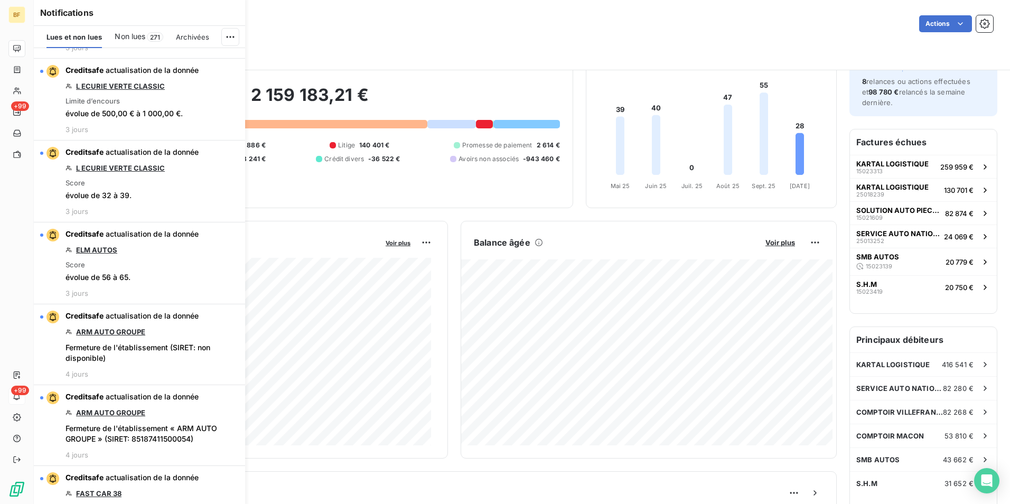
scroll to position [2166, 0]
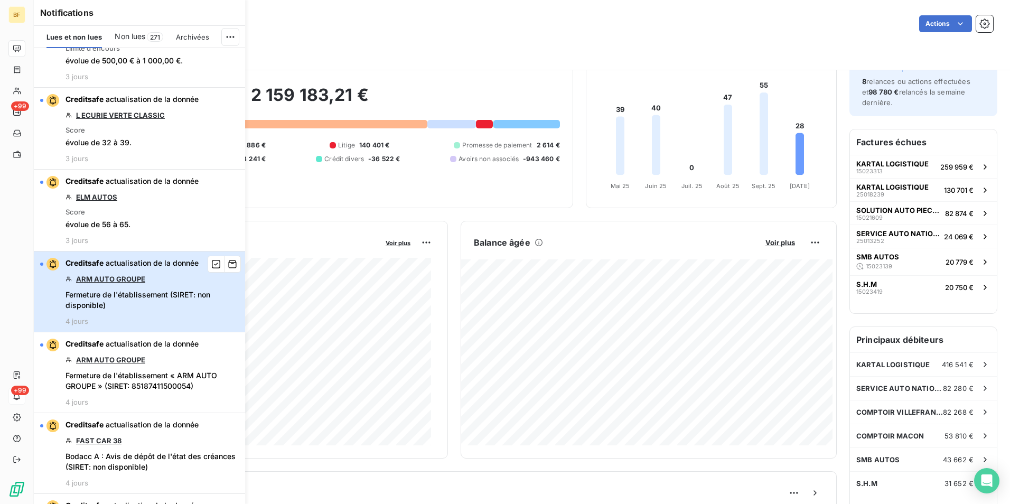
click at [104, 274] on div "Creditsafe actualisation de la donnée ARM AUTO GROUPE Fermeture de l'établissem…" at bounding box center [152, 292] width 173 height 68
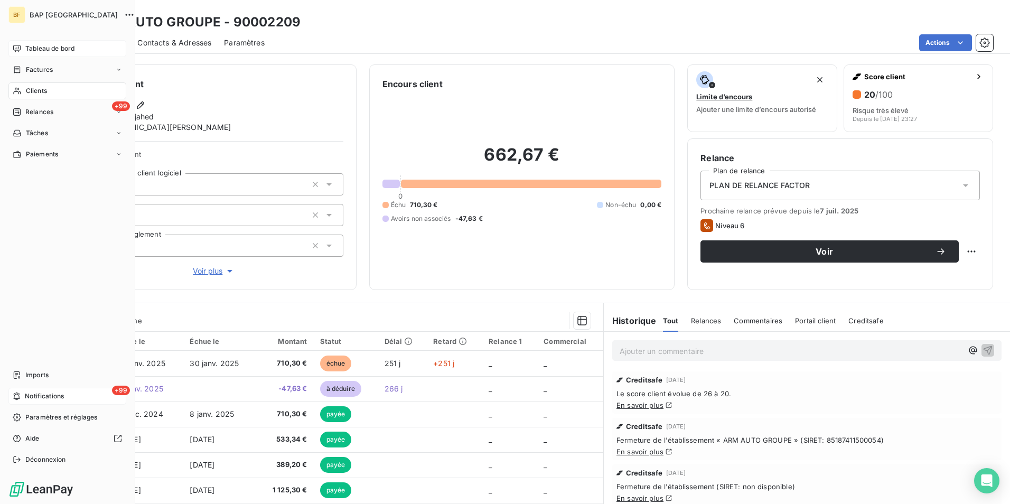
click at [78, 387] on nav "Imports +99 Notifications Paramètres et réglages Aide Déconnexion" at bounding box center [67, 417] width 118 height 101
click at [21, 399] on div "+99 Notifications" at bounding box center [67, 396] width 118 height 17
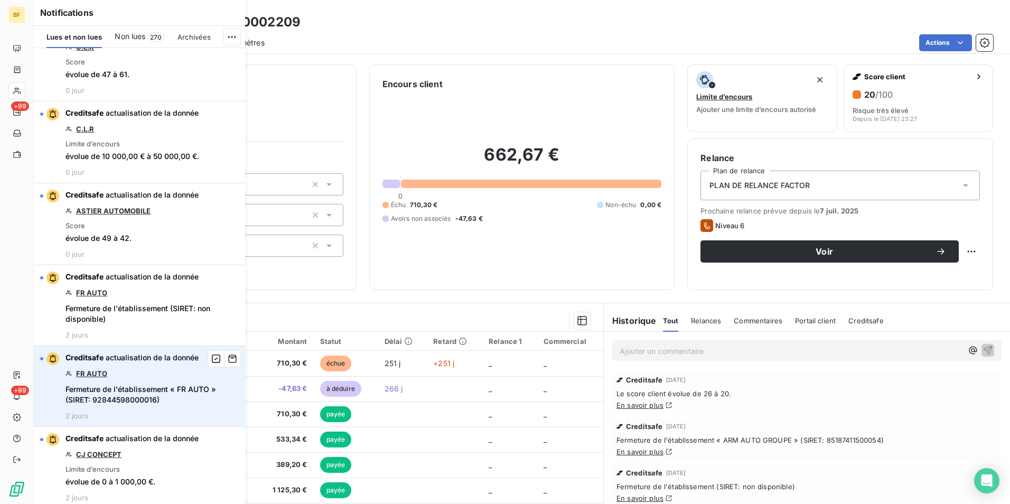
scroll to position [740, 0]
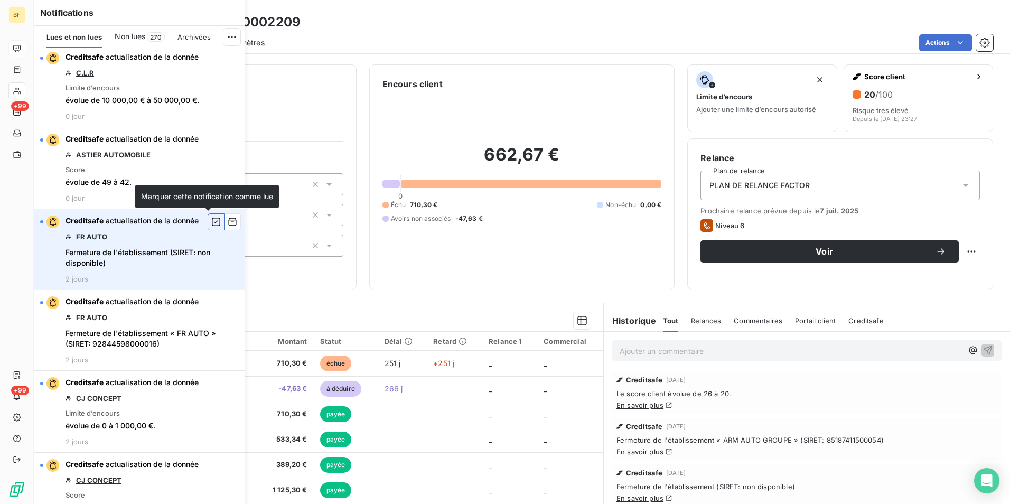
click at [211, 227] on icon "button" at bounding box center [216, 222] width 10 height 11
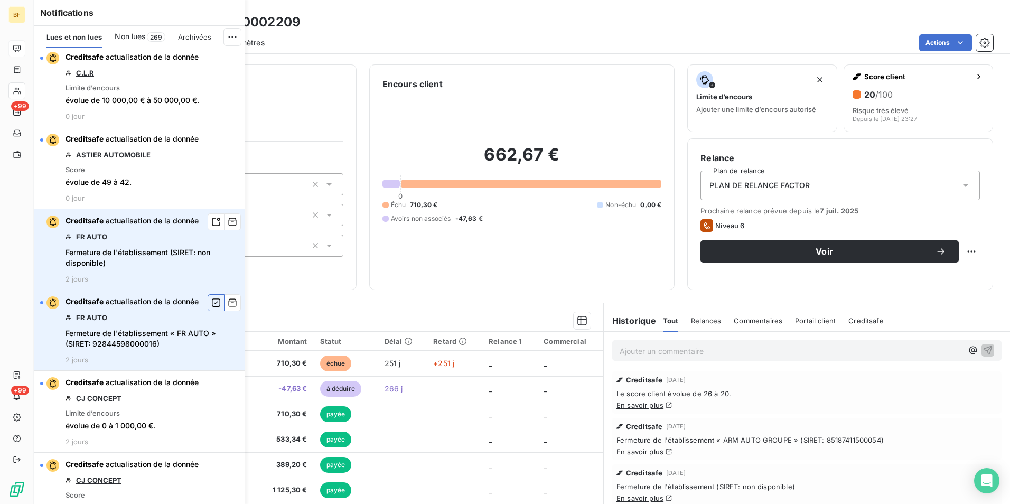
click at [211, 306] on icon "button" at bounding box center [216, 302] width 10 height 11
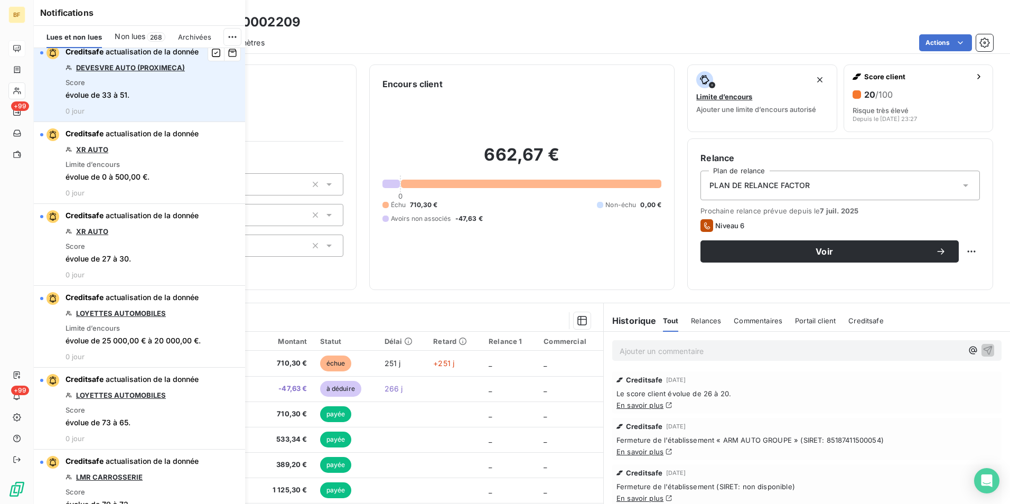
scroll to position [0, 0]
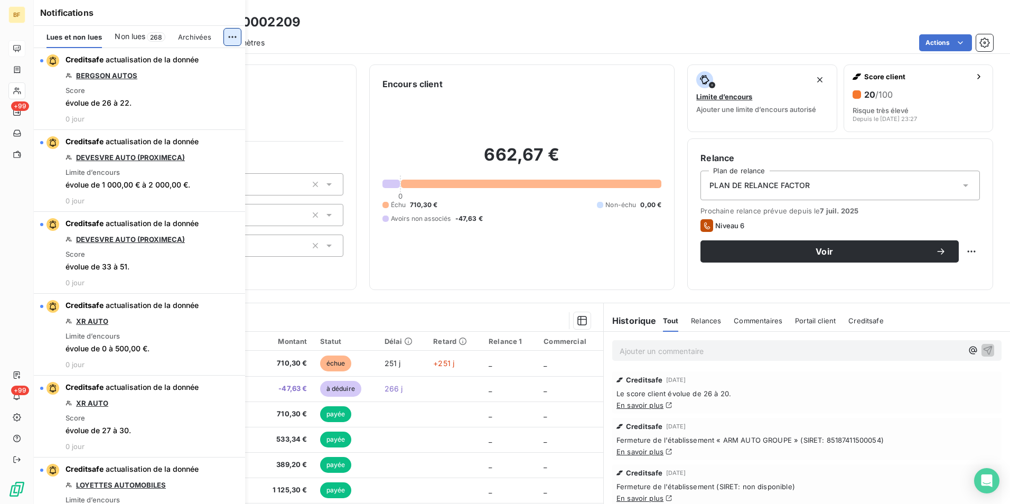
click at [232, 40] on html "BF +99 +99 Clients ARM AUTO GROUPE - 90002209 Situation Analyse Contacts & Adre…" at bounding box center [505, 252] width 1010 height 504
click at [187, 57] on div "Tout marquer comme lu" at bounding box center [162, 60] width 148 height 17
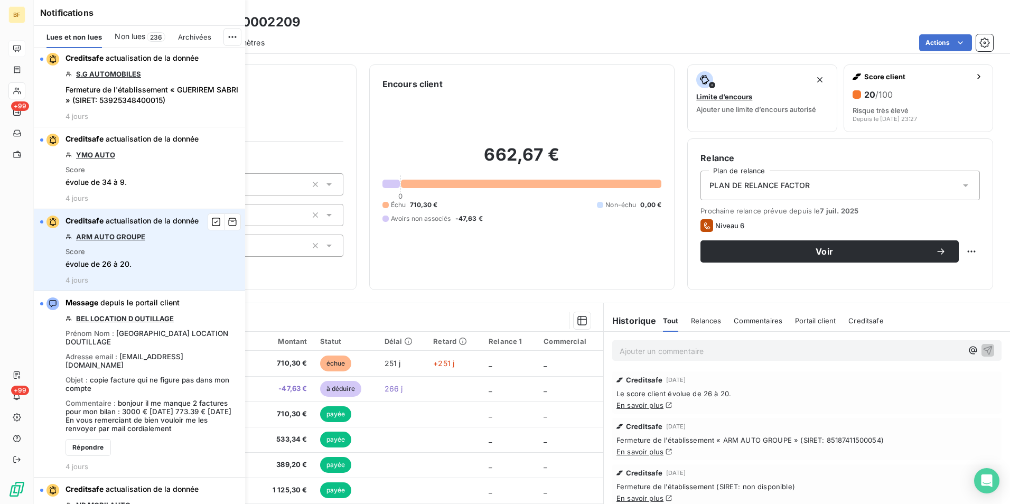
scroll to position [2747, 0]
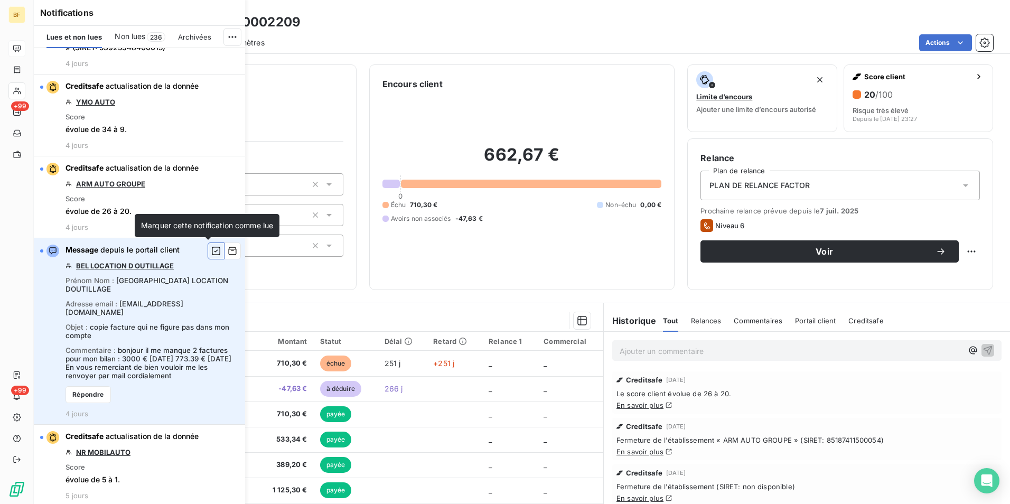
click at [211, 253] on icon "button" at bounding box center [216, 251] width 10 height 11
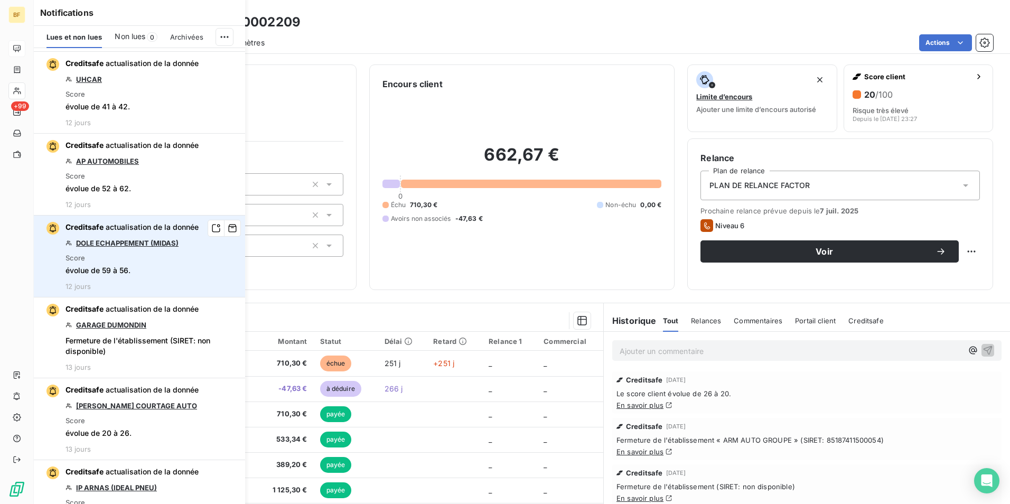
scroll to position [9299, 0]
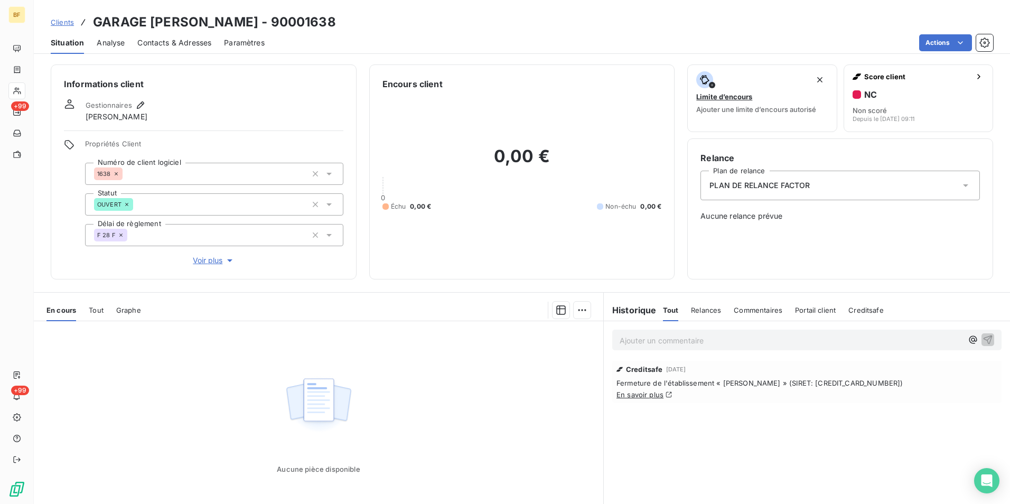
scroll to position [52, 0]
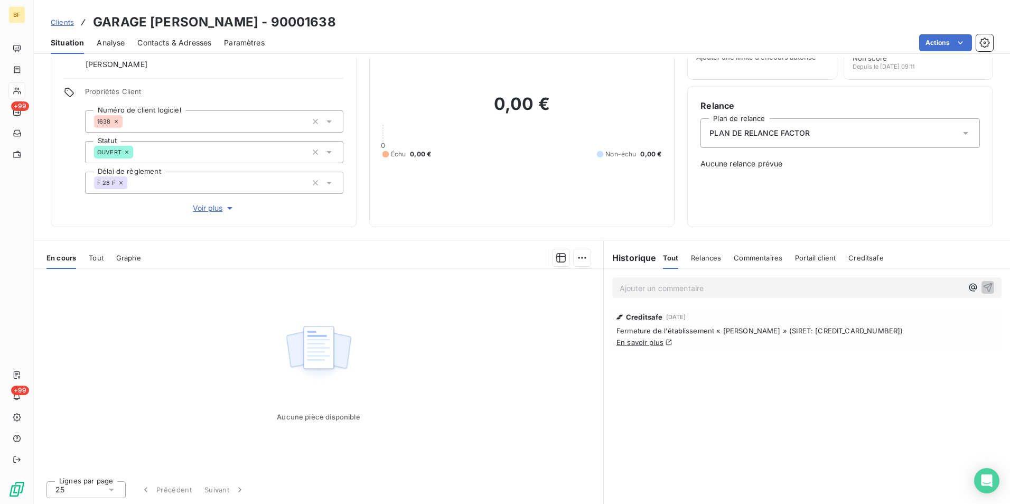
click at [664, 292] on p "Ajouter un commentaire ﻿" at bounding box center [791, 288] width 343 height 13
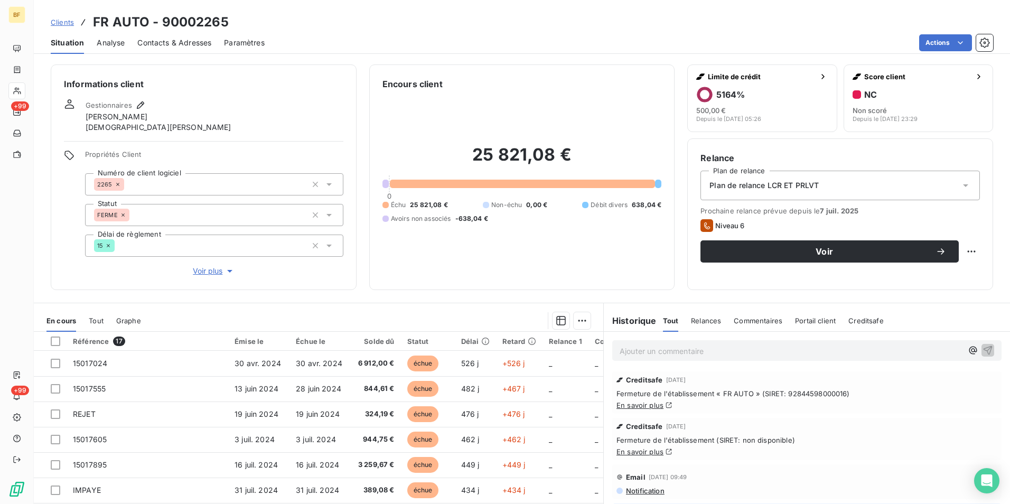
click at [664, 354] on p "Ajouter un commentaire ﻿" at bounding box center [791, 350] width 343 height 13
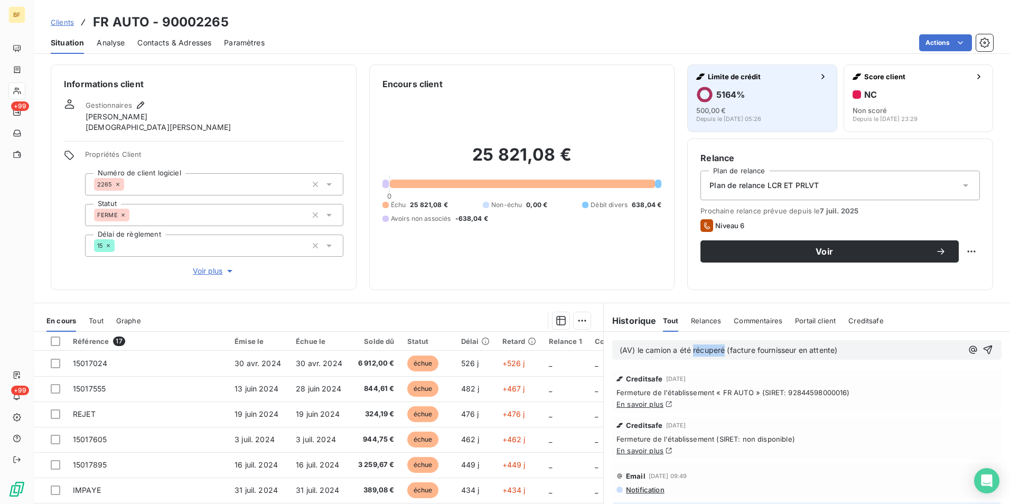
drag, startPoint x: 702, startPoint y: 350, endPoint x: 747, endPoint y: 125, distance: 229.1
click at [747, 125] on button "Limite de crédit 5164 % 500,00 € Depuis le 6 oct. 2025, 05:26" at bounding box center [762, 98] width 150 height 68
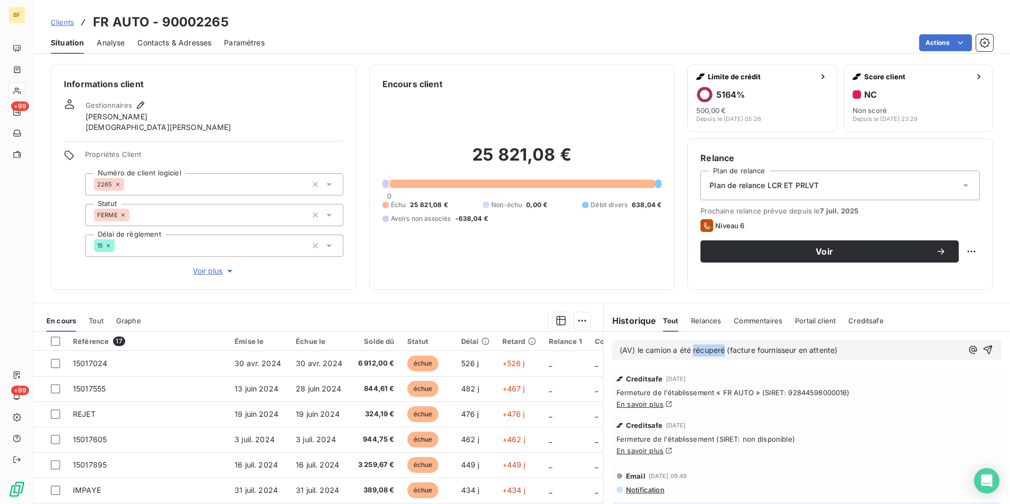
click at [710, 348] on span "(AV) le camion a été récuperé (facture fournisseur en attente)" at bounding box center [729, 350] width 218 height 9
click at [844, 348] on p "(AV) le camion a été récupéré (facture fournisseur en attente)" at bounding box center [791, 350] width 343 height 12
